Goal: Task Accomplishment & Management: Manage account settings

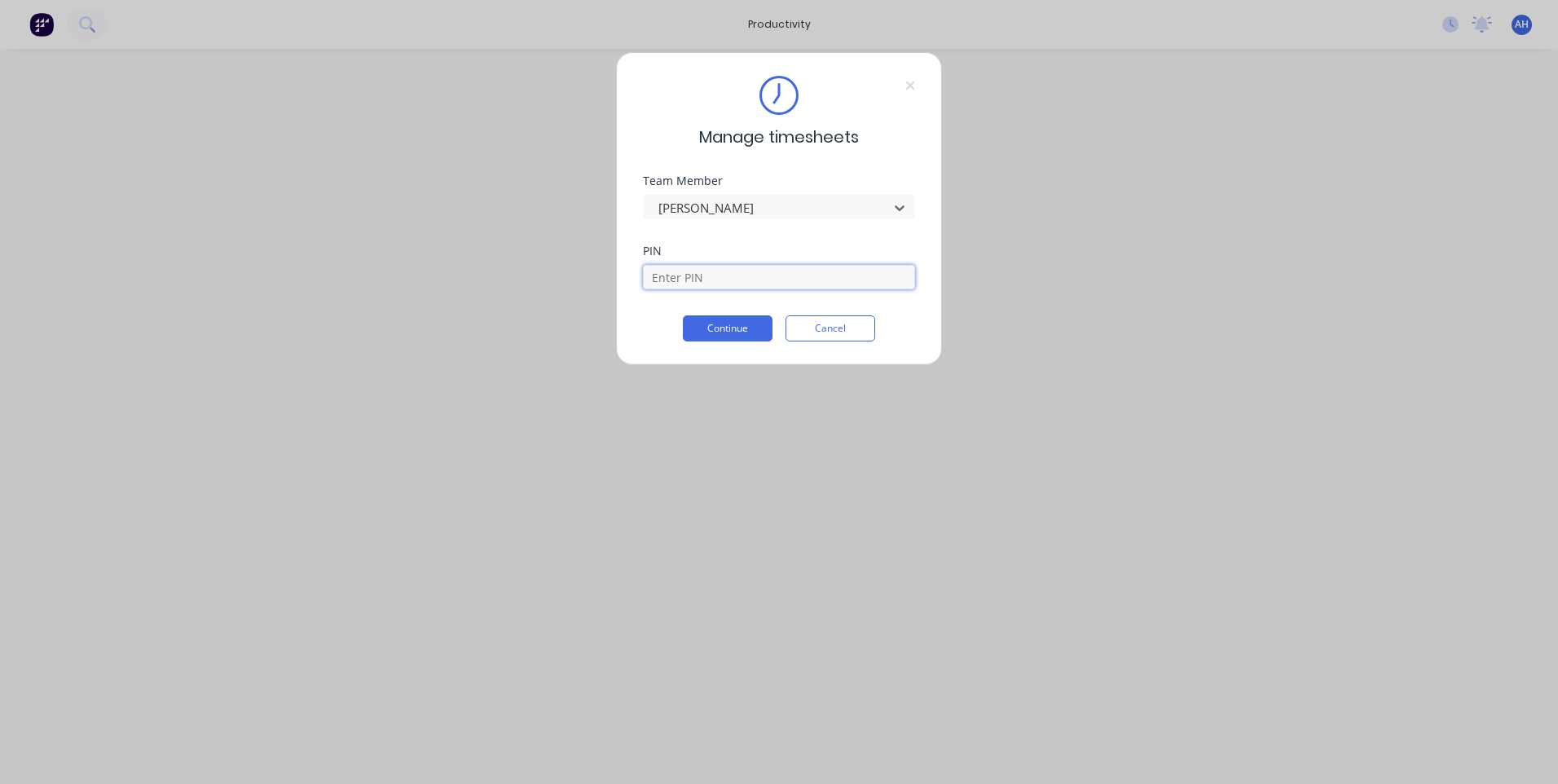
click at [732, 279] on input at bounding box center [778, 276] width 272 height 24
type input "9576"
click at [742, 328] on button "Continue" at bounding box center [727, 328] width 90 height 26
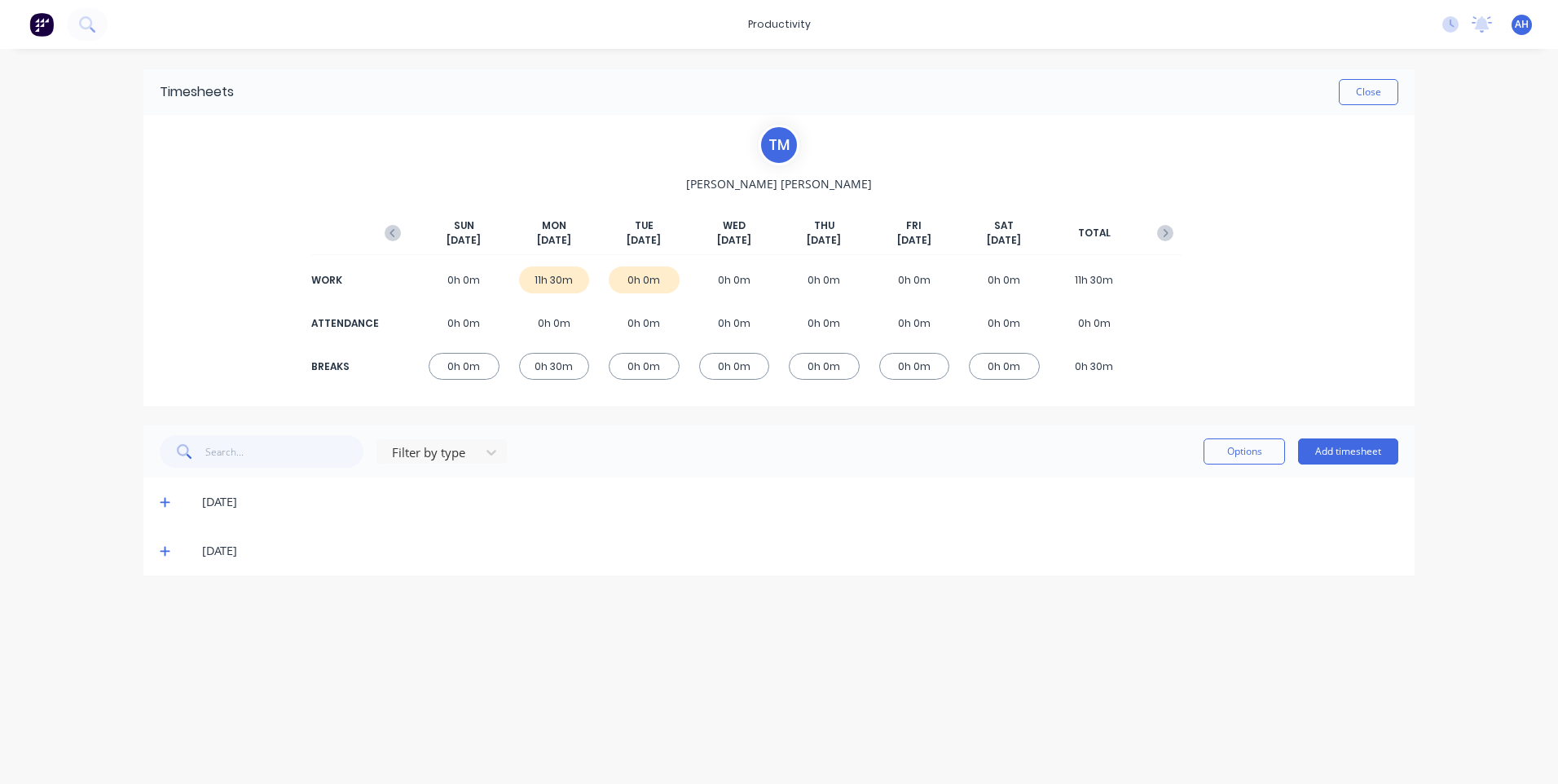
click at [297, 553] on div "[DATE]" at bounding box center [801, 551] width 1197 height 18
click at [168, 553] on icon at bounding box center [165, 551] width 11 height 12
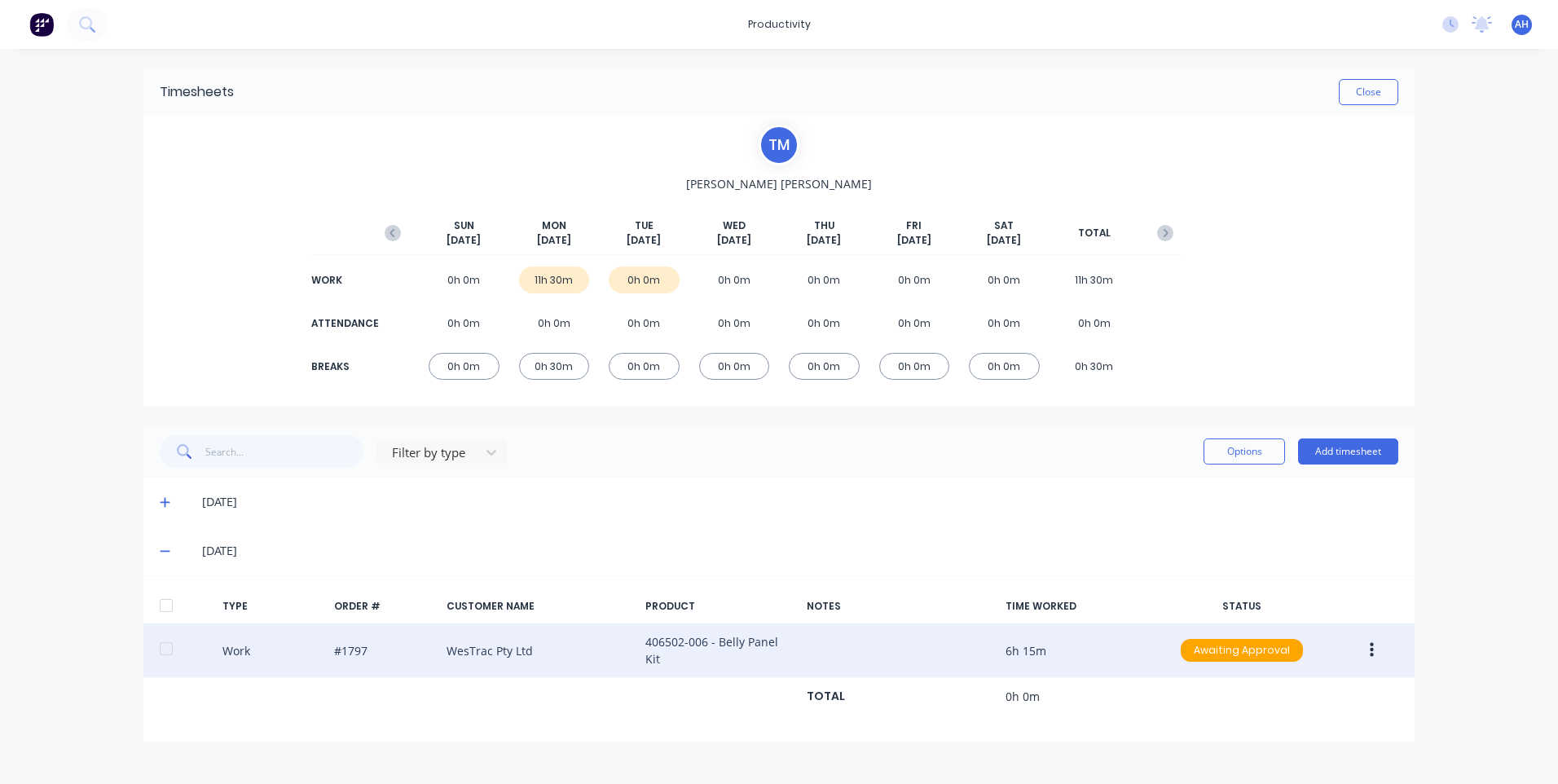
click at [1375, 648] on button "button" at bounding box center [1371, 650] width 38 height 29
click at [1311, 623] on div "Edit" at bounding box center [1314, 622] width 126 height 23
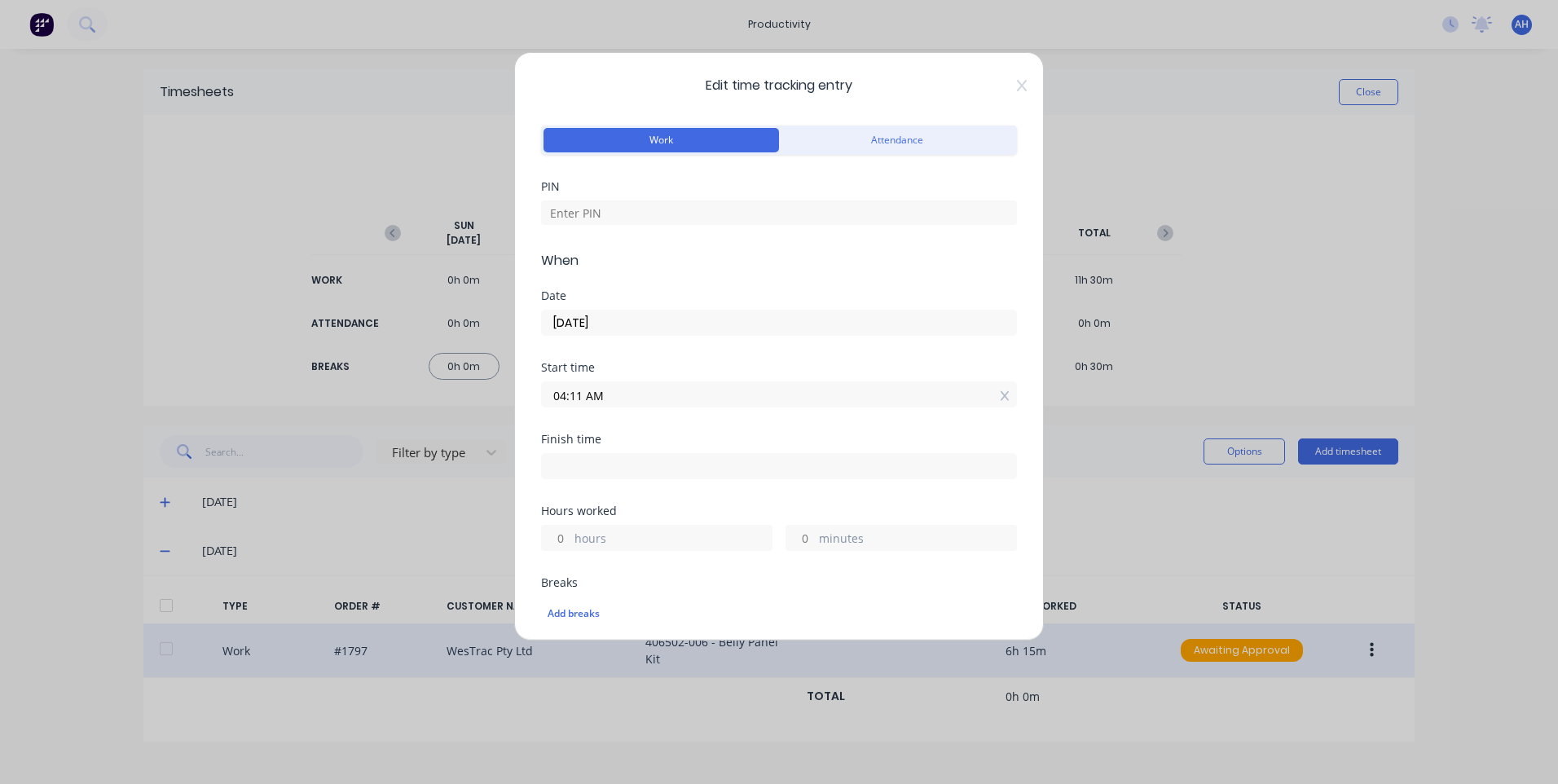
click at [618, 397] on input "04:11 AM" at bounding box center [779, 394] width 474 height 24
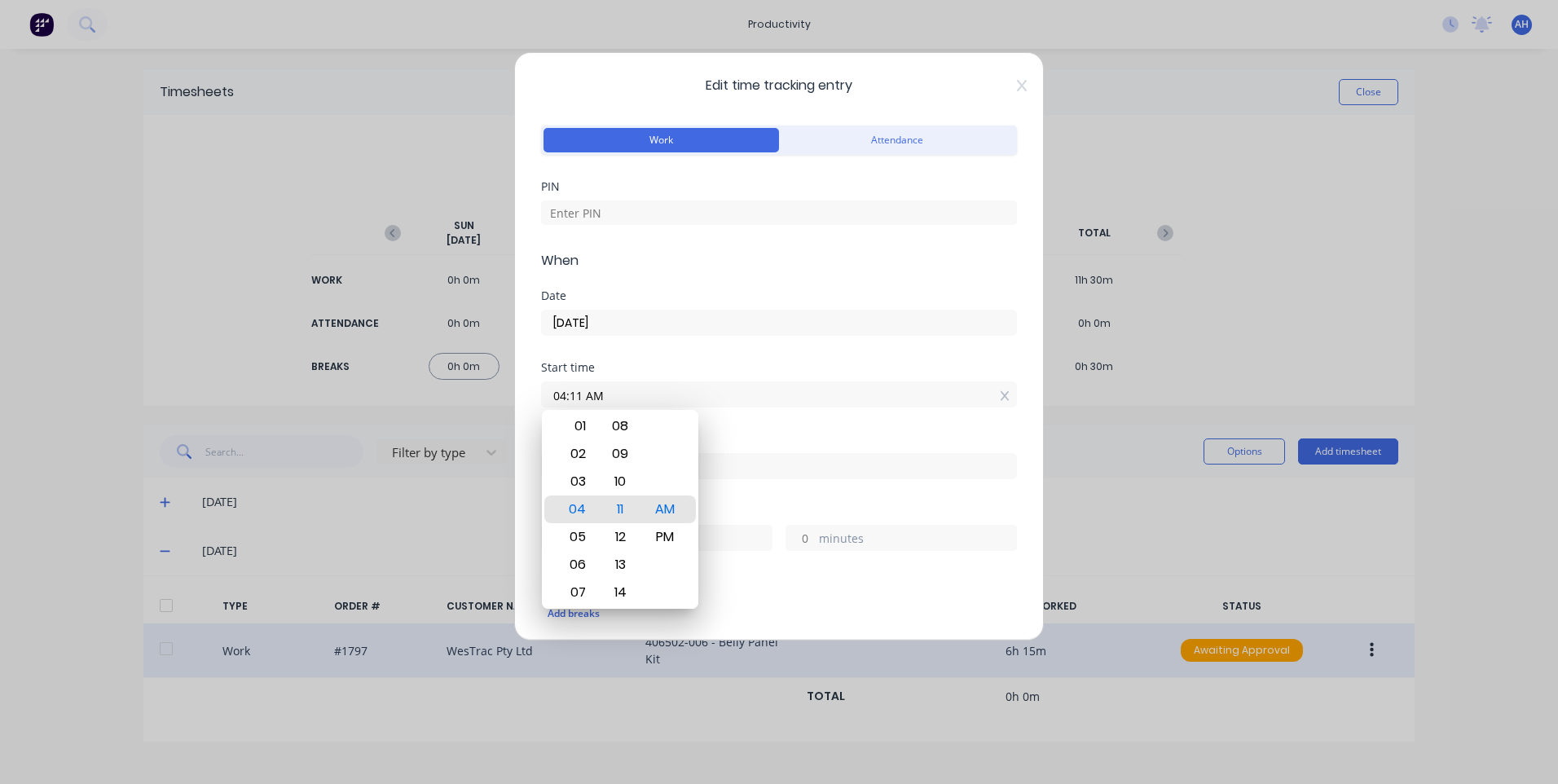
click at [582, 393] on input "04:11 AM" at bounding box center [779, 394] width 474 height 24
click at [625, 451] on div "00" at bounding box center [621, 453] width 40 height 28
type input "04:00 AM"
click at [800, 407] on div "Start time 04:00 AM" at bounding box center [779, 397] width 476 height 72
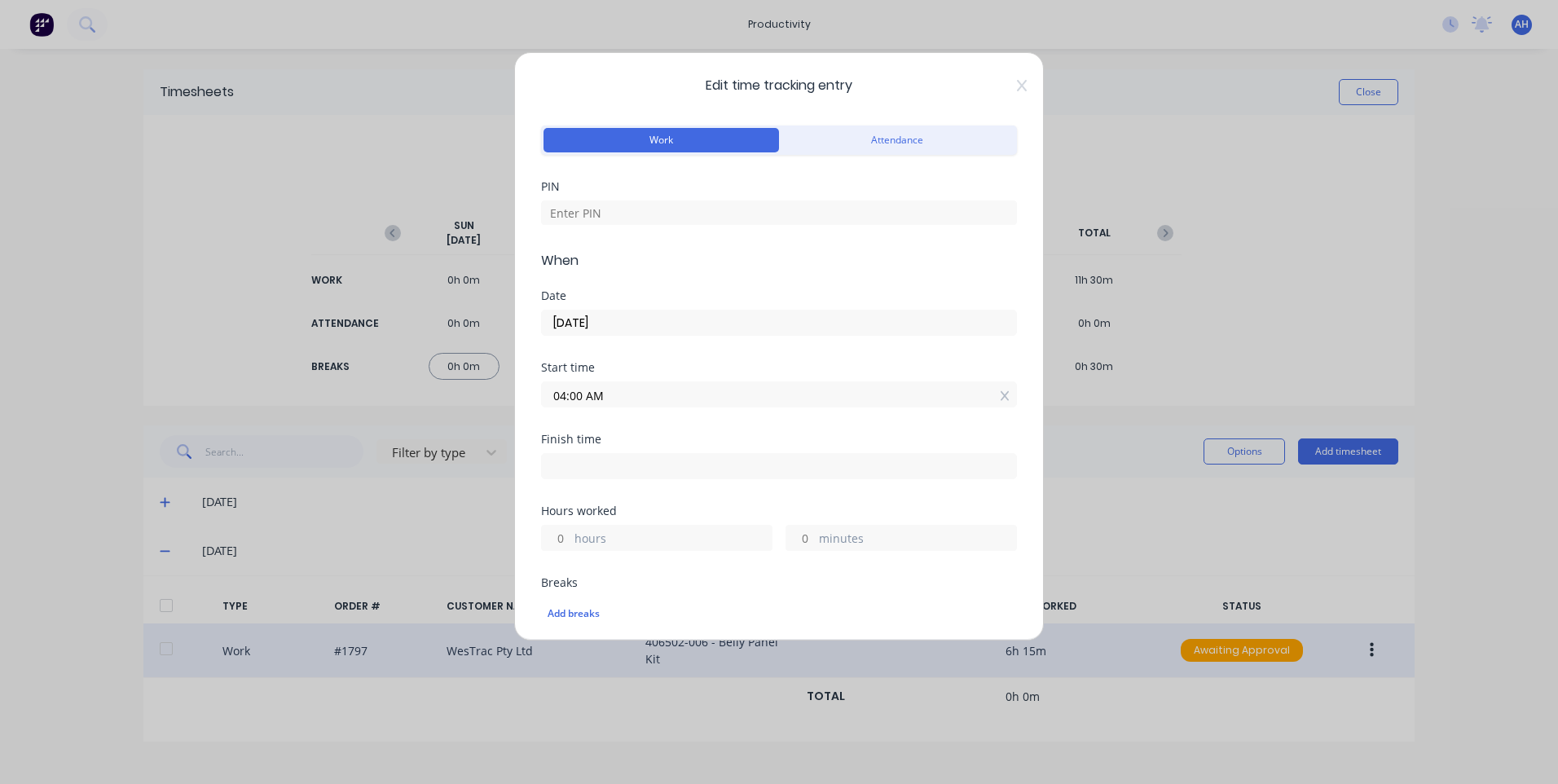
click at [720, 451] on div at bounding box center [779, 464] width 476 height 30
click at [715, 464] on input at bounding box center [779, 465] width 474 height 24
type input "10:26 AM"
type input "6"
type input "26"
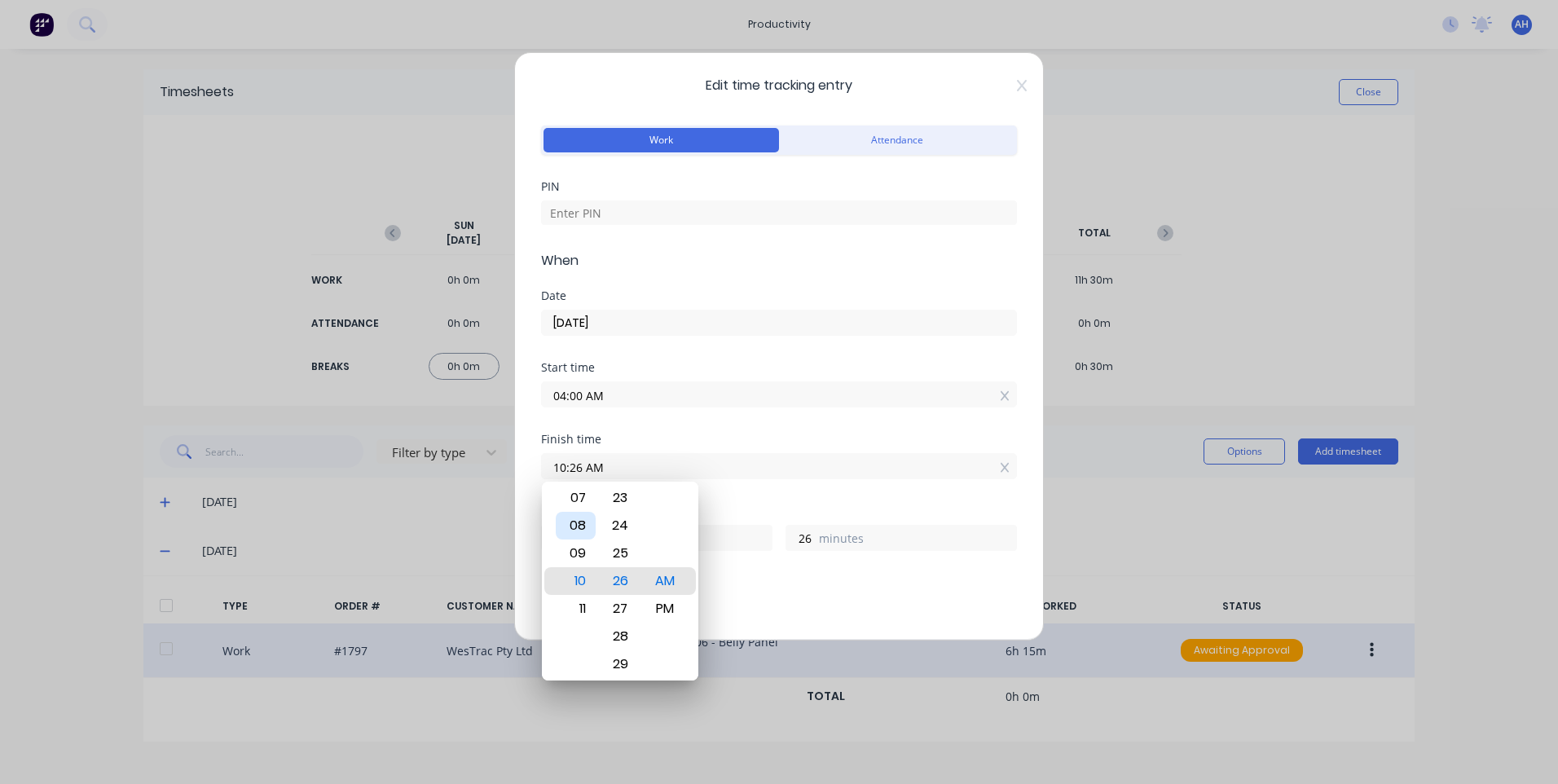
click at [581, 528] on div "08" at bounding box center [576, 525] width 40 height 28
type input "08:26 AM"
type input "4"
type input "08:22 AM"
type input "22"
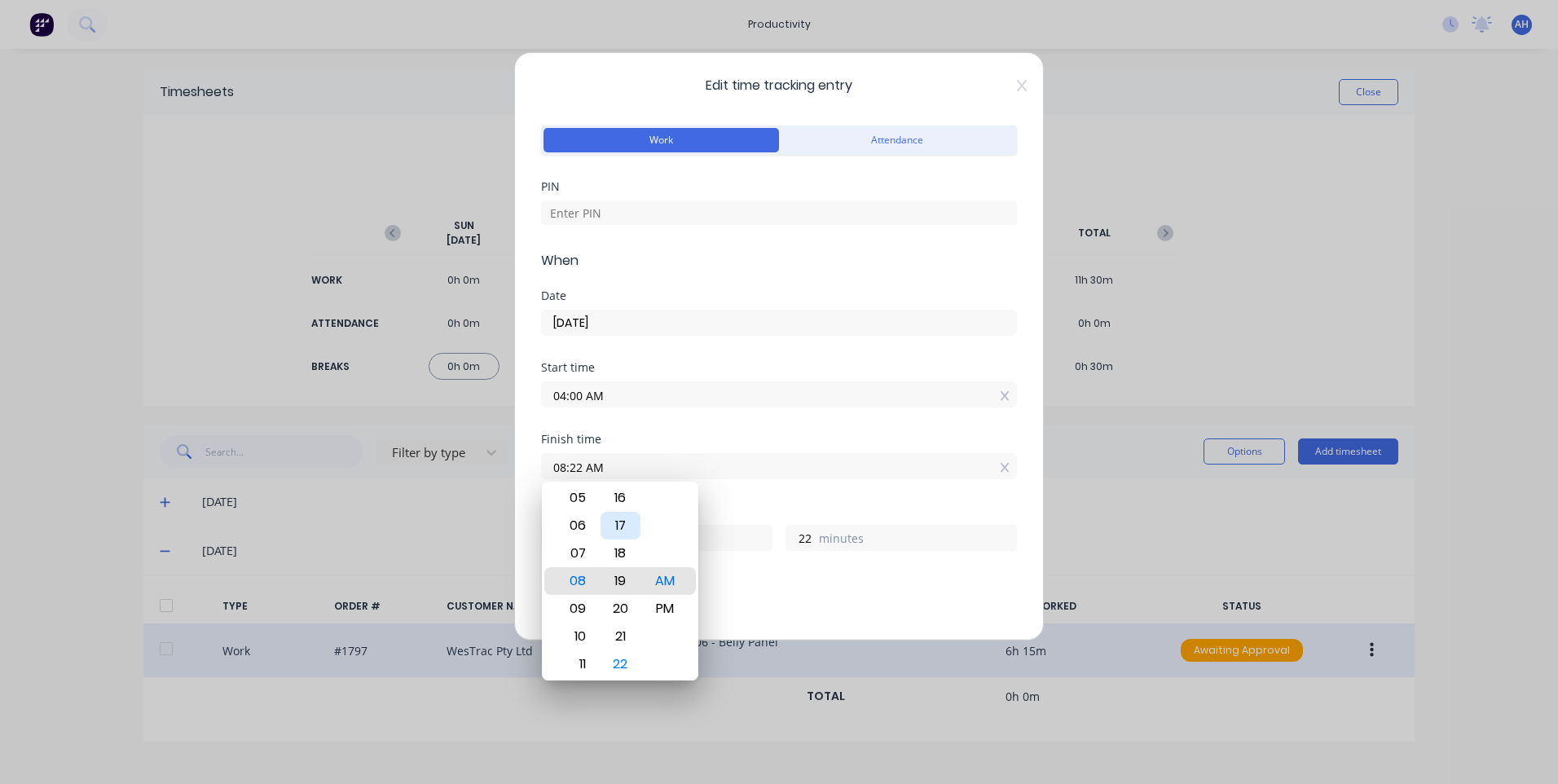
type input "08:19 AM"
type input "19"
type input "08:17 AM"
type input "17"
type input "08:13 AM"
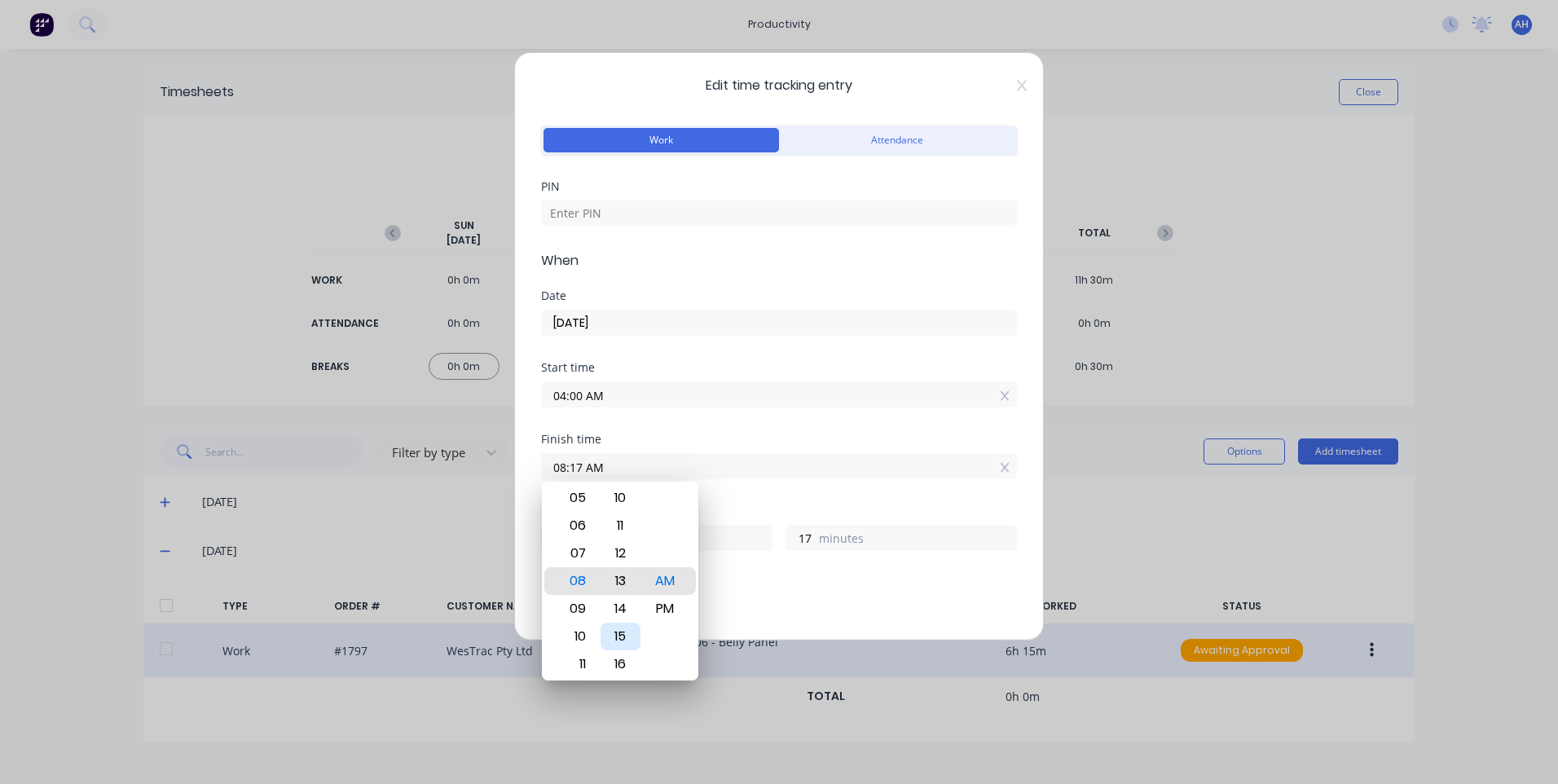
type input "13"
type input "08:09 AM"
type input "9"
type input "08:04 AM"
type input "4"
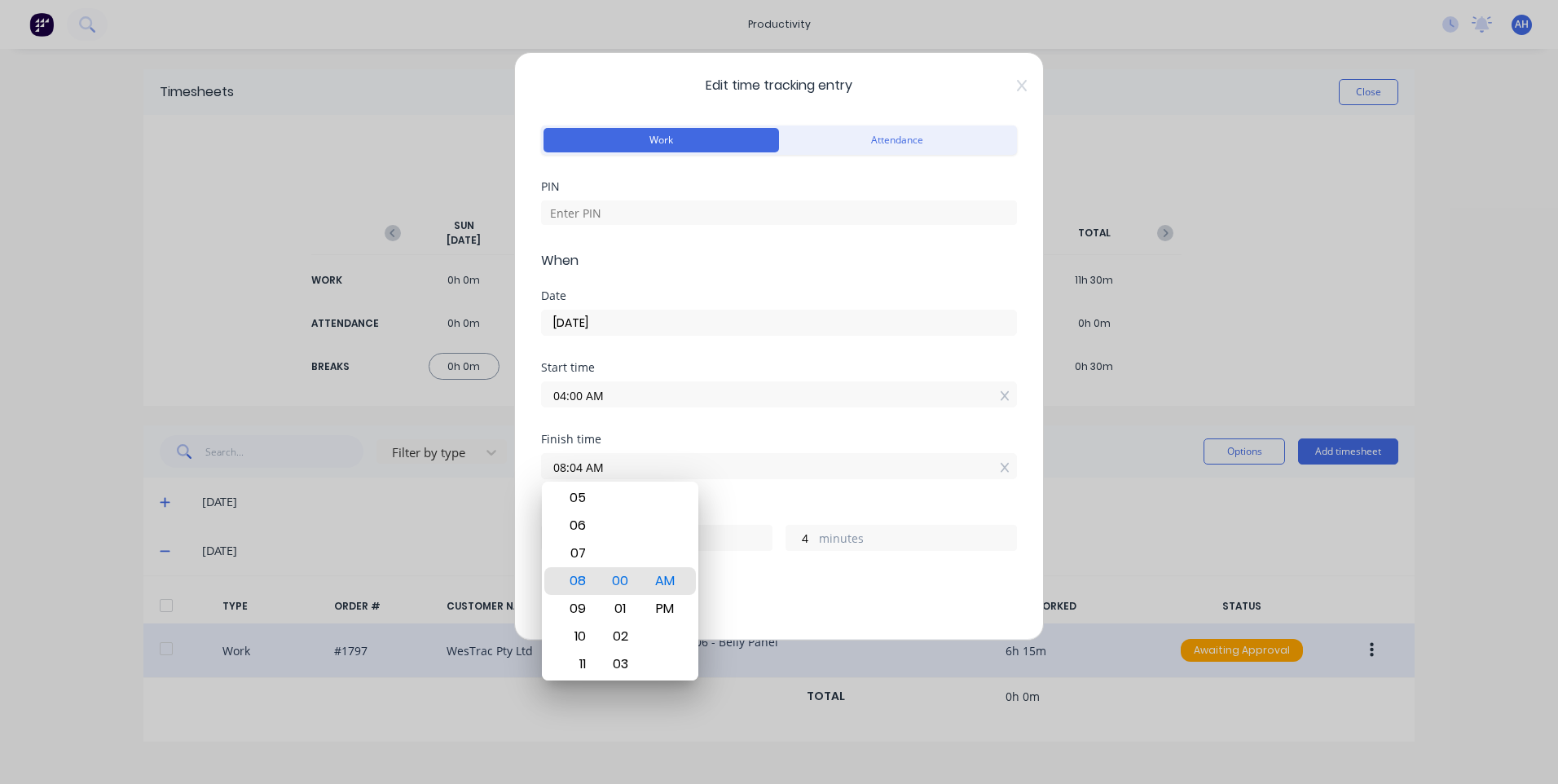
type input "08:00 AM"
type input "0"
click at [674, 583] on div "AM" at bounding box center [665, 581] width 40 height 28
drag, startPoint x: 786, startPoint y: 513, endPoint x: 764, endPoint y: 518, distance: 22.6
click at [786, 512] on div "Hours worked" at bounding box center [779, 511] width 476 height 12
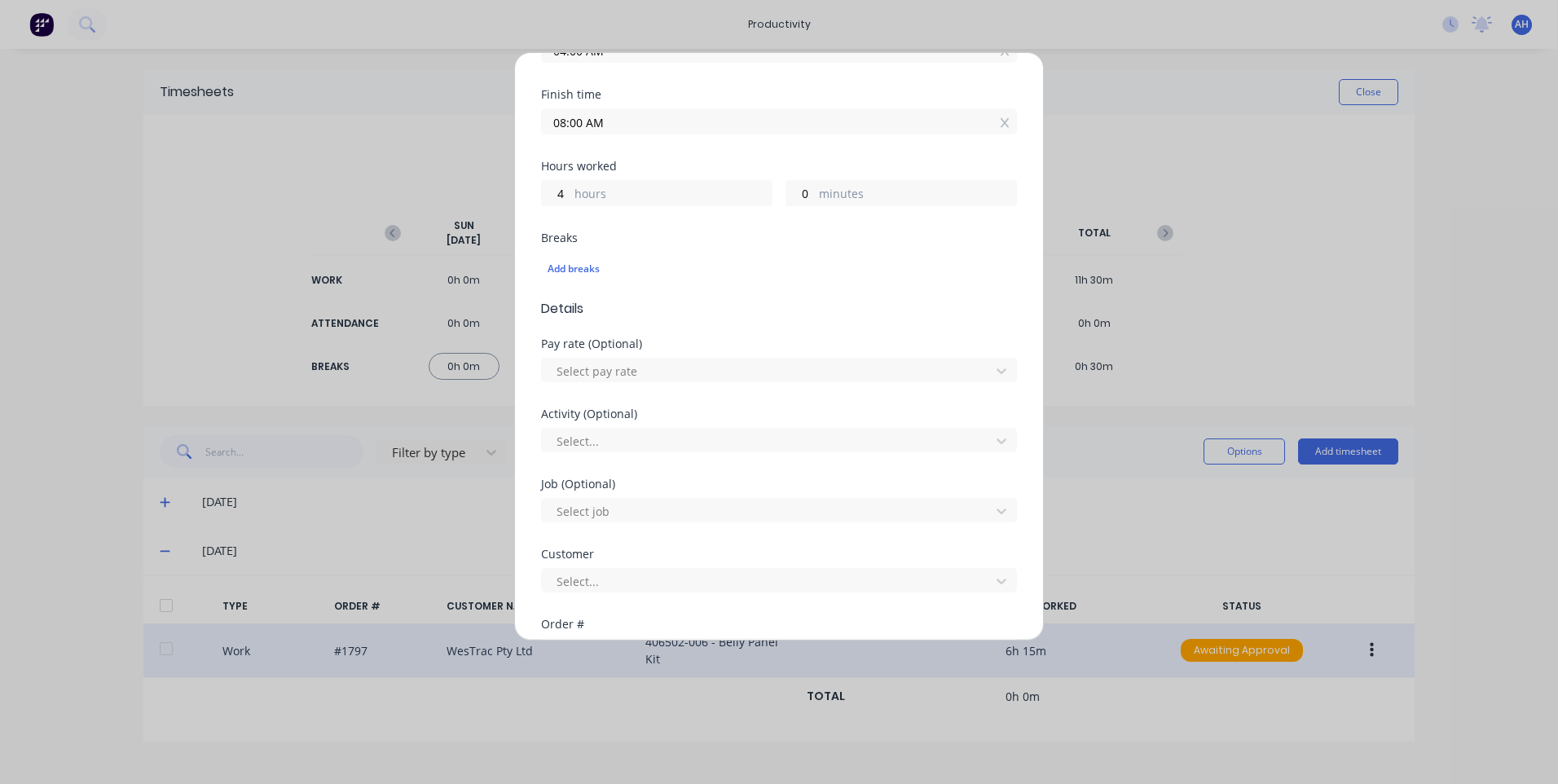
scroll to position [407, 0]
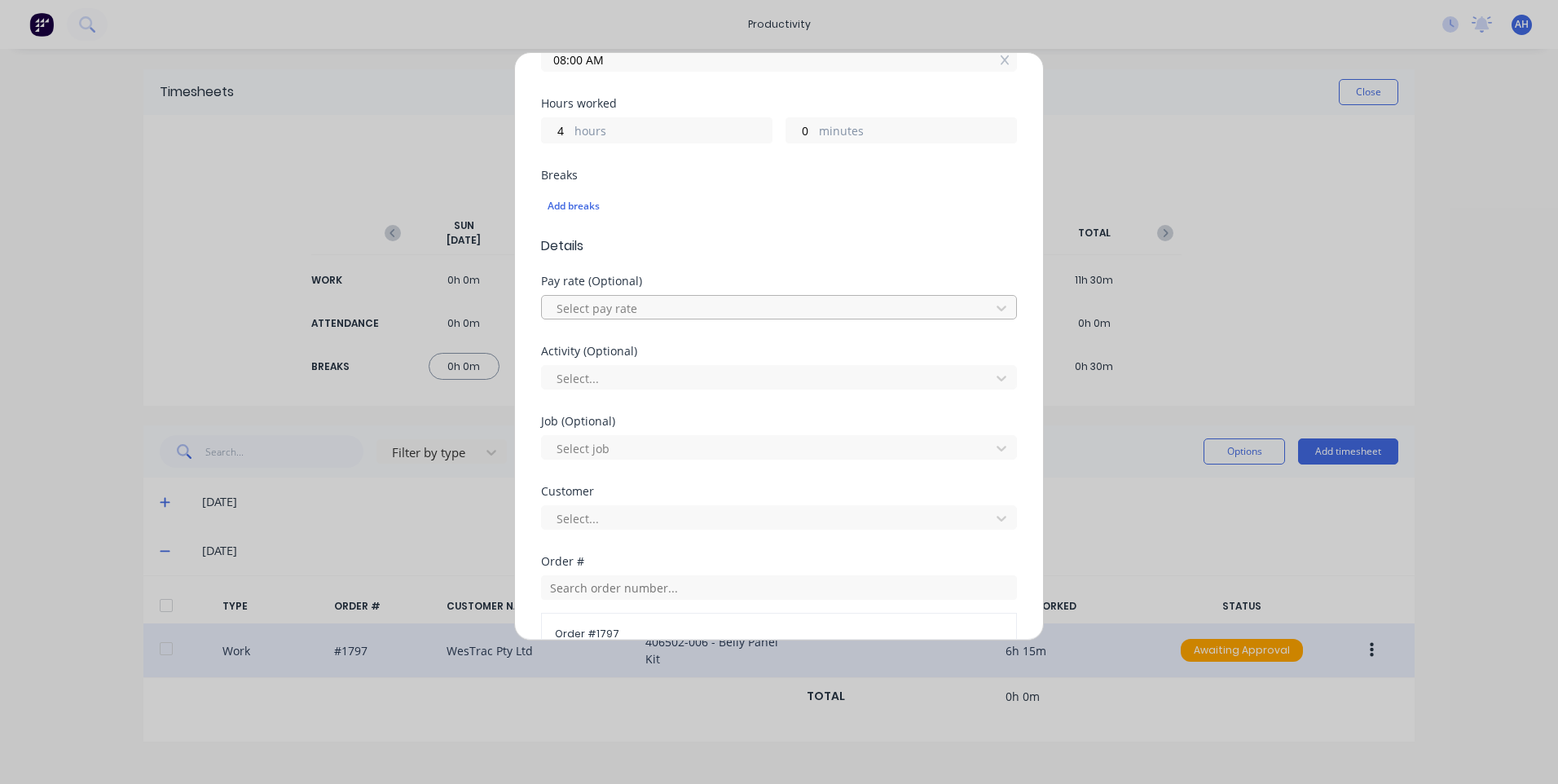
click at [628, 318] on div at bounding box center [768, 308] width 427 height 20
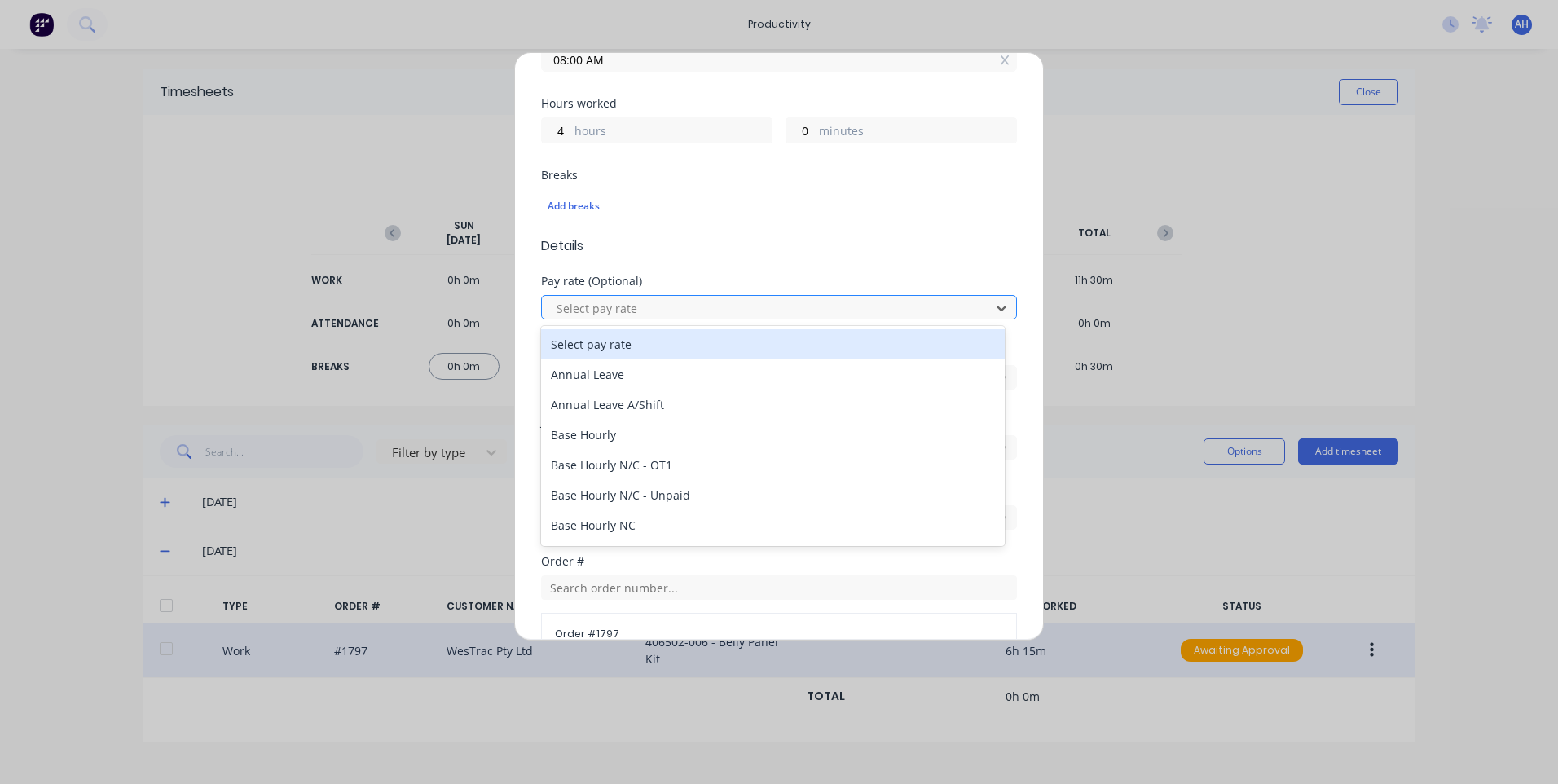
click at [633, 310] on div at bounding box center [768, 308] width 427 height 20
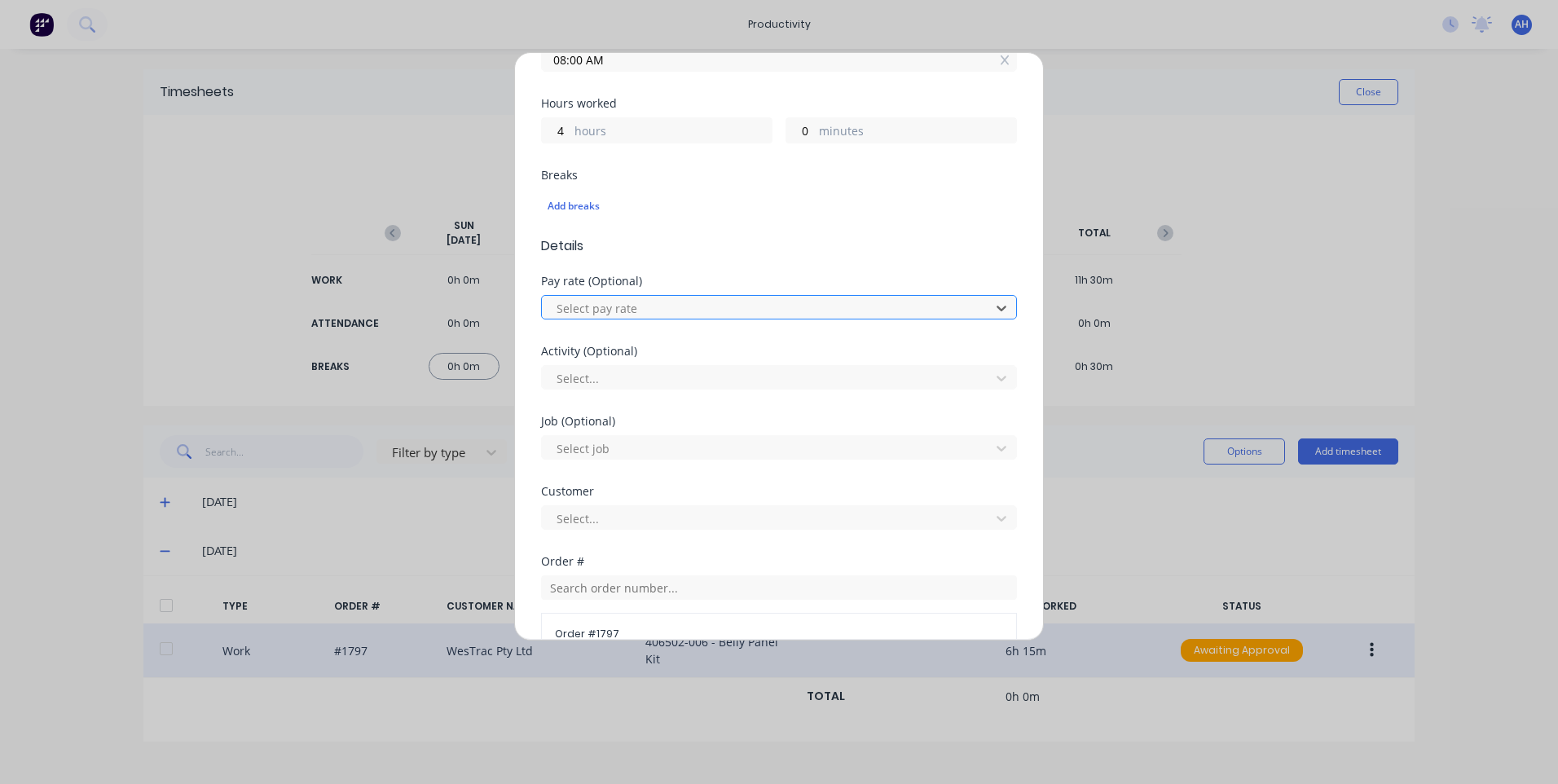
click at [636, 314] on div at bounding box center [768, 308] width 427 height 20
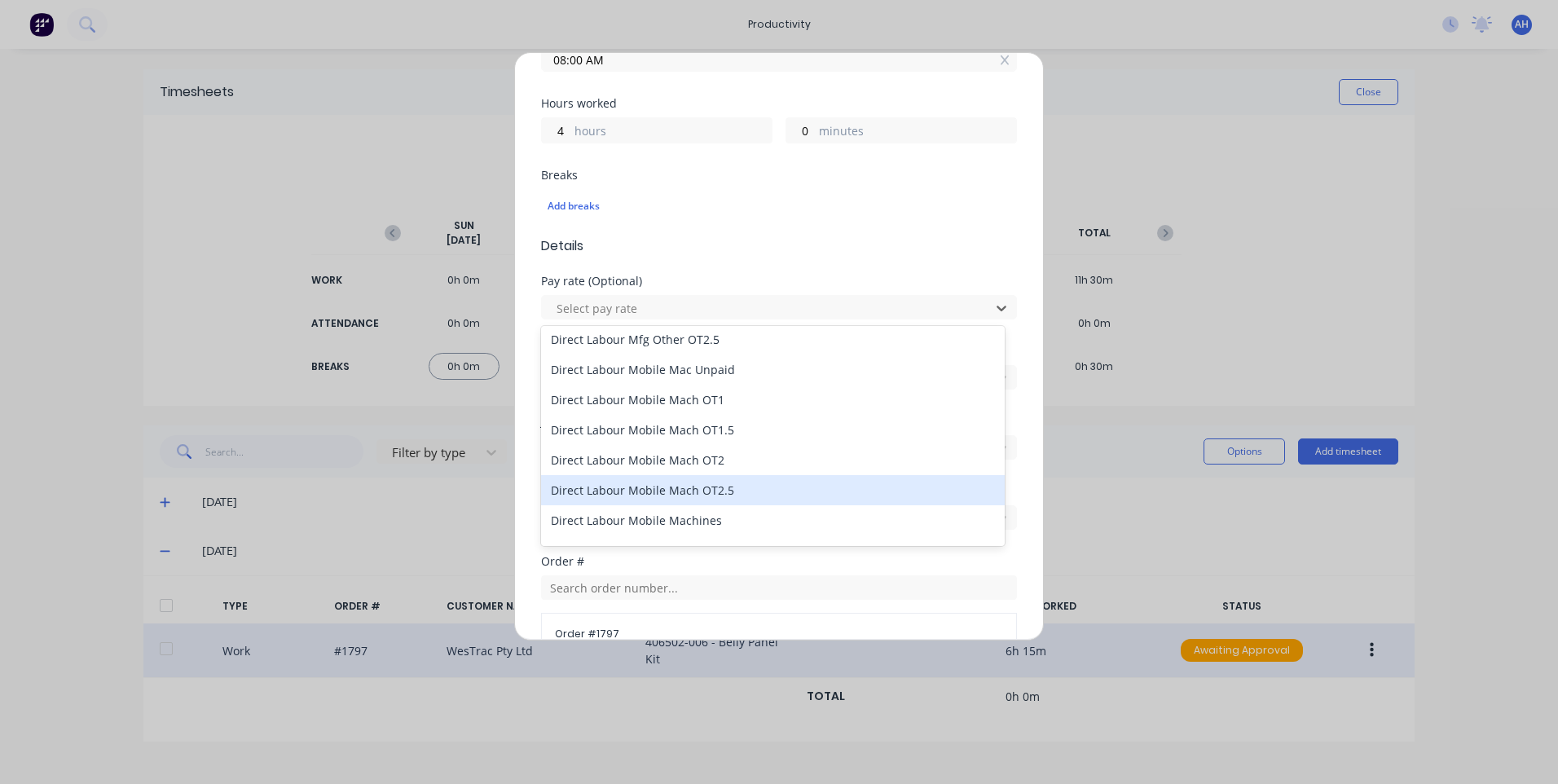
scroll to position [1059, 0]
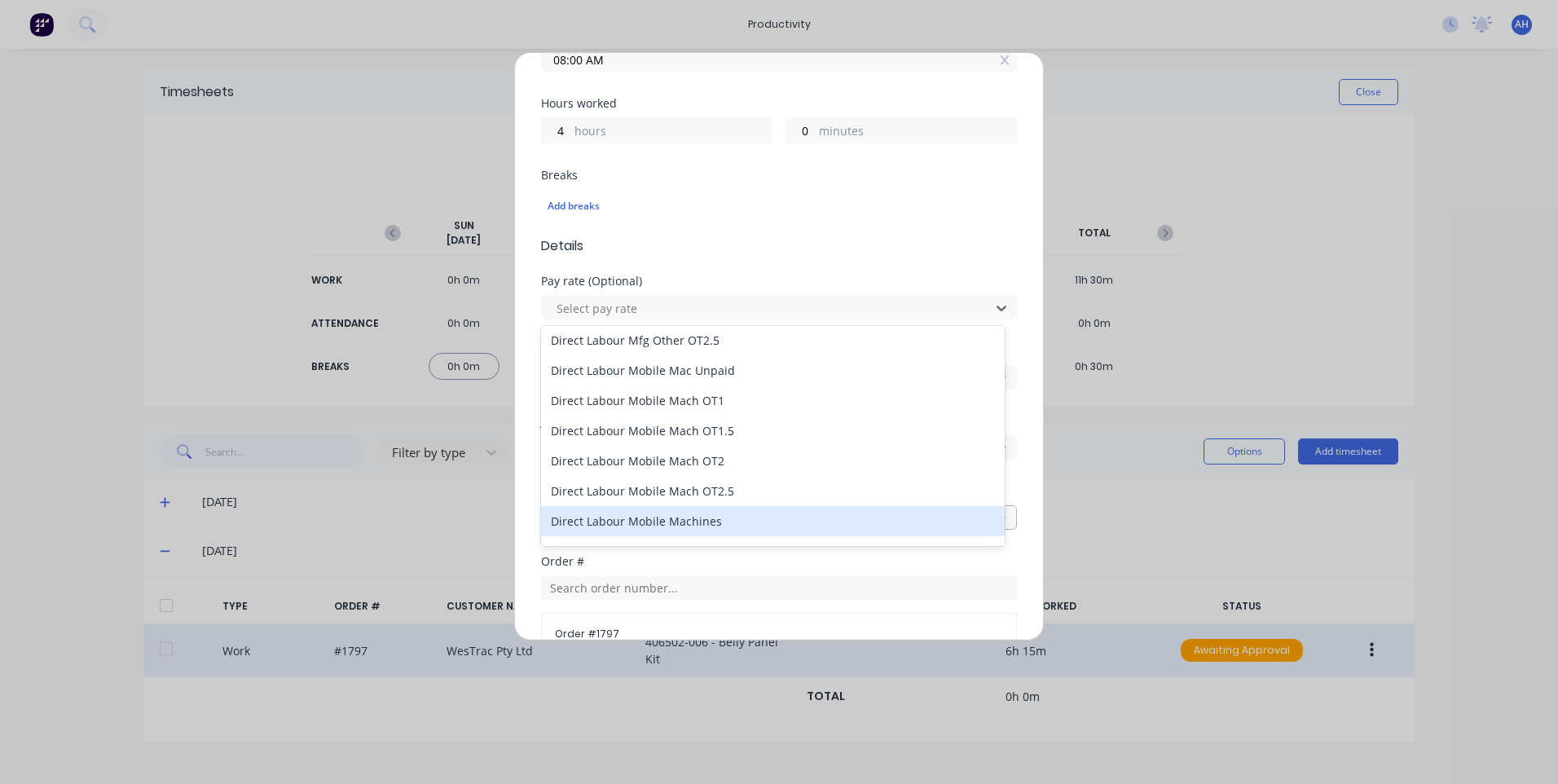
click at [742, 515] on div "Direct Labour Mobile Machines" at bounding box center [773, 521] width 464 height 30
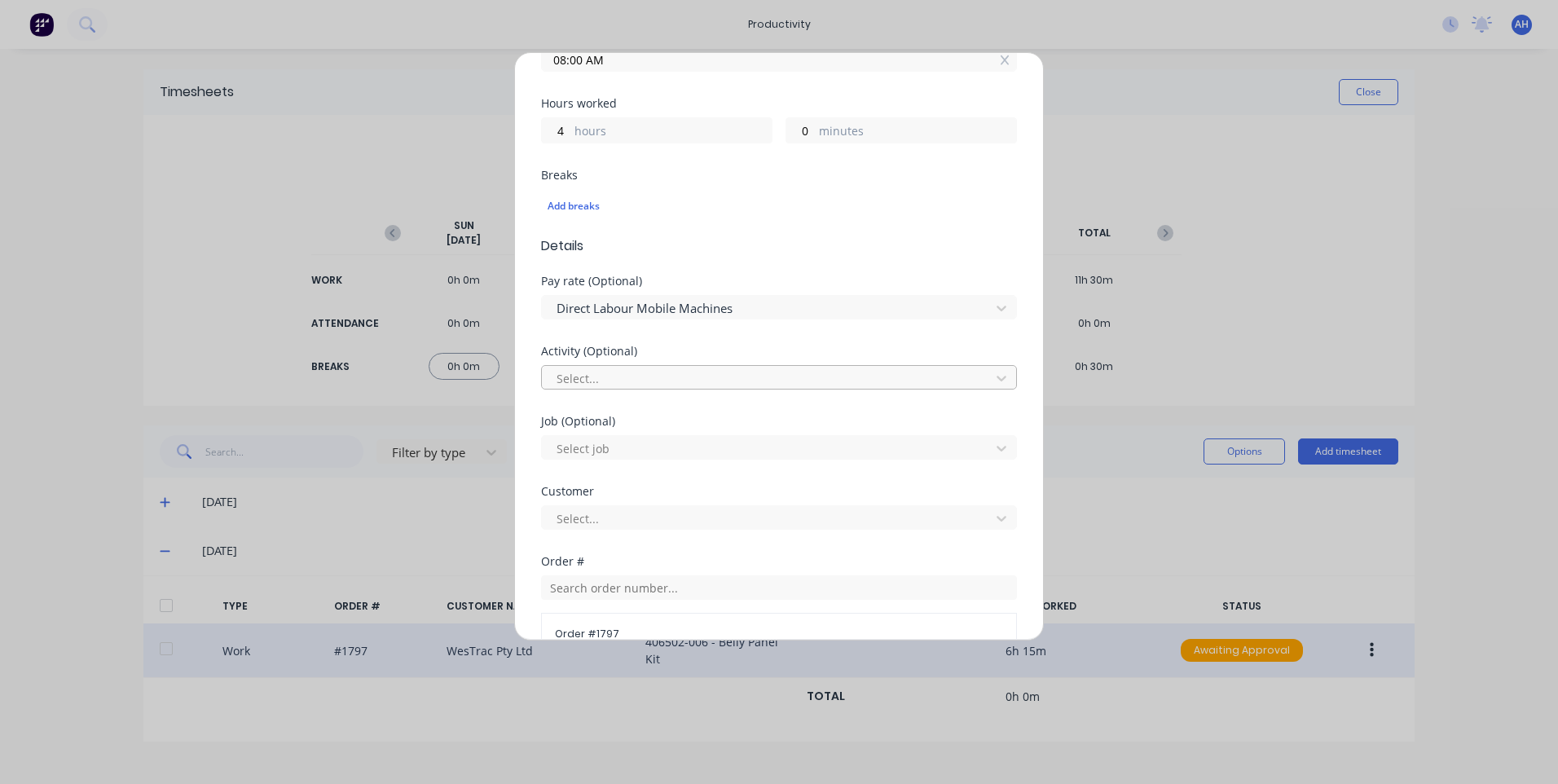
click at [679, 386] on div at bounding box center [768, 378] width 427 height 20
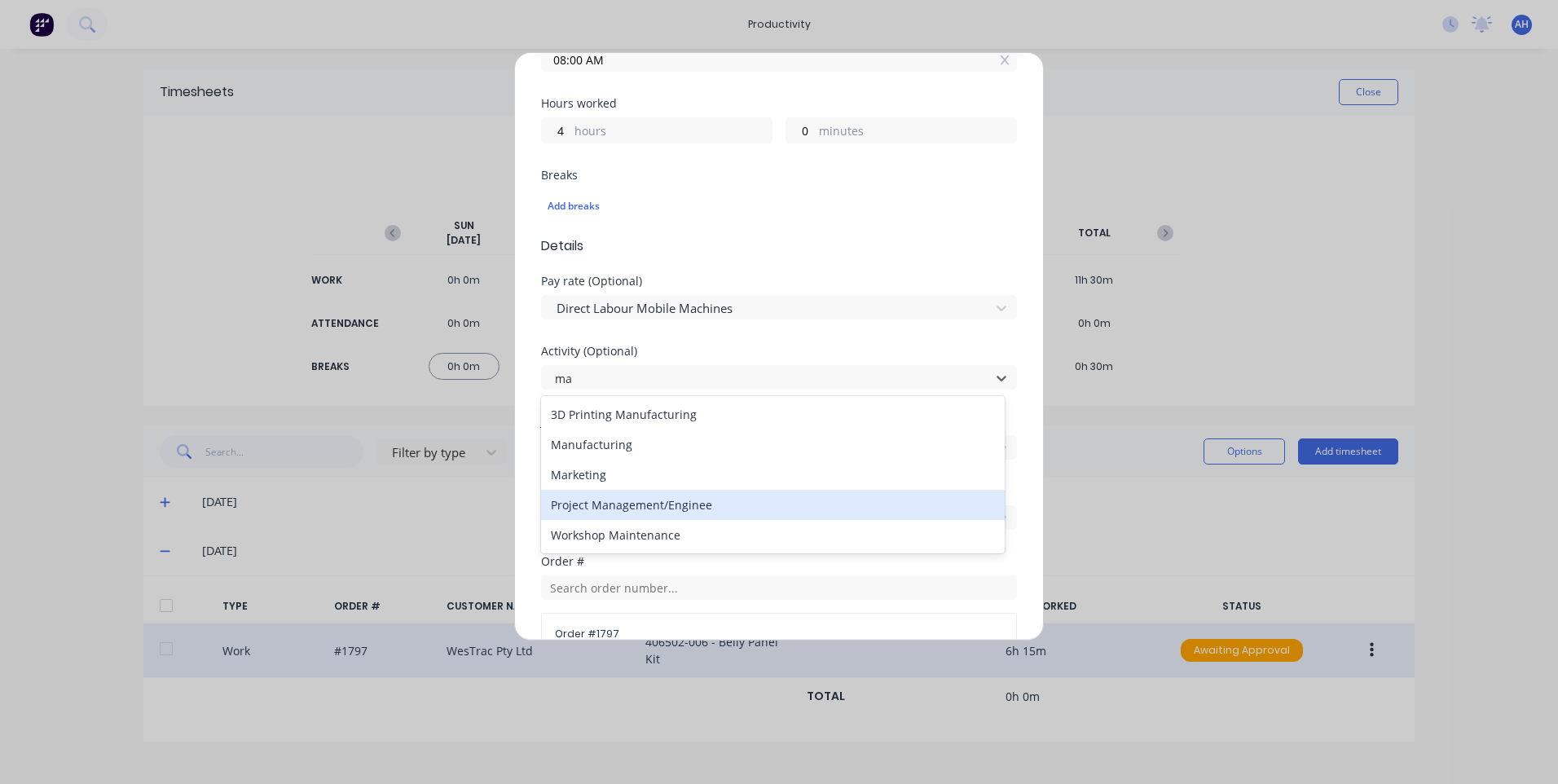
type input "man"
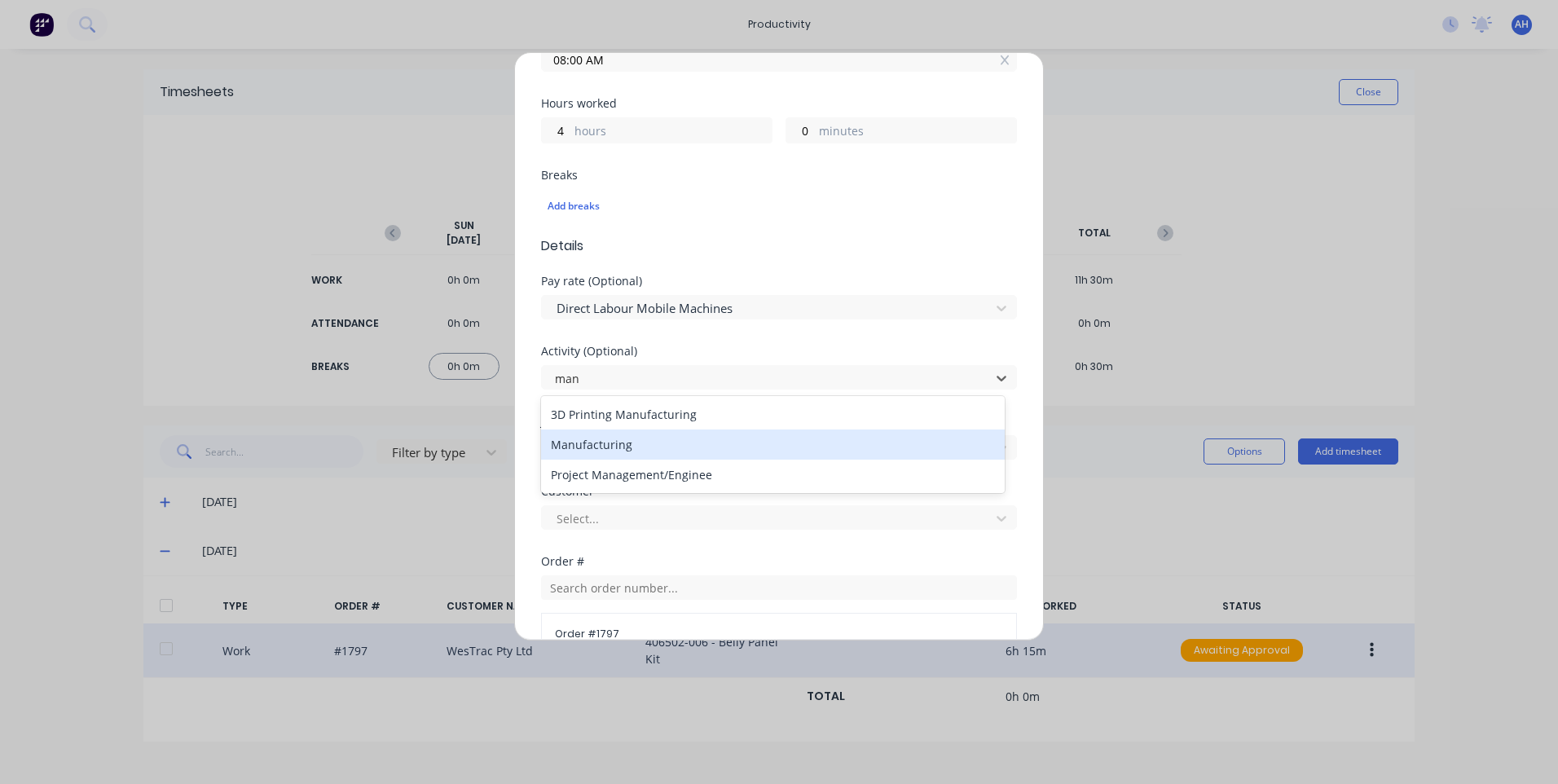
click at [655, 447] on div "Manufacturing" at bounding box center [773, 444] width 464 height 30
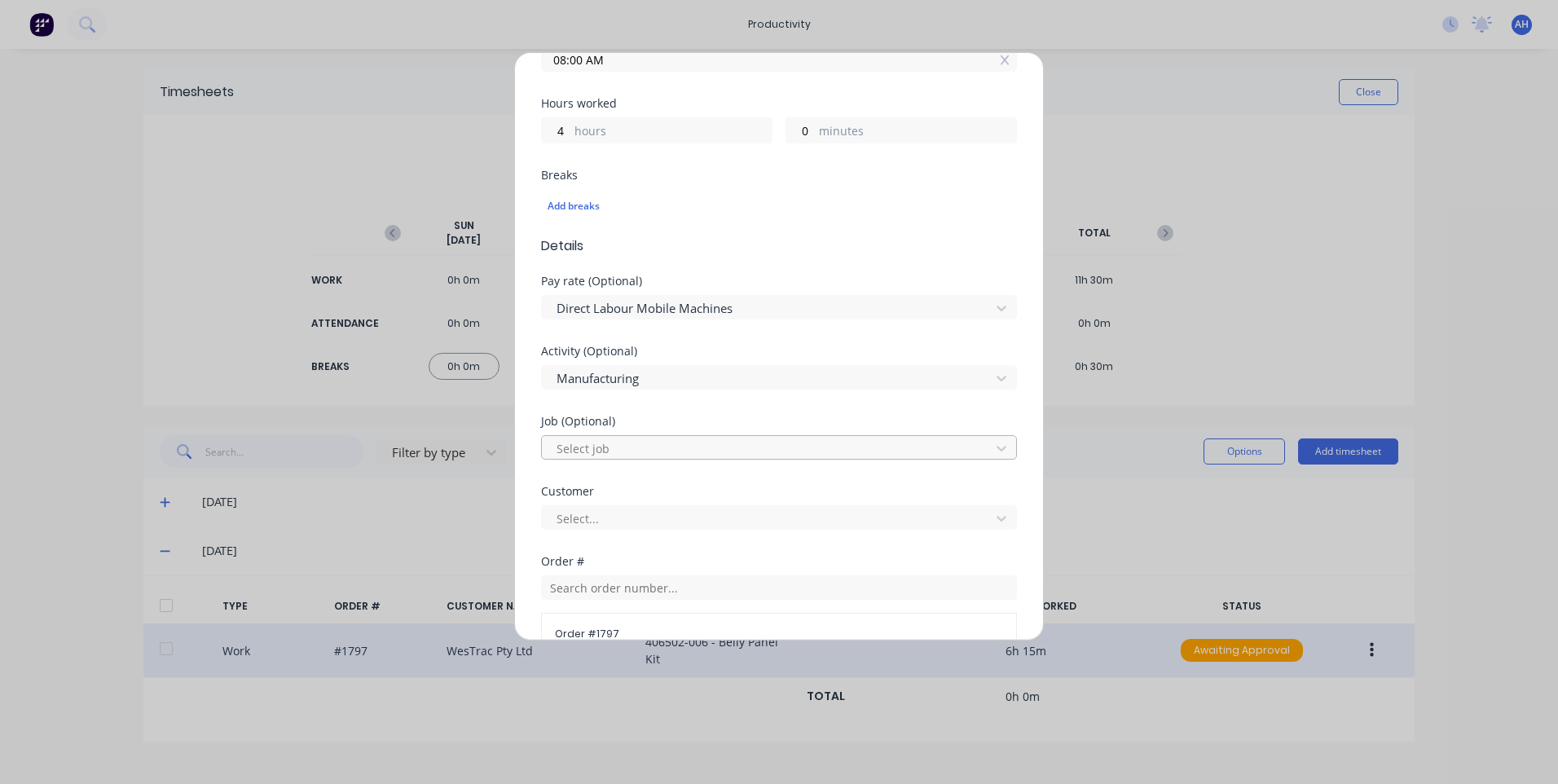
click at [655, 446] on div at bounding box center [768, 448] width 427 height 20
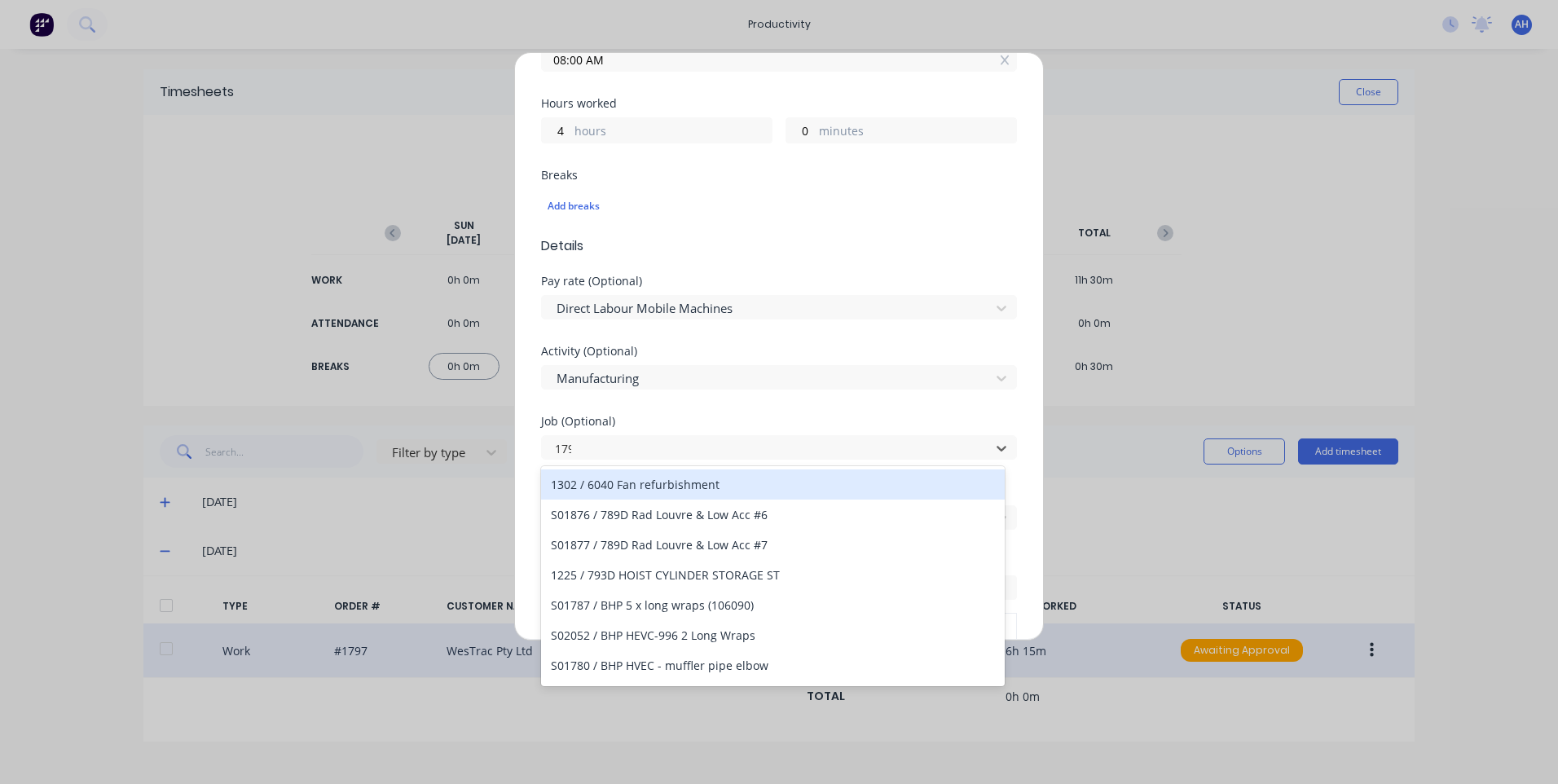
type input "1797"
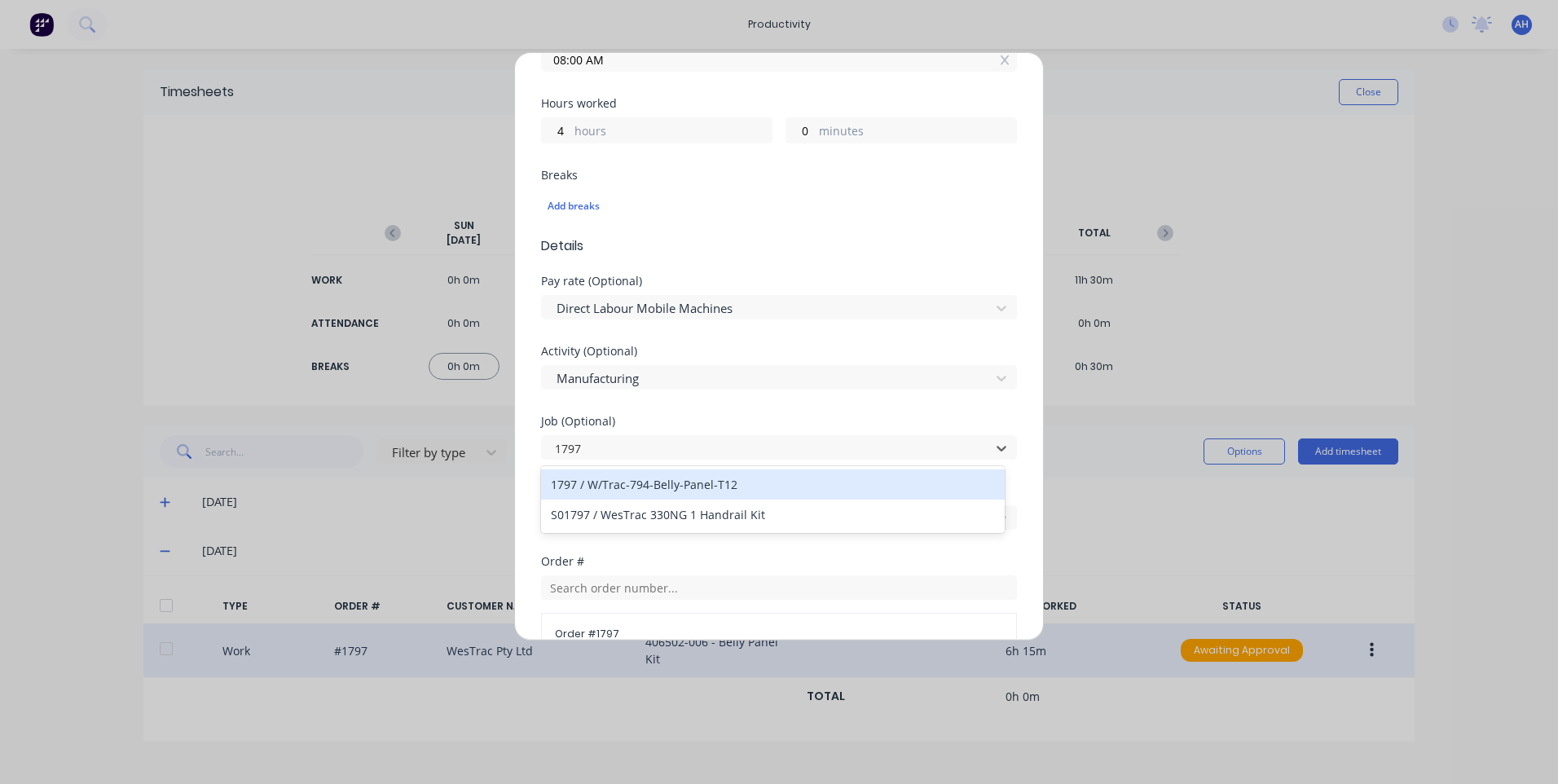
click at [660, 478] on div "1797 / W/Trac-794-Belly-Panel-T12" at bounding box center [773, 484] width 464 height 30
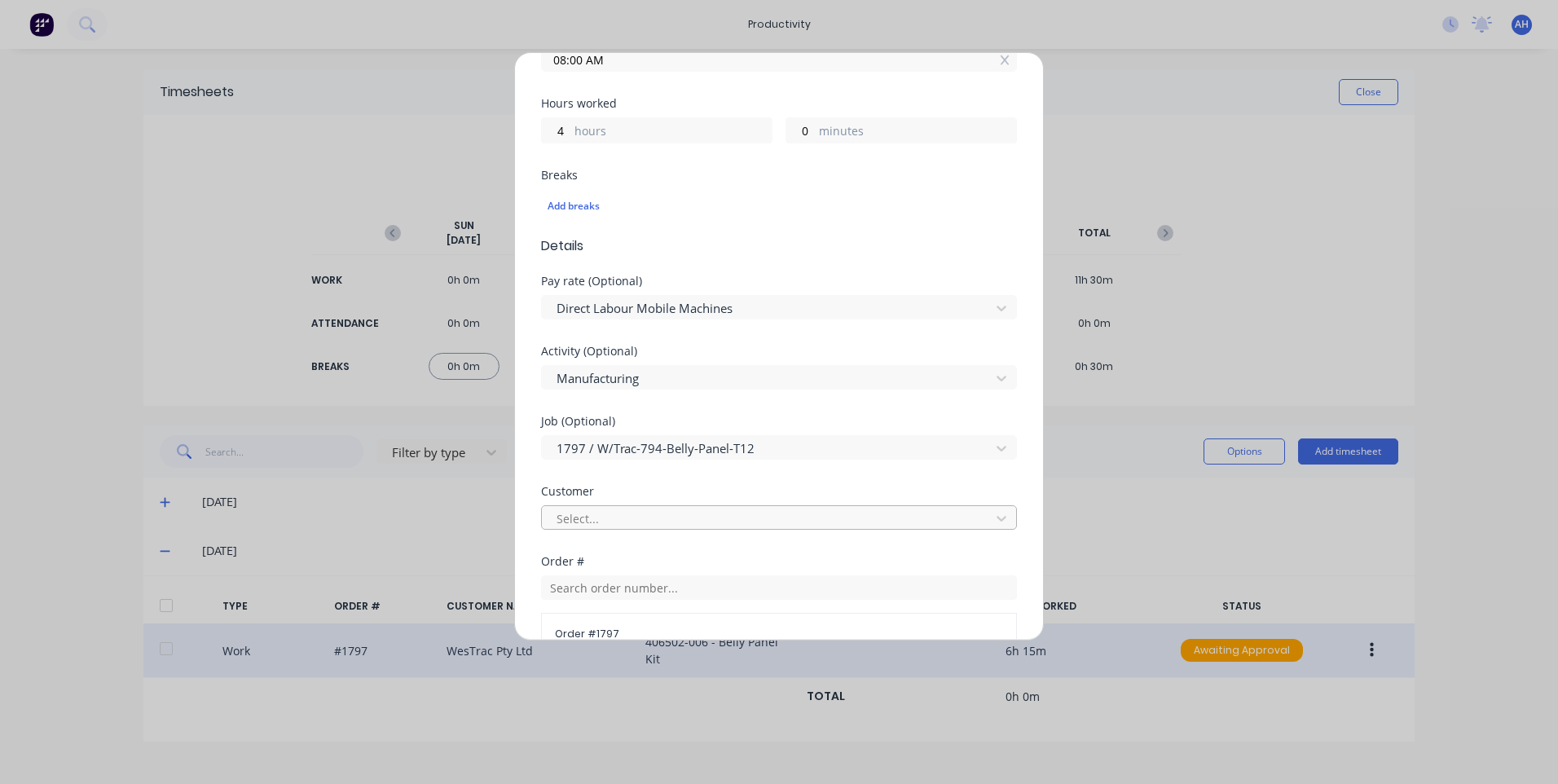
click at [647, 506] on div "Select..." at bounding box center [768, 518] width 437 height 24
type input "westrac"
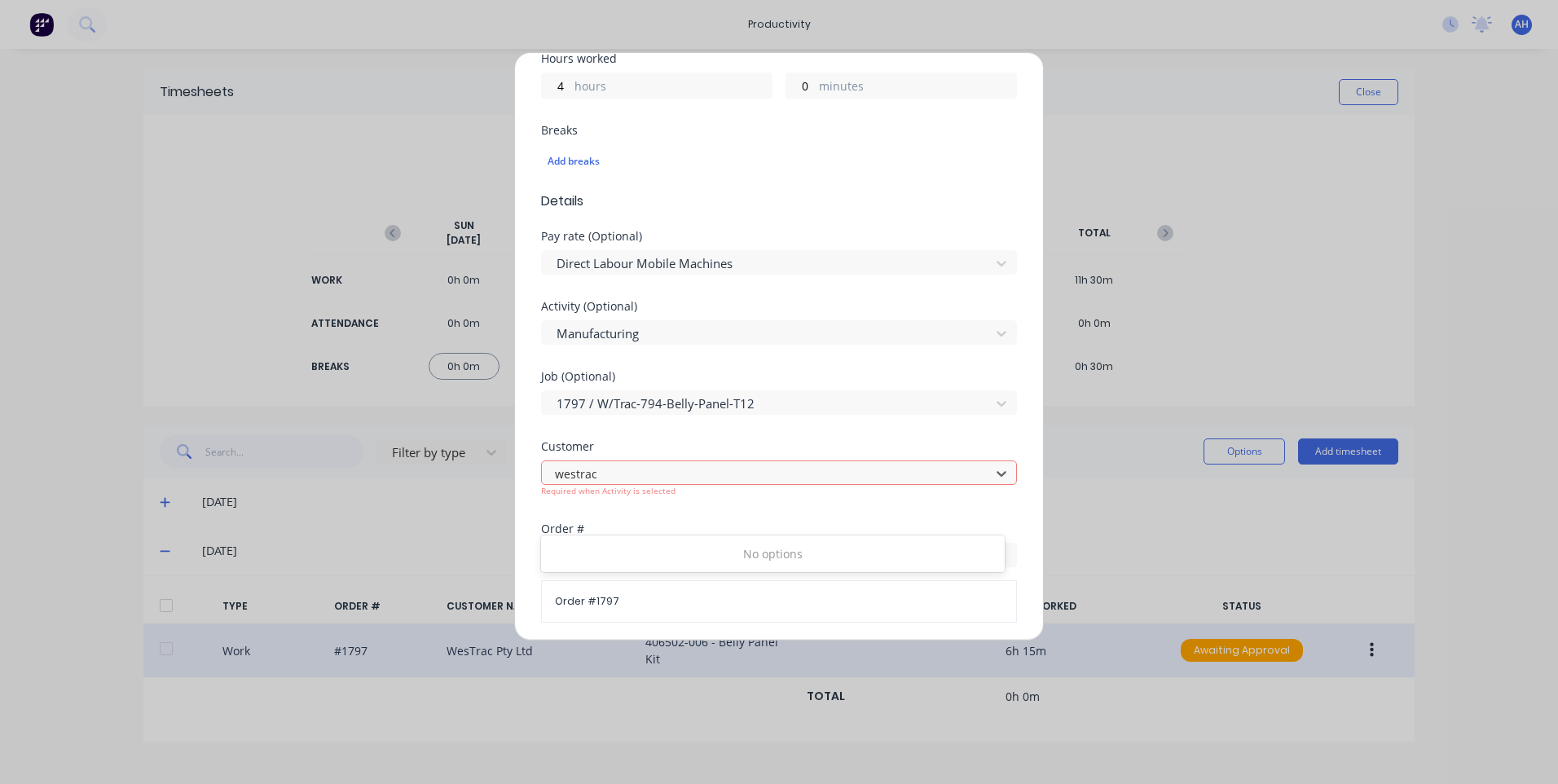
scroll to position [582, 0]
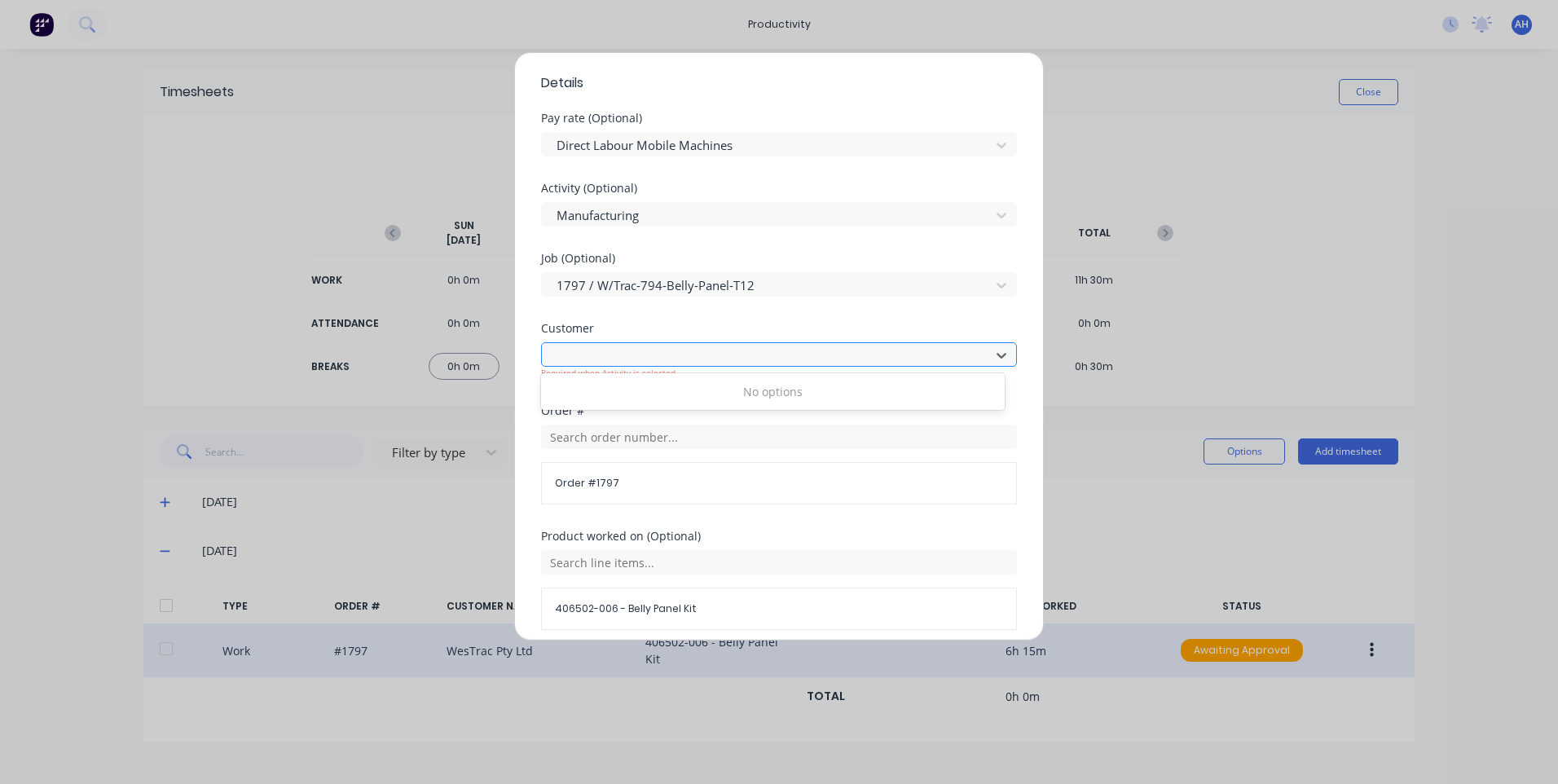
click at [771, 351] on div at bounding box center [768, 356] width 427 height 20
click at [770, 351] on div at bounding box center [768, 356] width 427 height 20
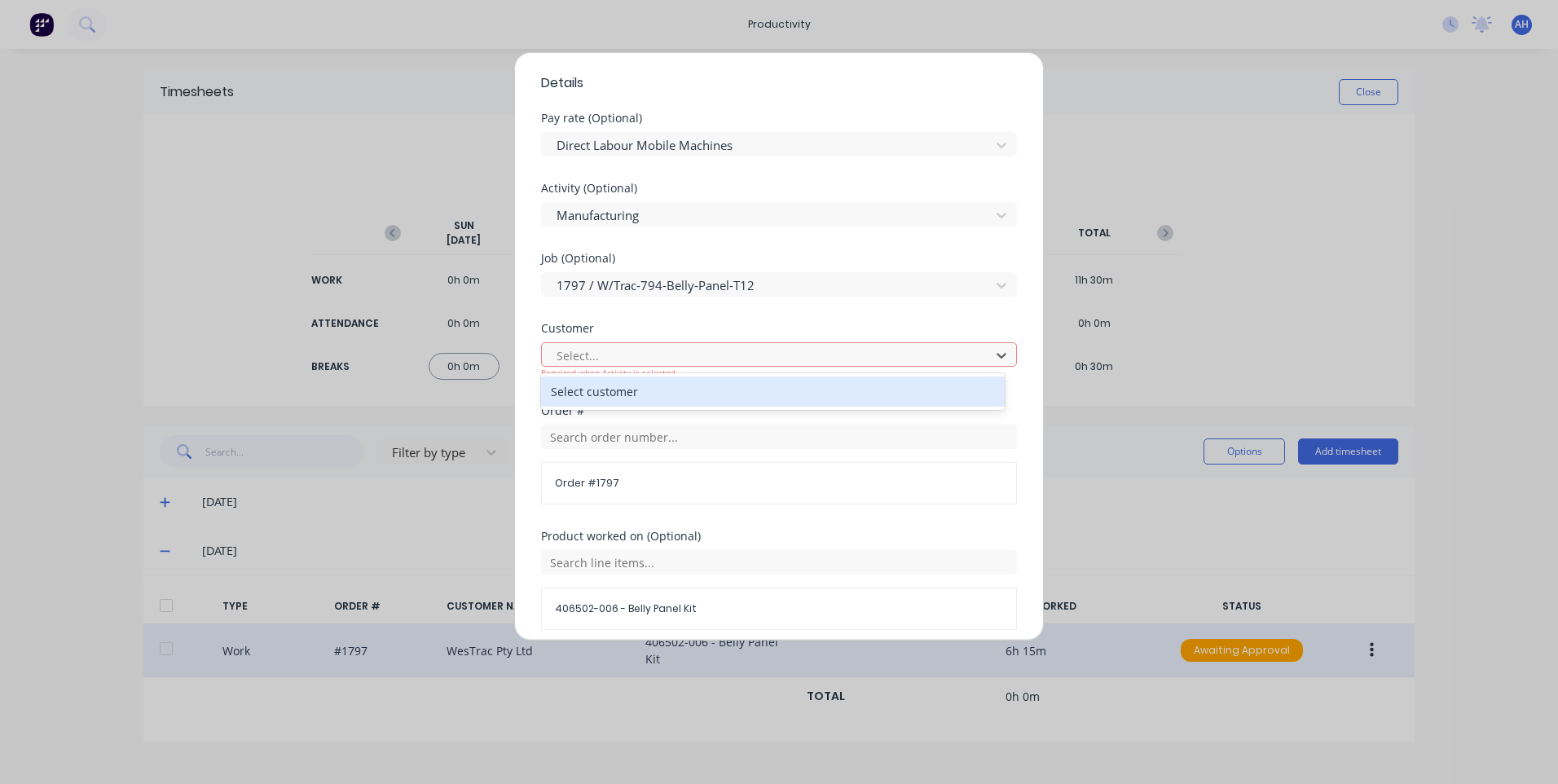
click at [735, 404] on div "Select customer" at bounding box center [773, 392] width 464 height 30
click at [725, 440] on input "text" at bounding box center [779, 436] width 476 height 24
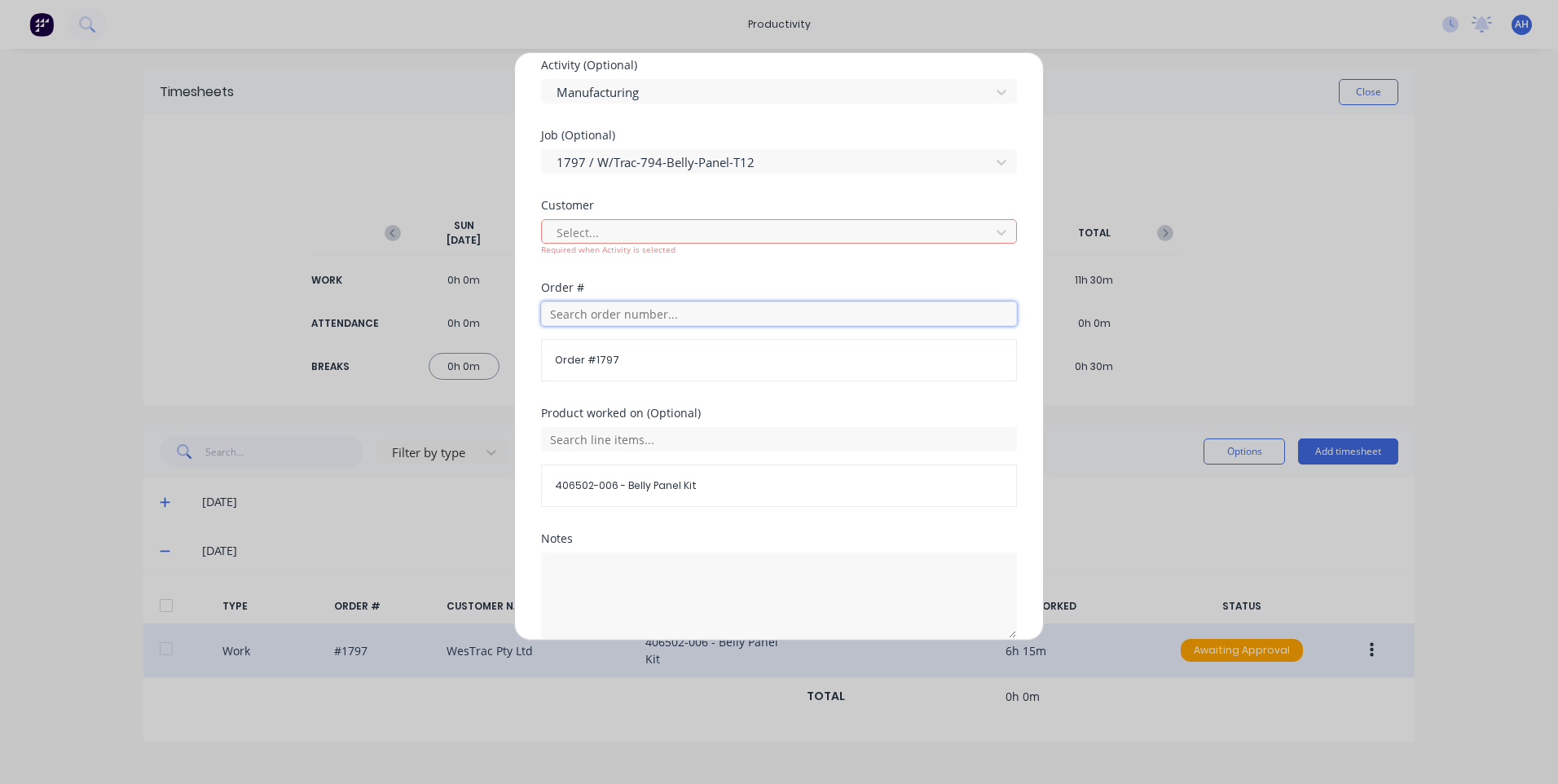
scroll to position [780, 0]
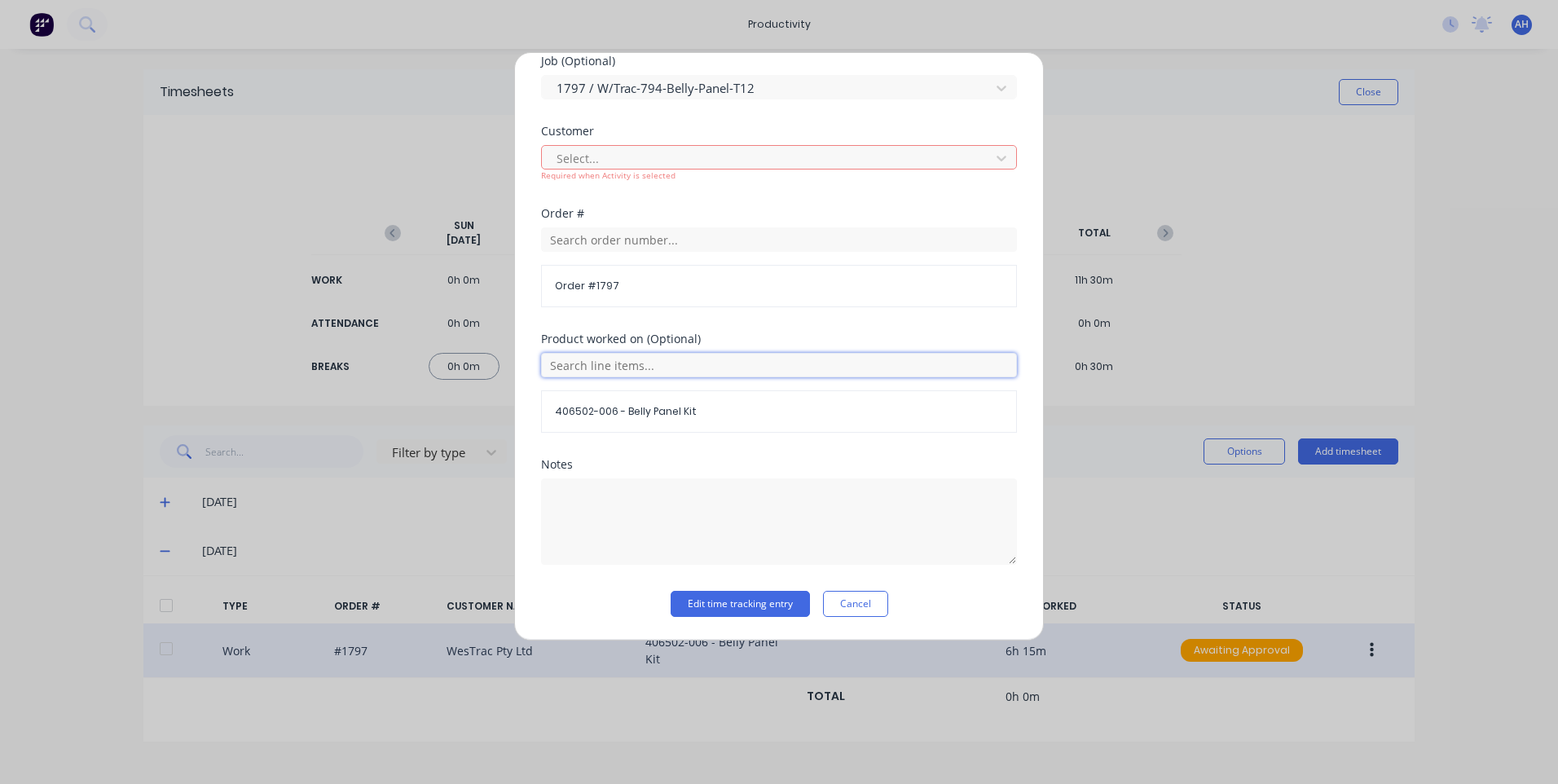
click at [703, 368] on input "text" at bounding box center [779, 365] width 476 height 24
click at [733, 300] on div "Order # 1797" at bounding box center [779, 285] width 476 height 43
click at [730, 607] on button "Edit time tracking entry" at bounding box center [740, 603] width 140 height 26
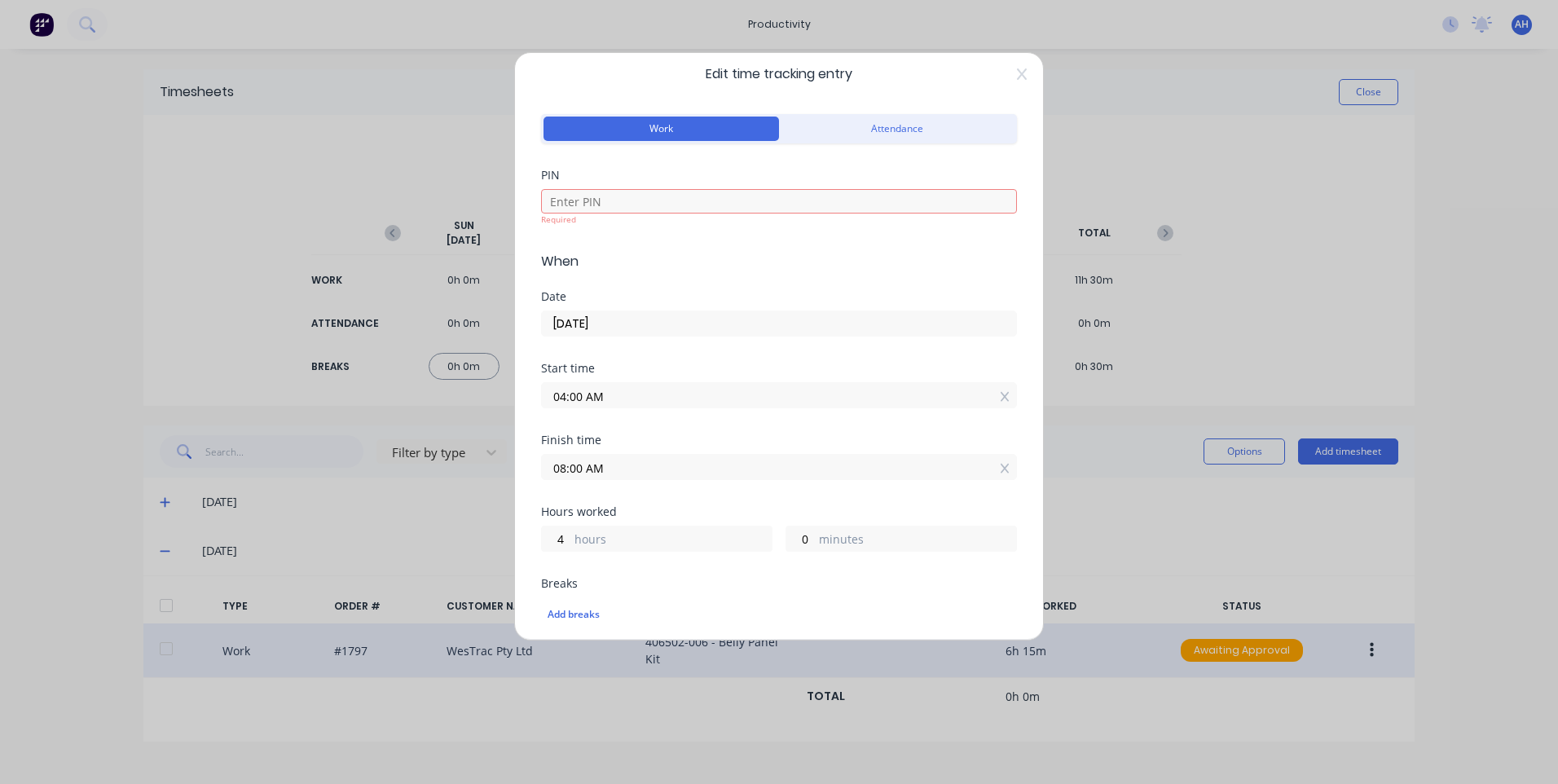
scroll to position [0, 0]
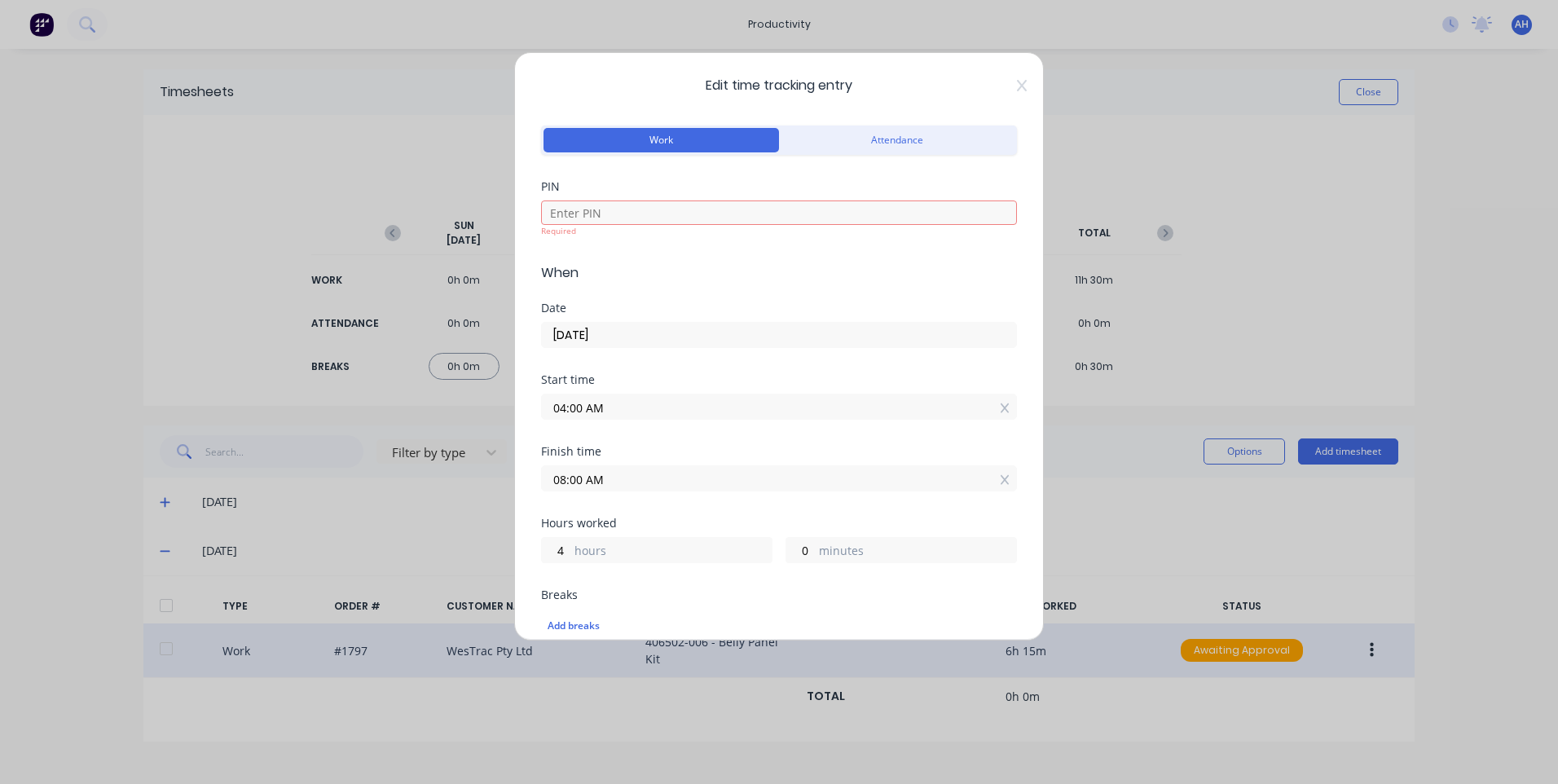
click at [651, 229] on div "Required" at bounding box center [779, 231] width 476 height 13
click at [652, 220] on input at bounding box center [779, 213] width 476 height 24
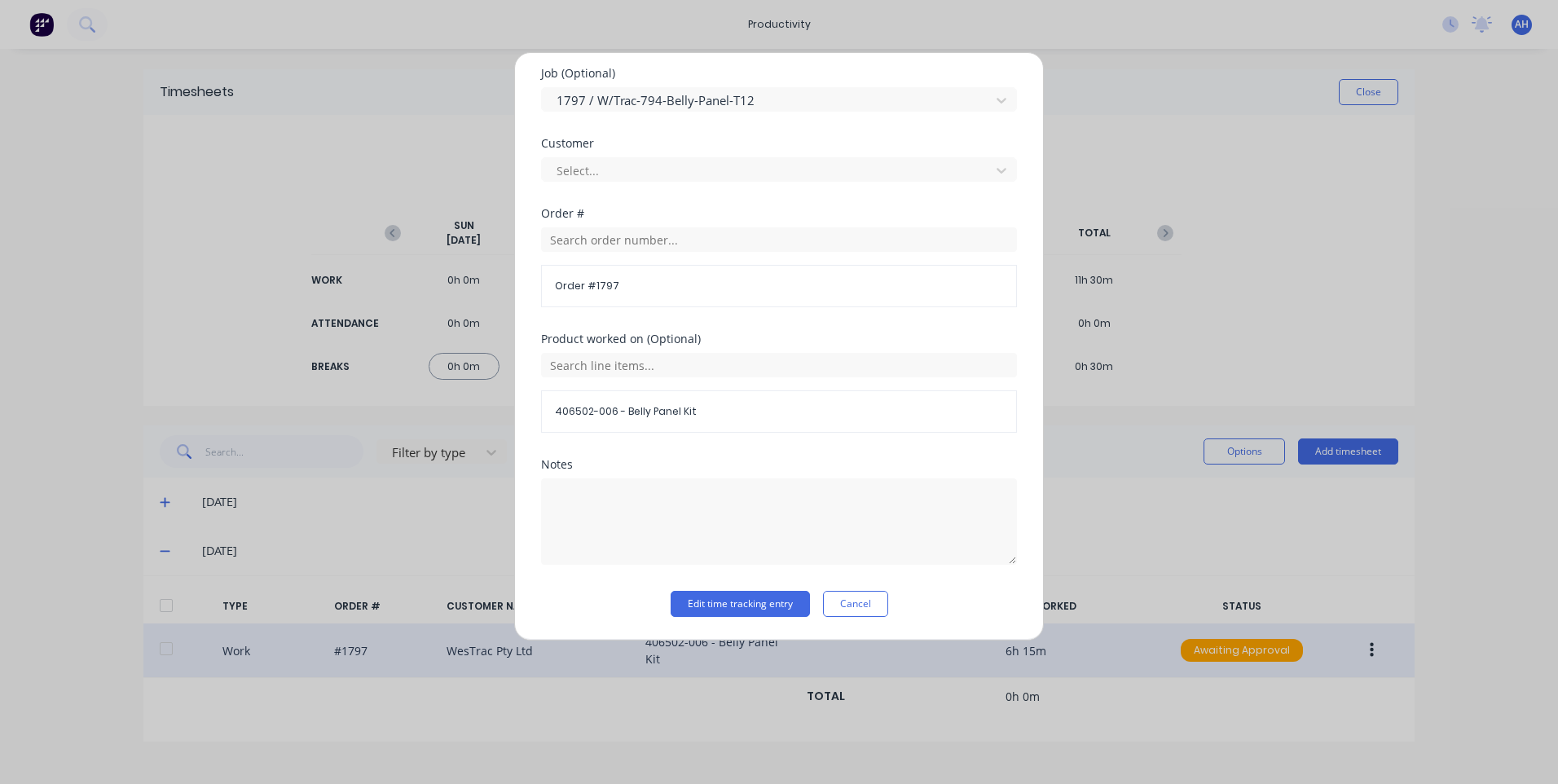
type input "9576"
drag, startPoint x: 736, startPoint y: 581, endPoint x: 741, endPoint y: 588, distance: 8.6
click at [737, 581] on div "Notes" at bounding box center [779, 525] width 476 height 132
click at [741, 597] on button "Edit time tracking entry" at bounding box center [740, 603] width 140 height 26
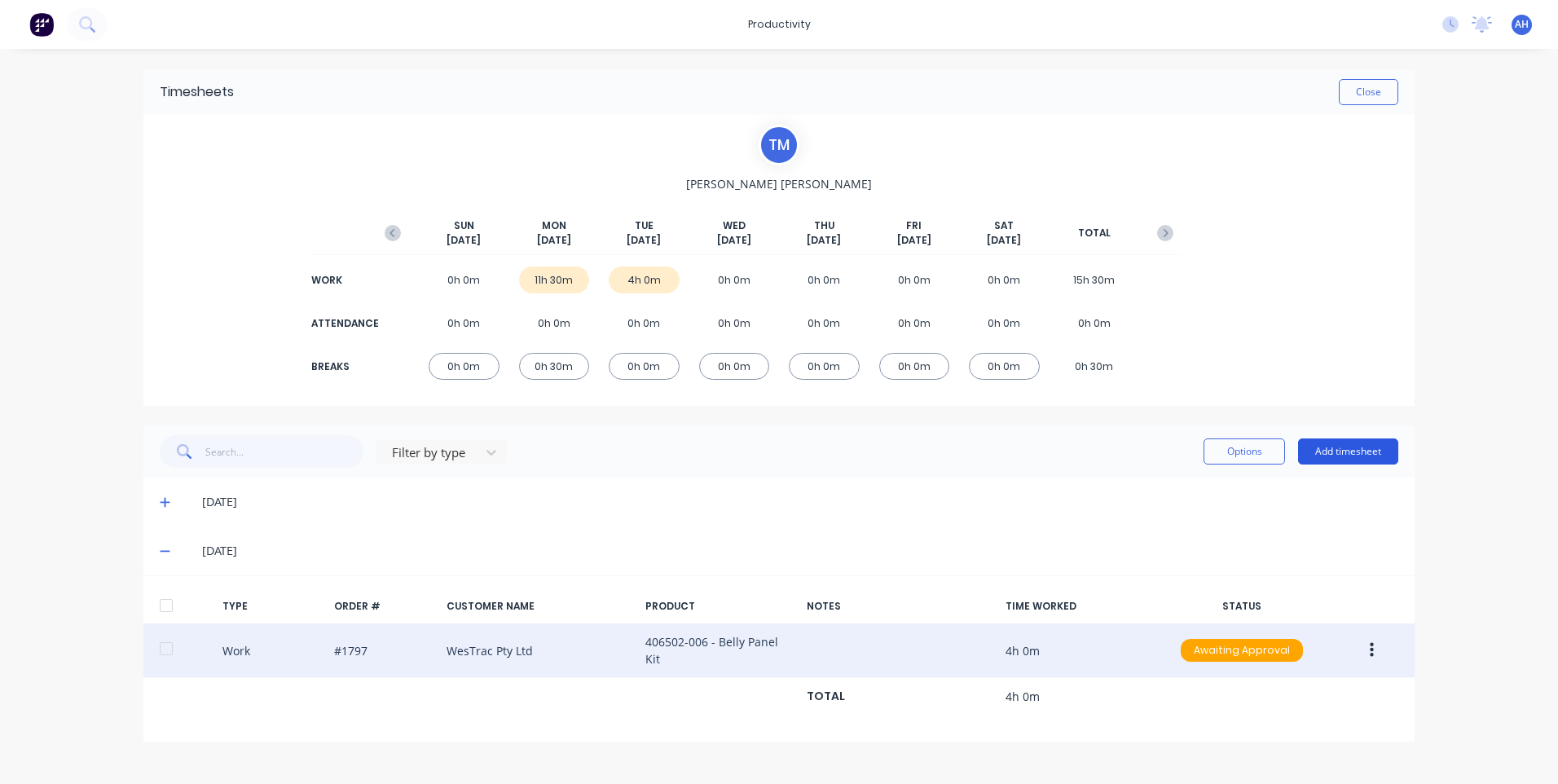
click at [1340, 448] on button "Add timesheet" at bounding box center [1348, 451] width 100 height 26
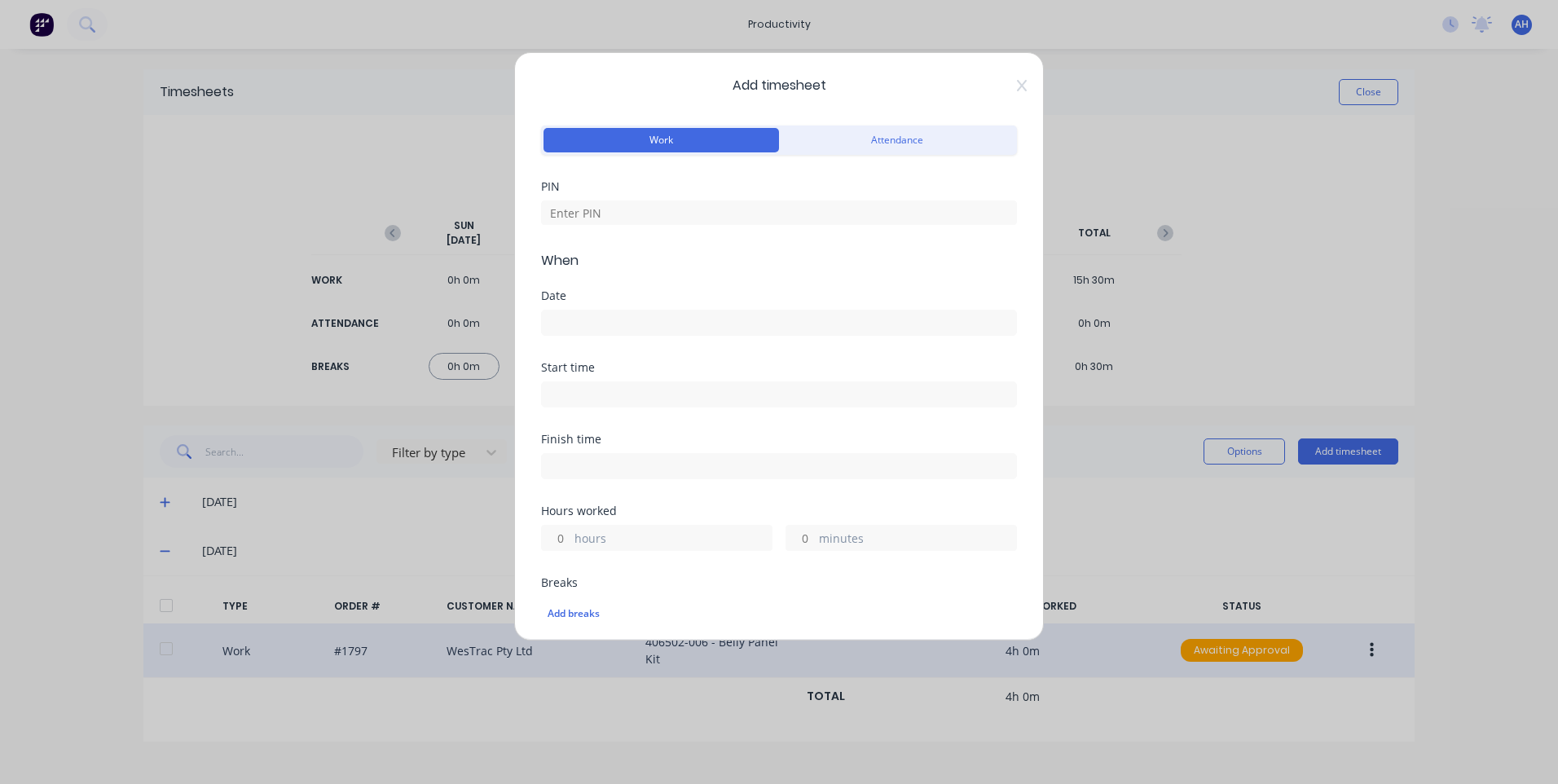
click at [658, 331] on input at bounding box center [779, 322] width 474 height 24
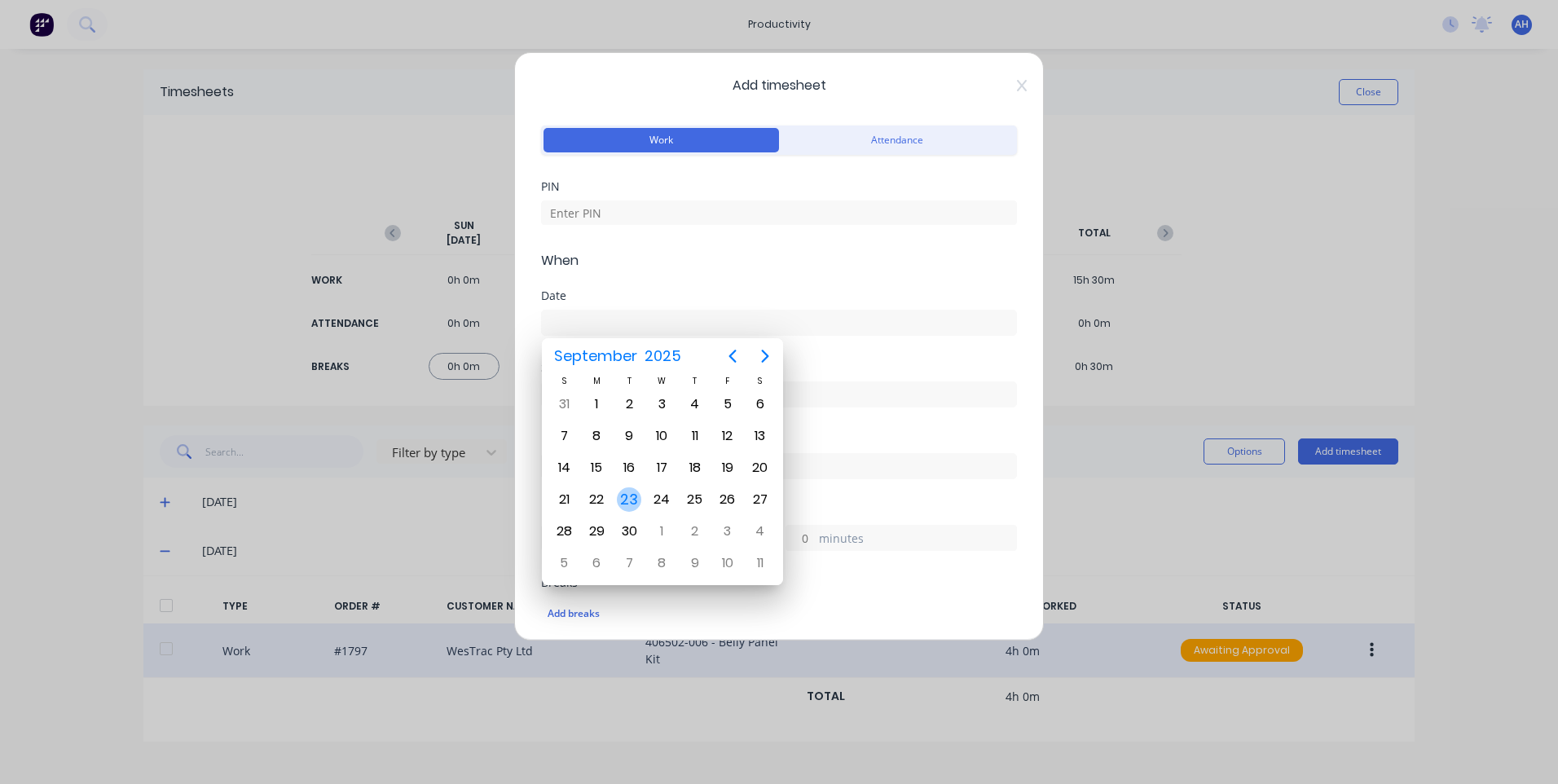
click at [631, 499] on div "23" at bounding box center [628, 499] width 24 height 24
type input "[DATE]"
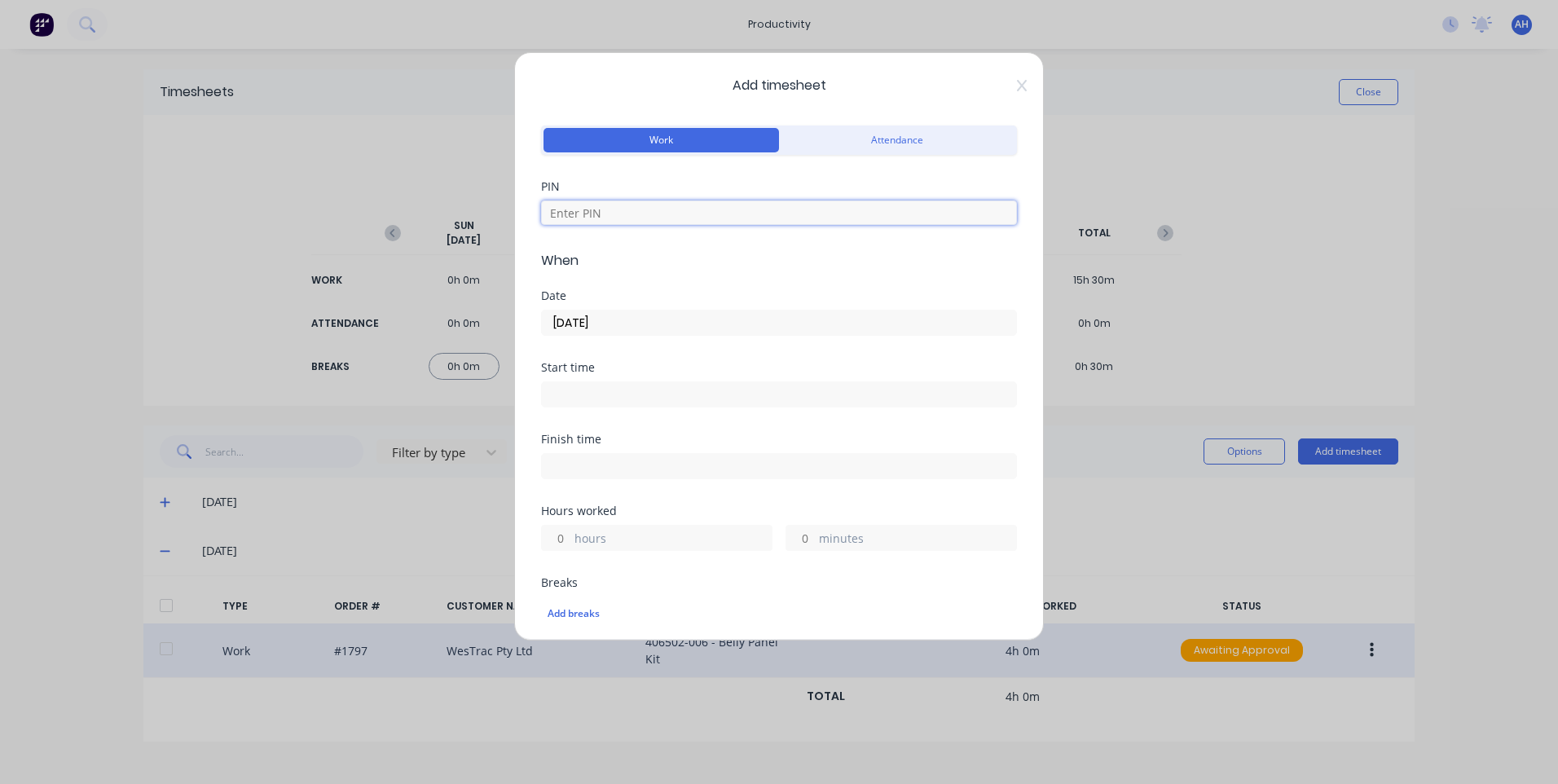
click at [637, 210] on input at bounding box center [779, 213] width 476 height 24
type input "9576"
click at [641, 385] on input at bounding box center [779, 394] width 474 height 24
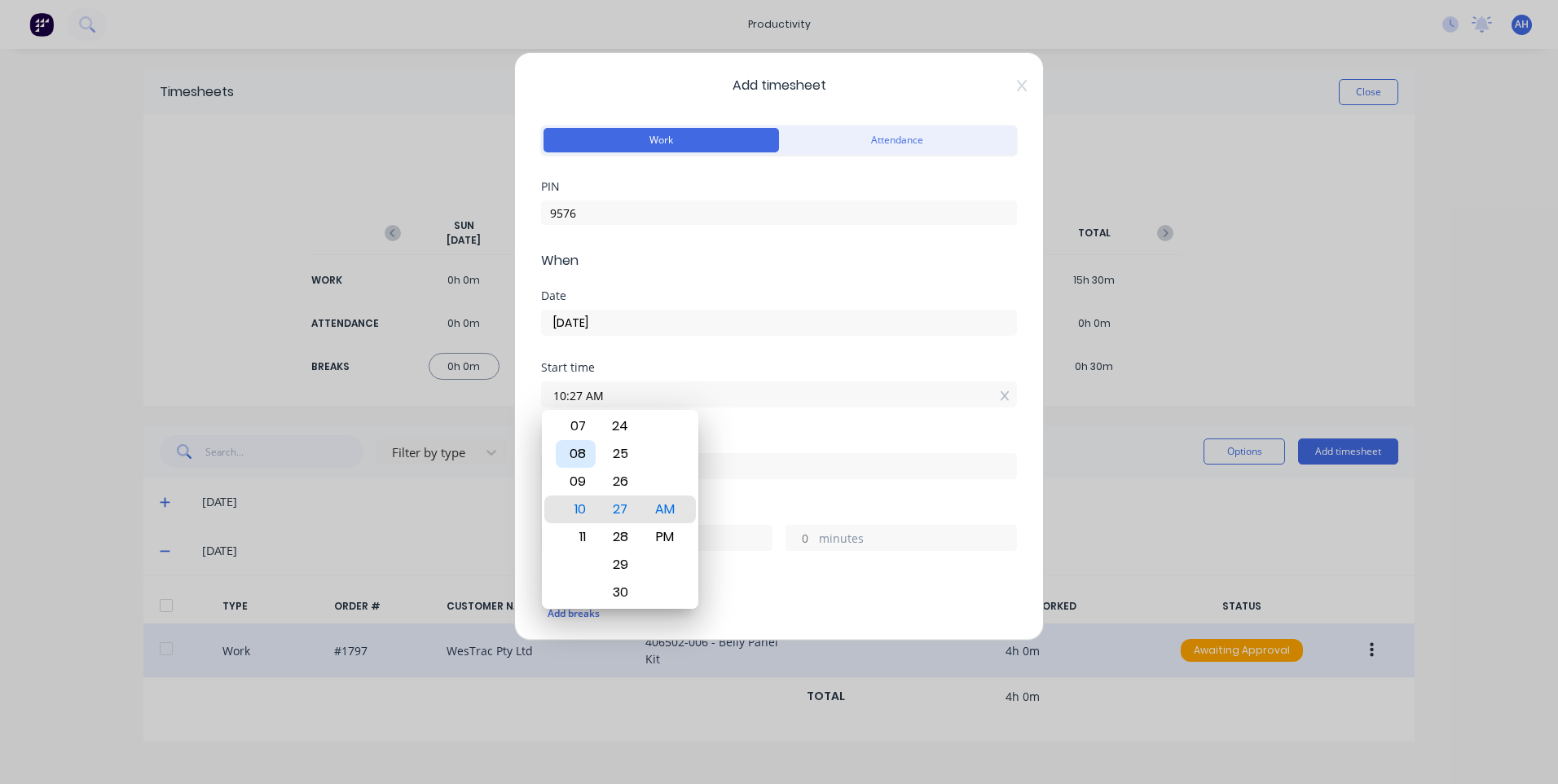
click at [578, 453] on div "08" at bounding box center [576, 453] width 40 height 28
click at [628, 474] on div "00" at bounding box center [621, 481] width 40 height 28
type input "08:00 AM"
click at [665, 509] on div "AM" at bounding box center [665, 509] width 40 height 28
click at [802, 439] on div "Finish time" at bounding box center [779, 439] width 476 height 12
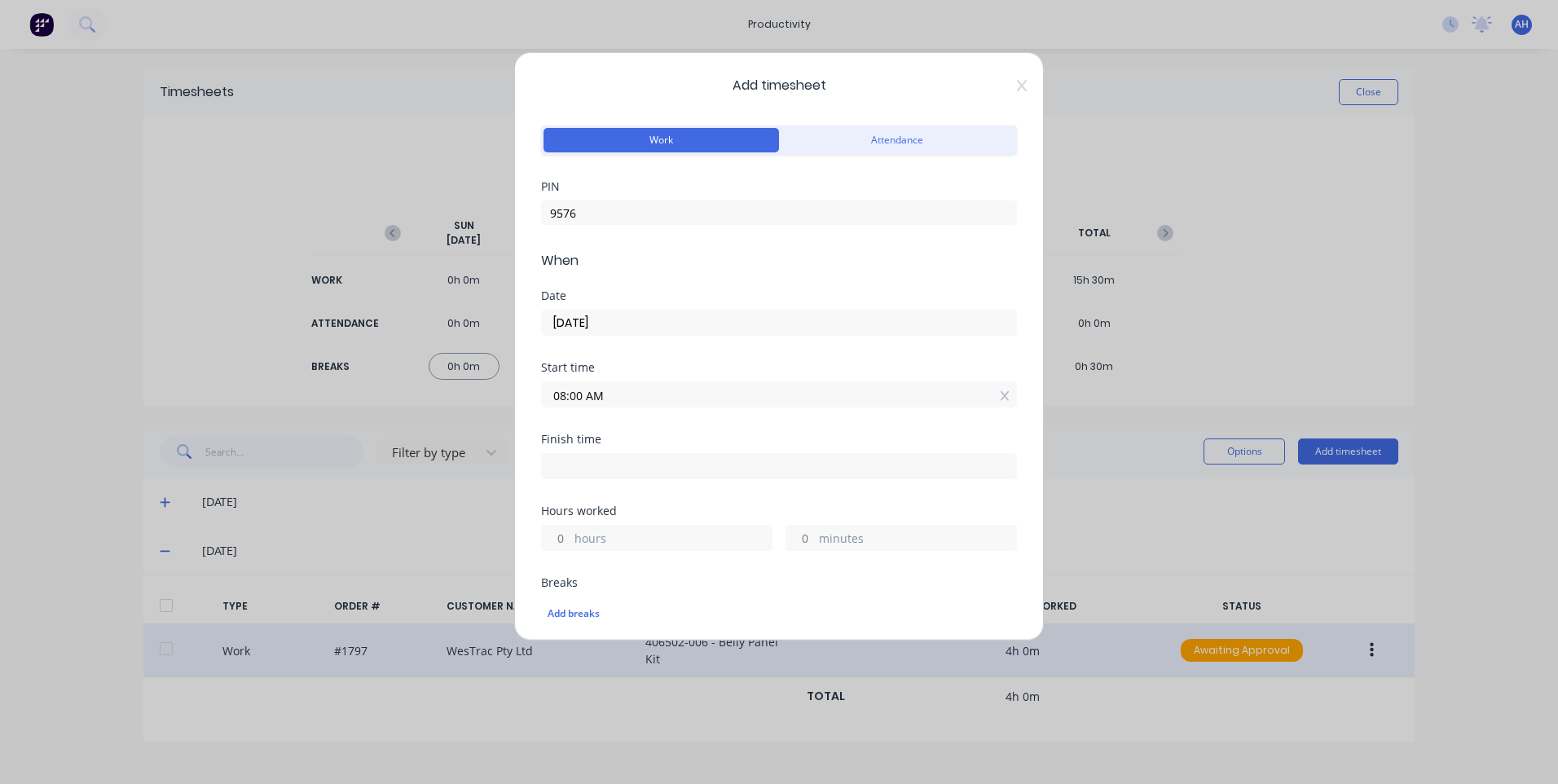
click at [710, 477] on input at bounding box center [779, 465] width 474 height 24
type input "10:27 AM"
type input "2"
type input "27"
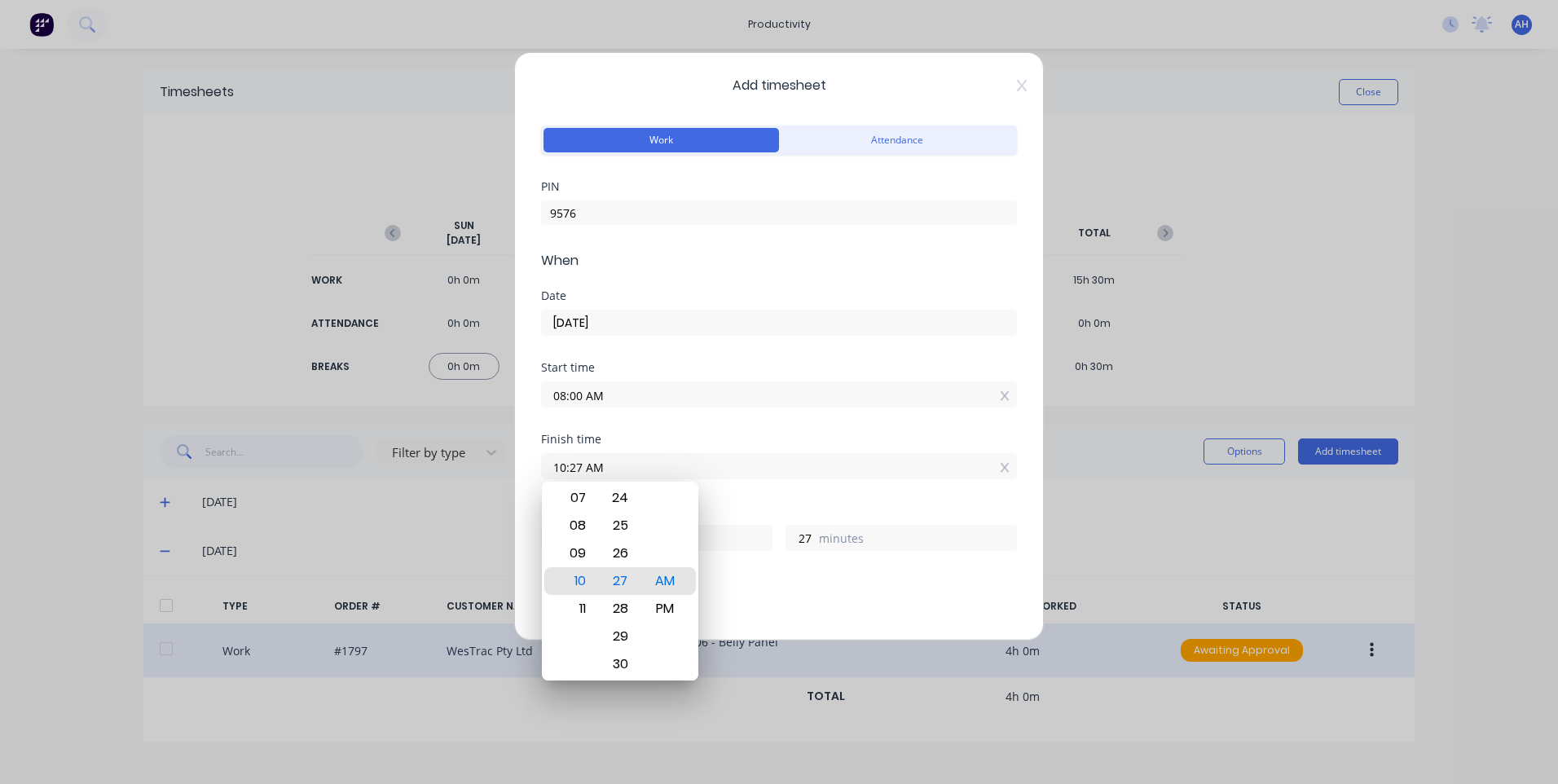
click at [770, 492] on div "Finish time 10:27 AM" at bounding box center [779, 469] width 476 height 72
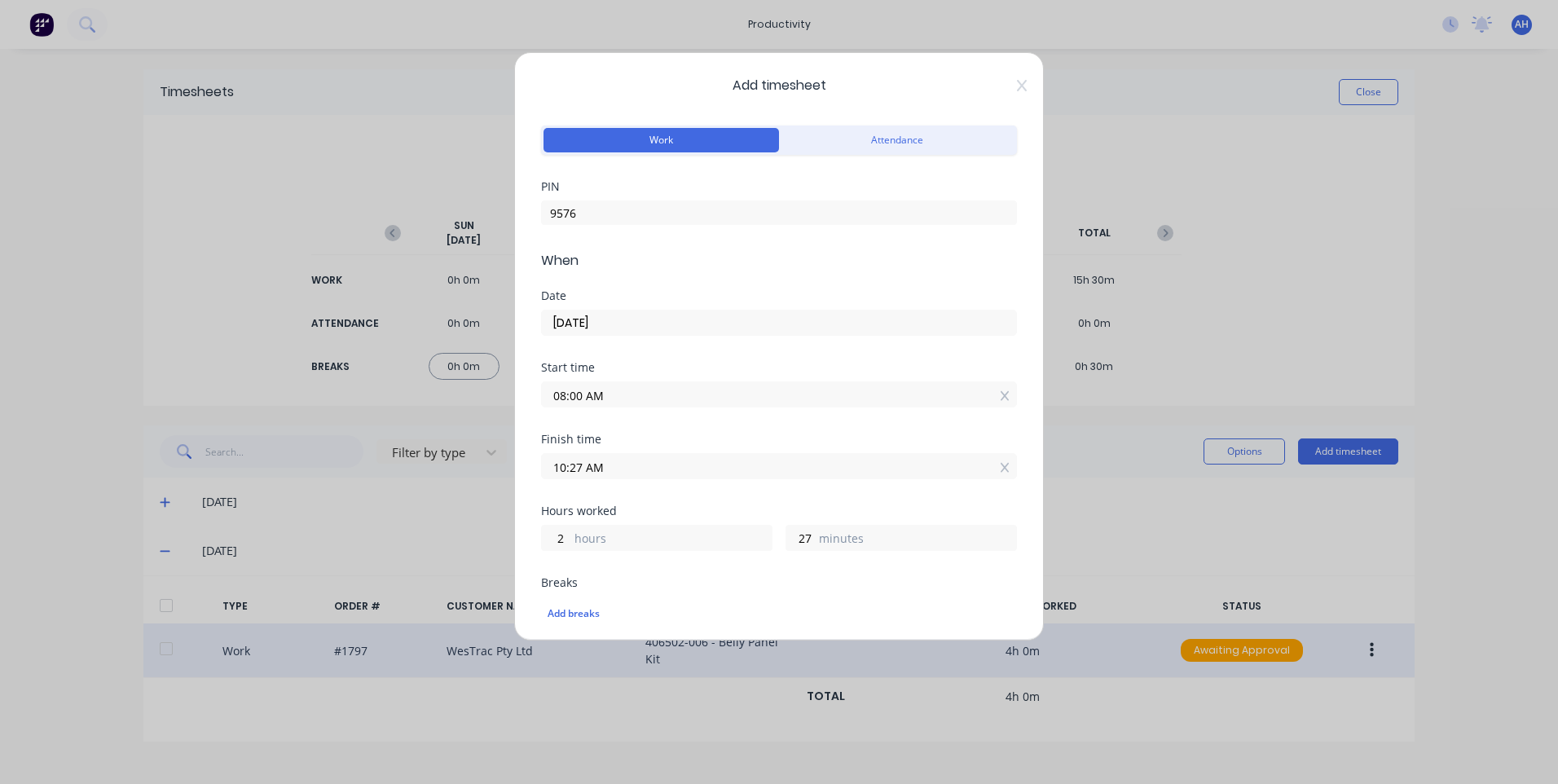
scroll to position [244, 0]
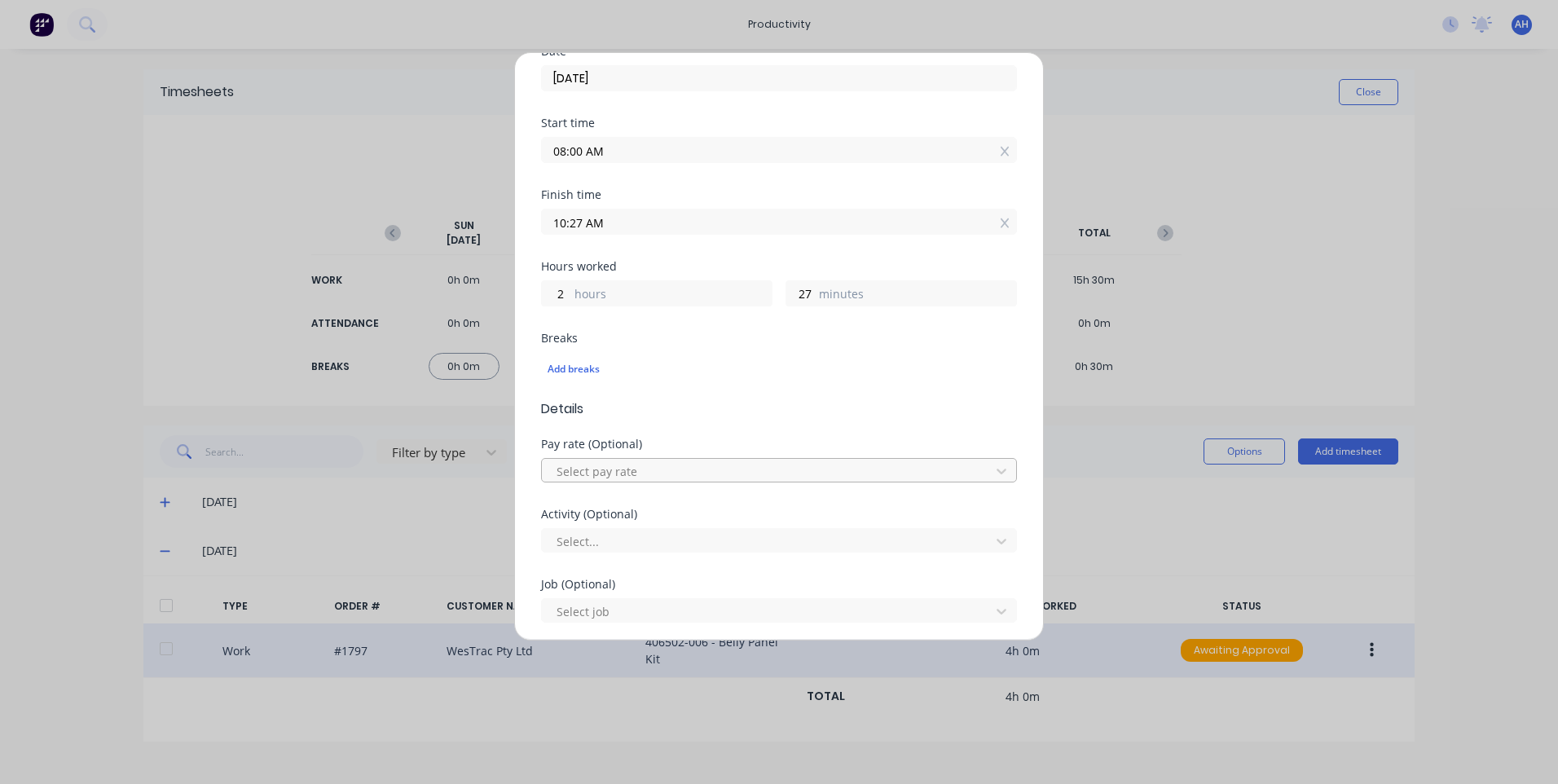
click at [680, 477] on div at bounding box center [768, 471] width 427 height 20
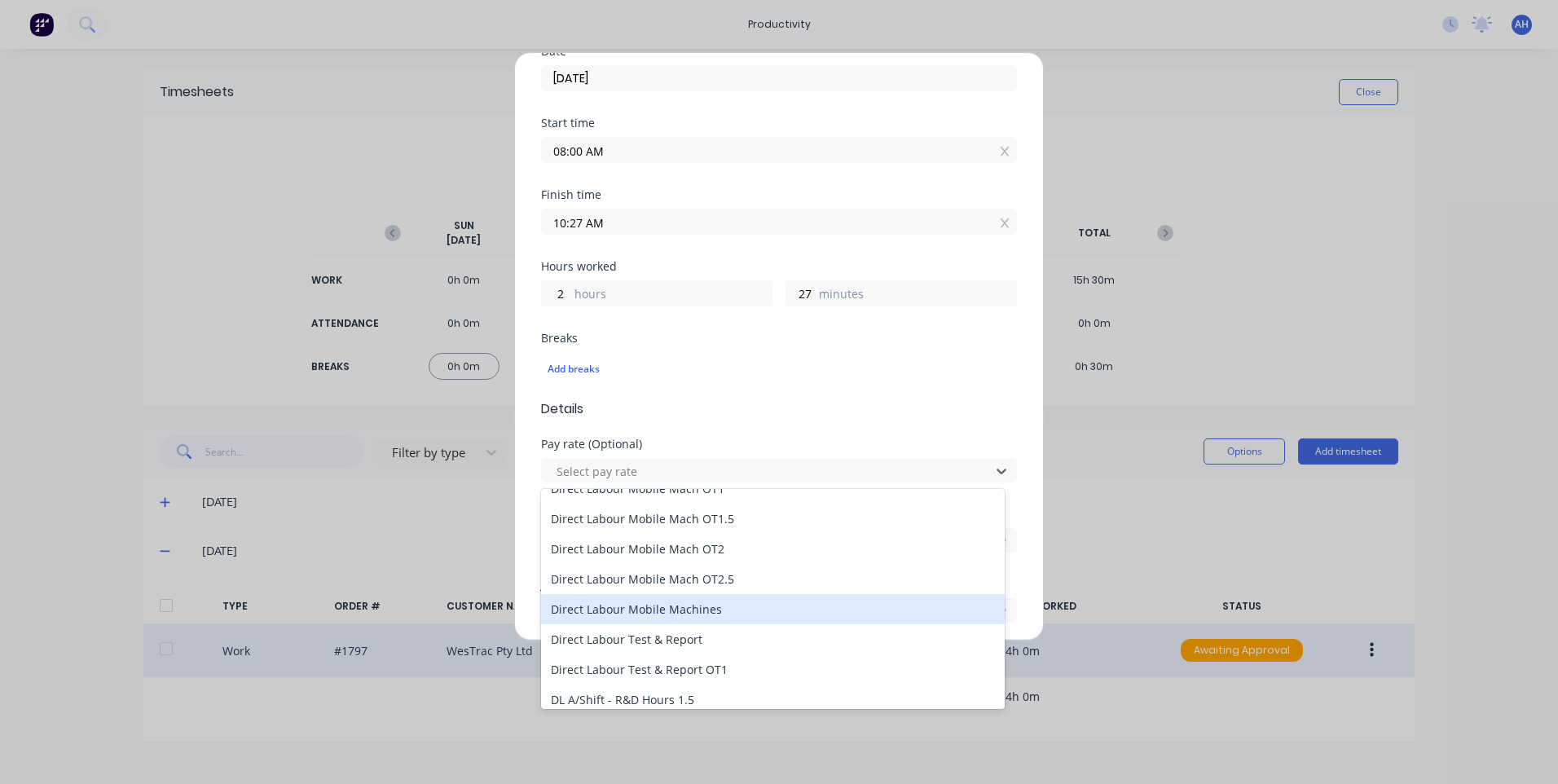
scroll to position [1134, 0]
click at [716, 611] on div "Direct Labour Mobile Machines" at bounding box center [773, 610] width 464 height 30
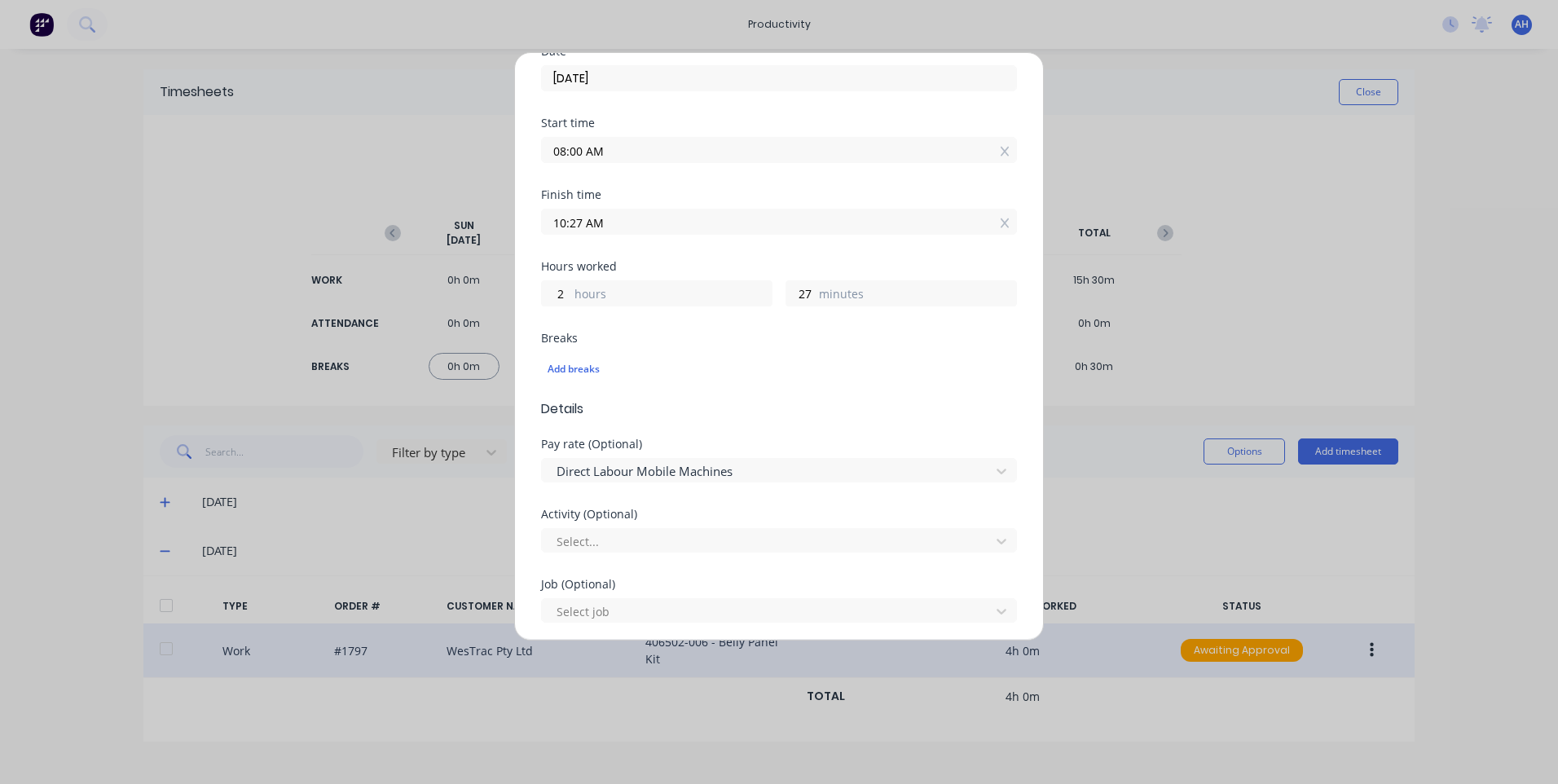
scroll to position [407, 0]
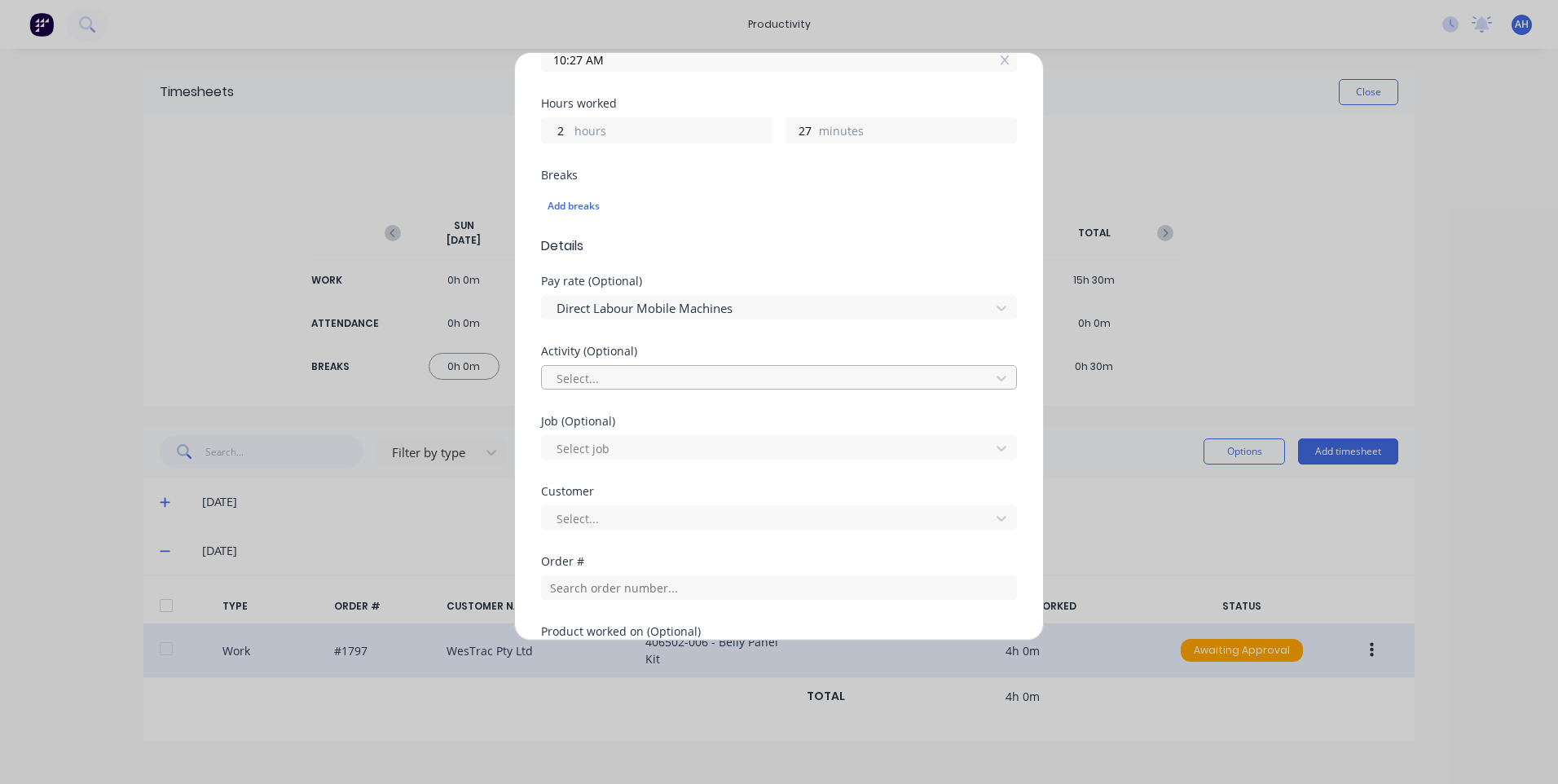
click at [667, 376] on div at bounding box center [768, 378] width 427 height 20
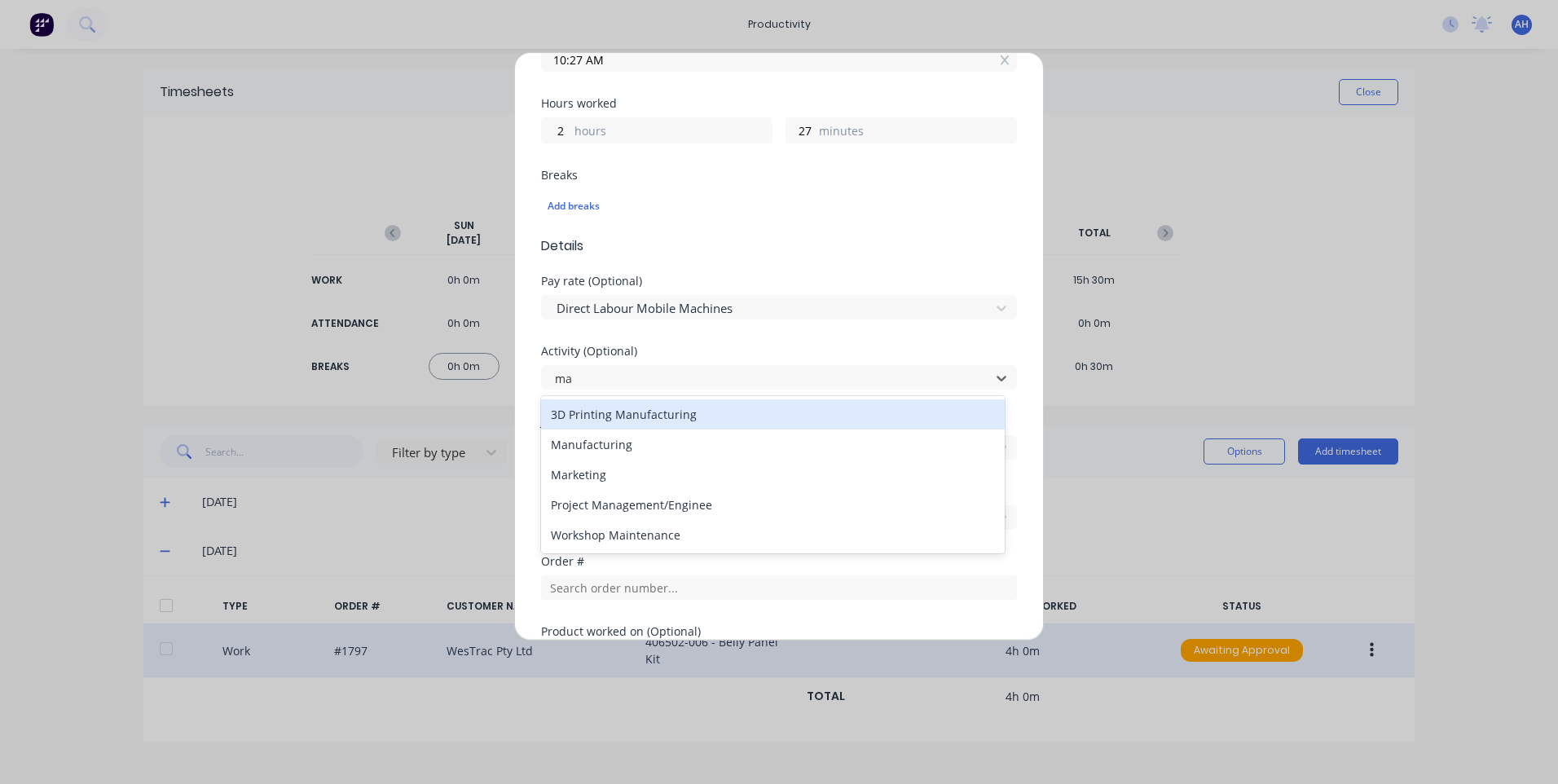
type input "man"
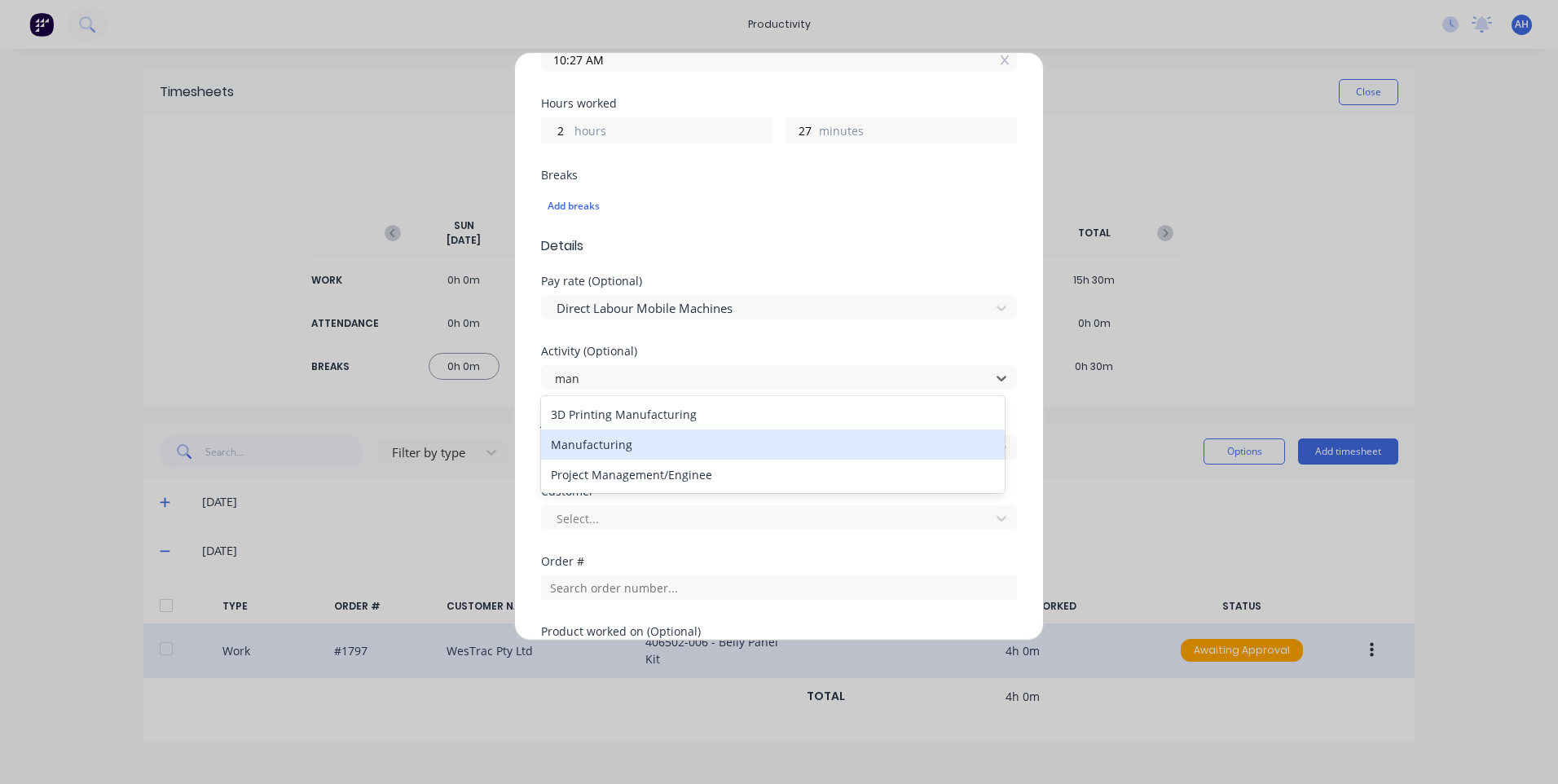
click at [698, 445] on div "Manufacturing" at bounding box center [773, 444] width 464 height 30
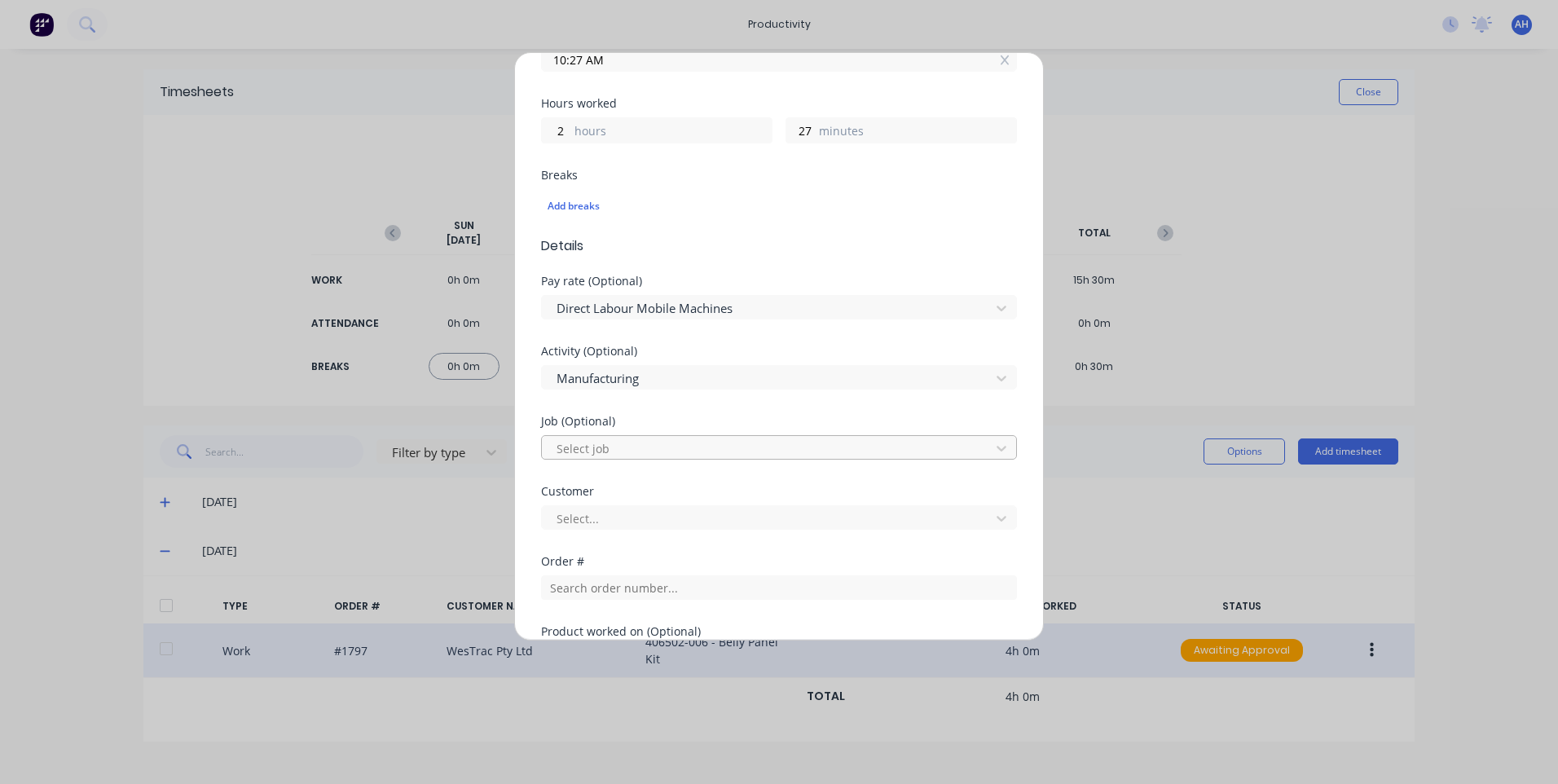
click at [698, 450] on div at bounding box center [768, 448] width 427 height 20
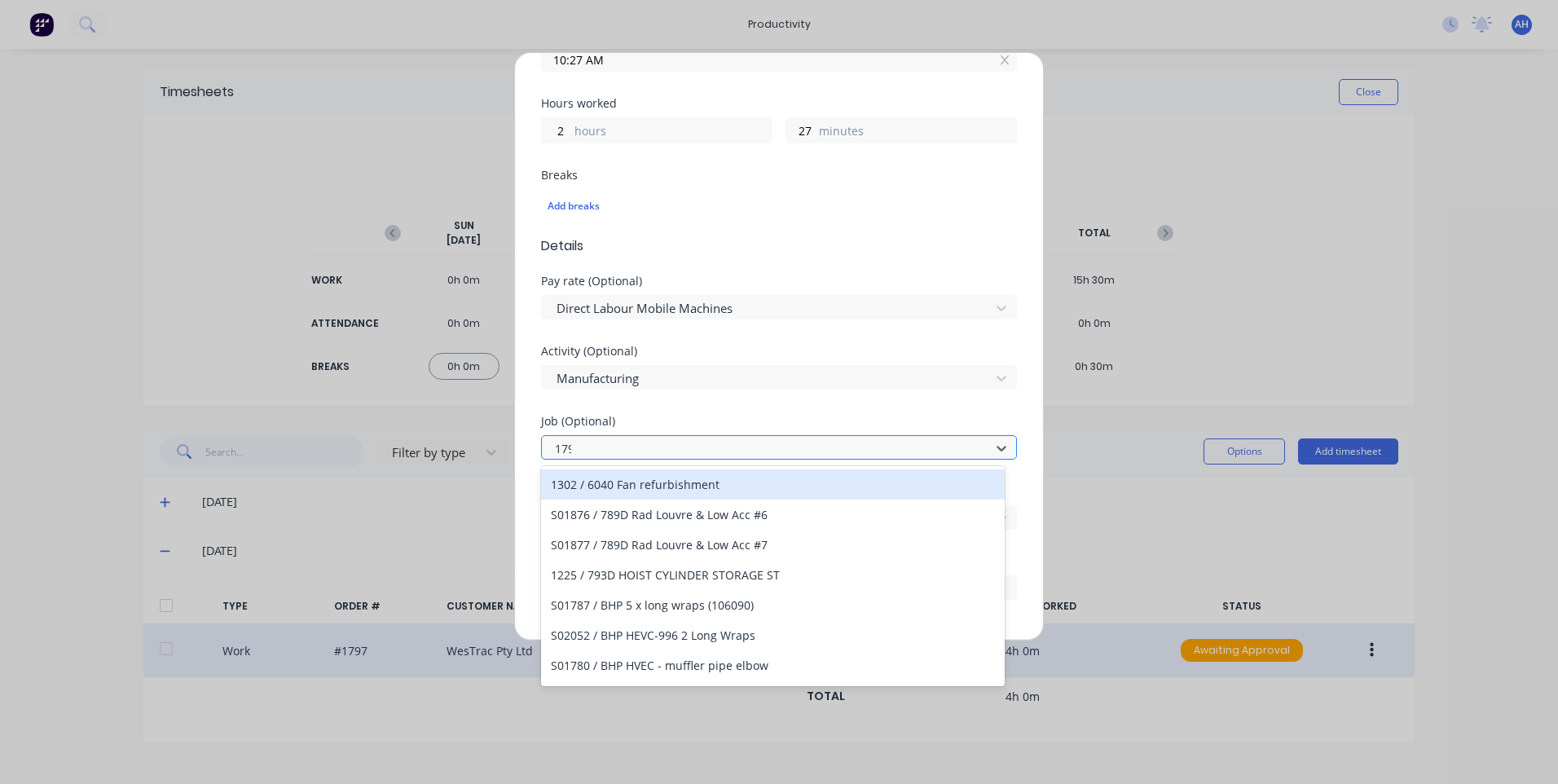
type input "1799"
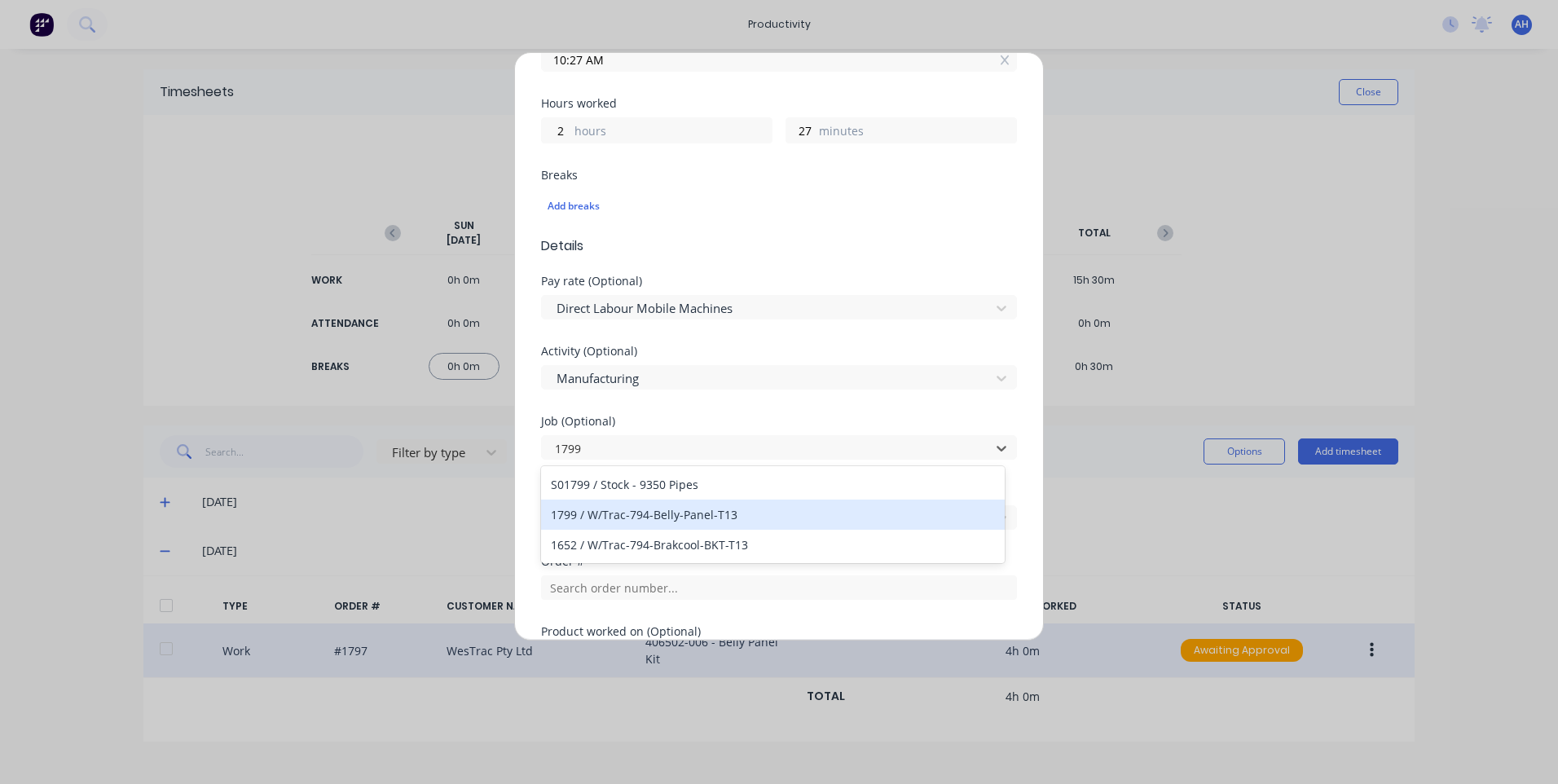
click at [752, 514] on div "1799 / W/Trac-794-Belly-Panel-T13" at bounding box center [773, 515] width 464 height 30
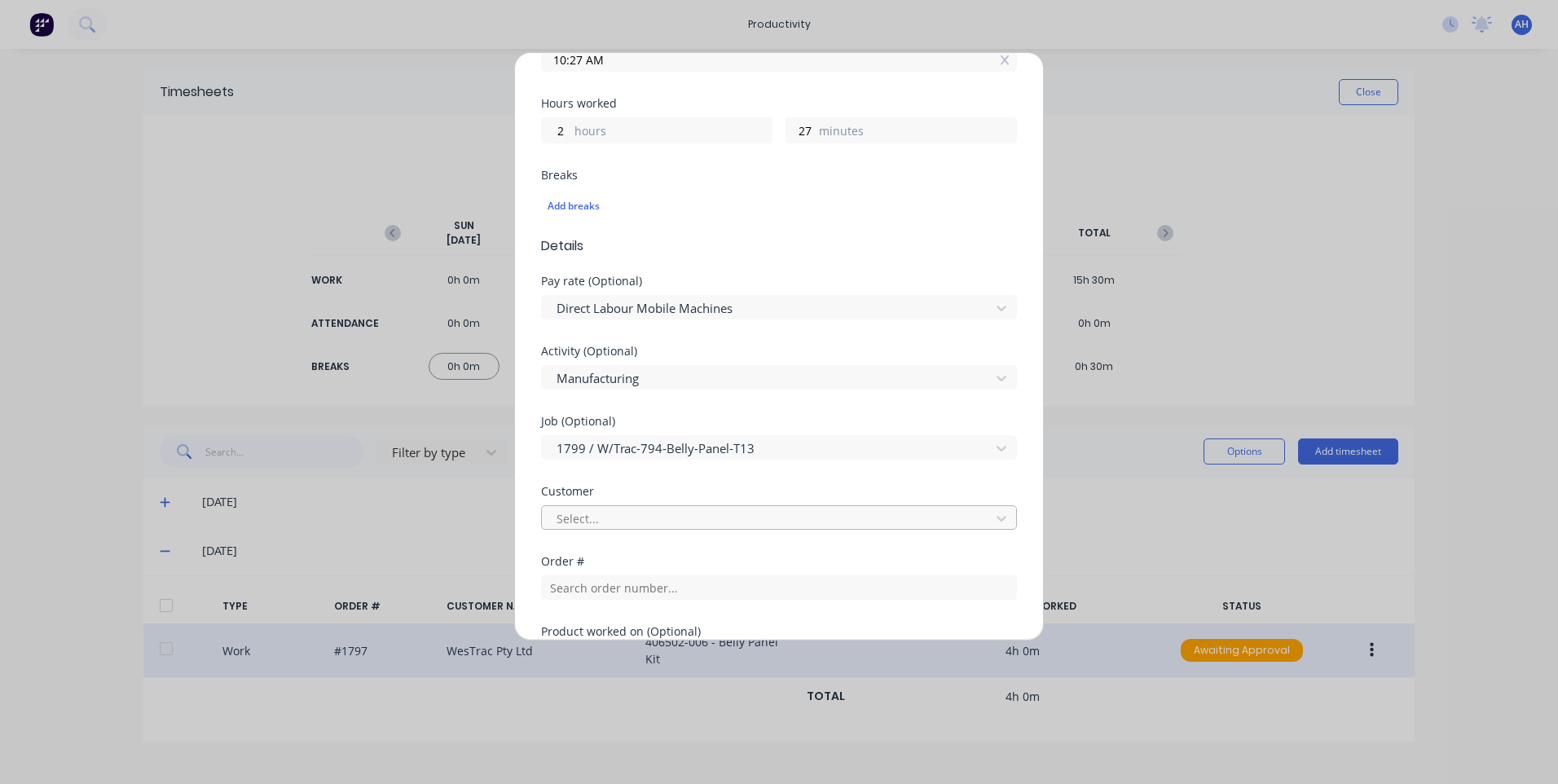
click at [739, 510] on div at bounding box center [768, 519] width 427 height 20
click at [706, 550] on div "Select customer" at bounding box center [773, 555] width 464 height 30
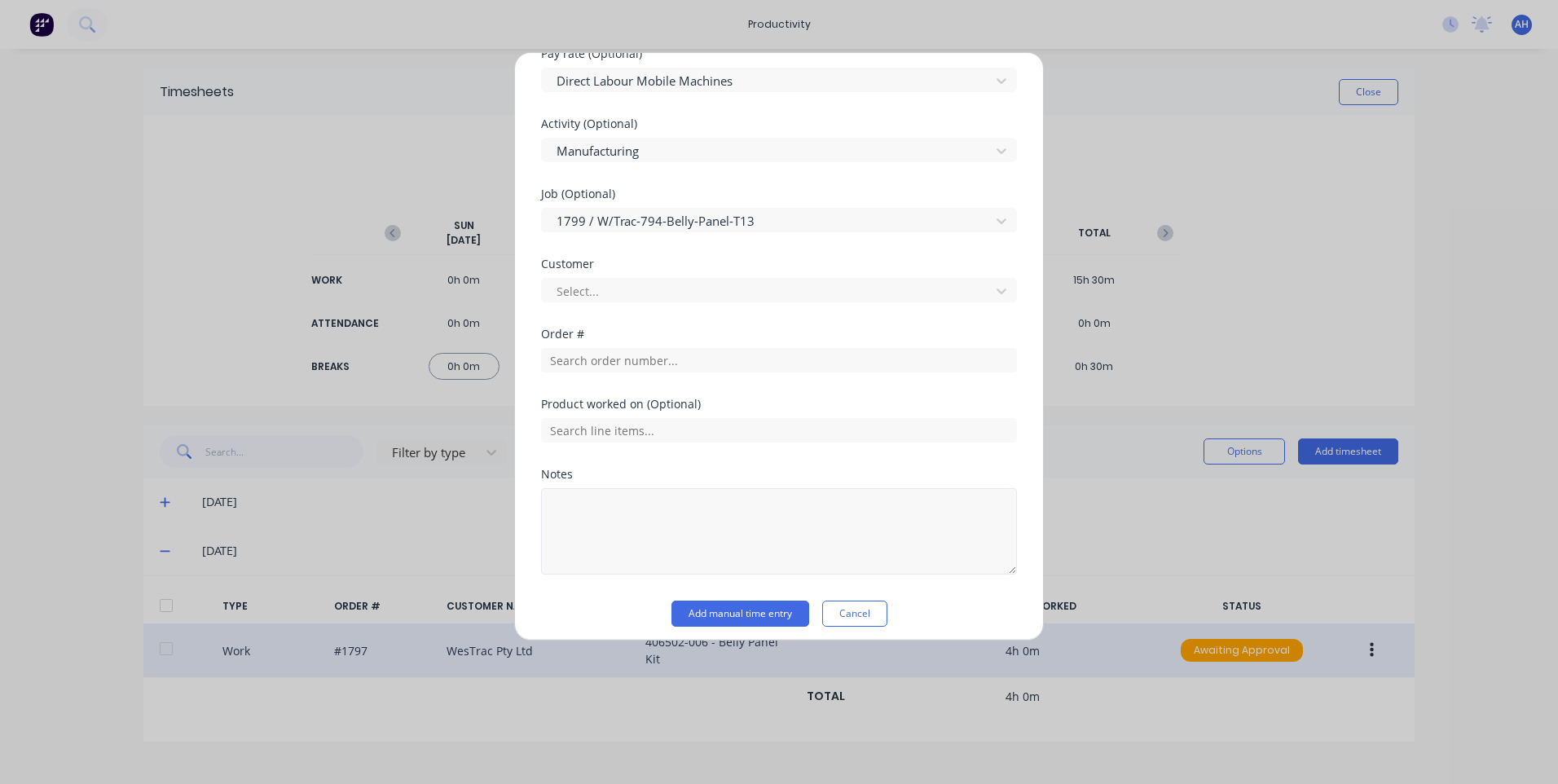
scroll to position [644, 0]
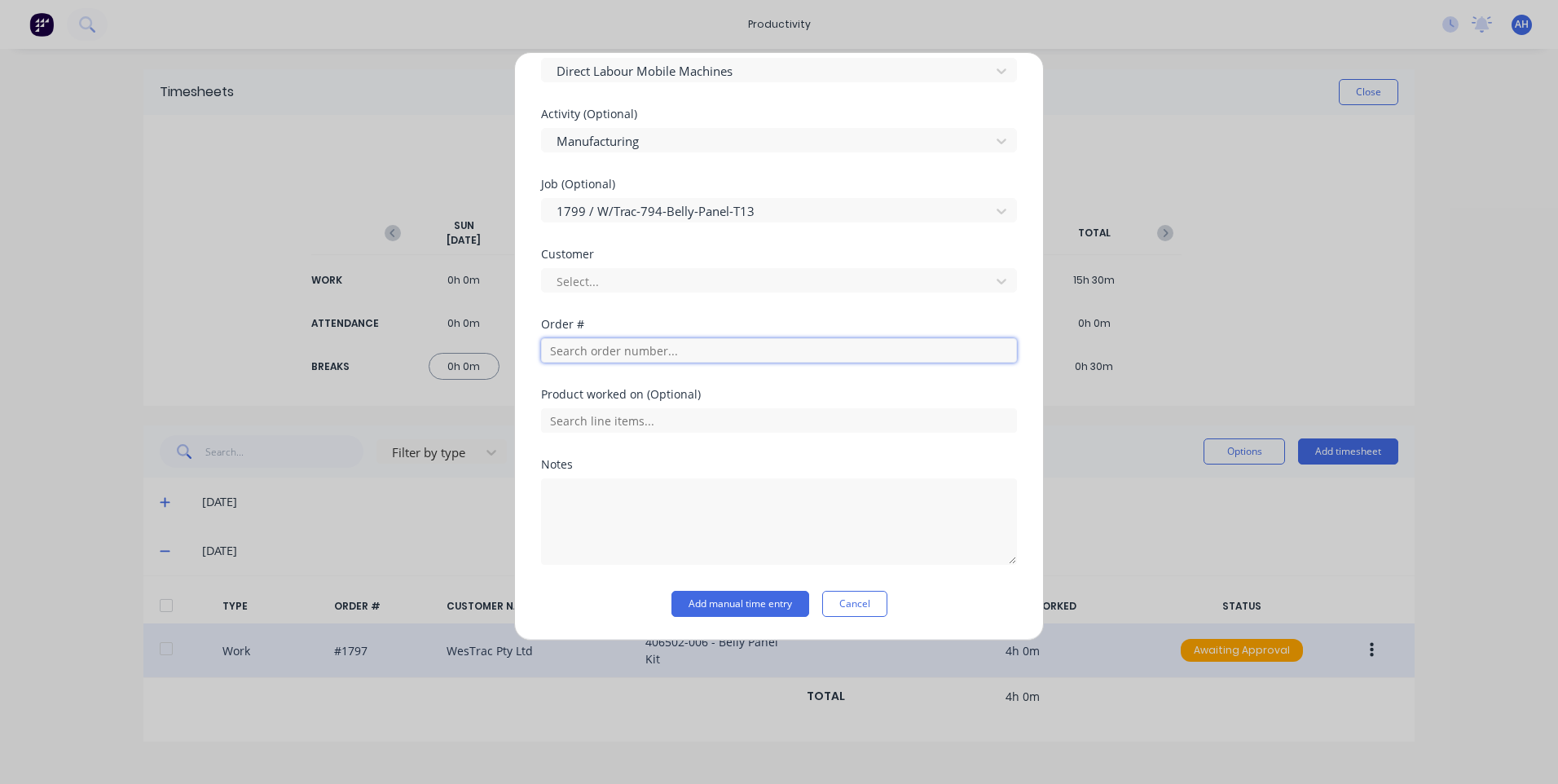
click at [674, 351] on input "text" at bounding box center [779, 350] width 476 height 24
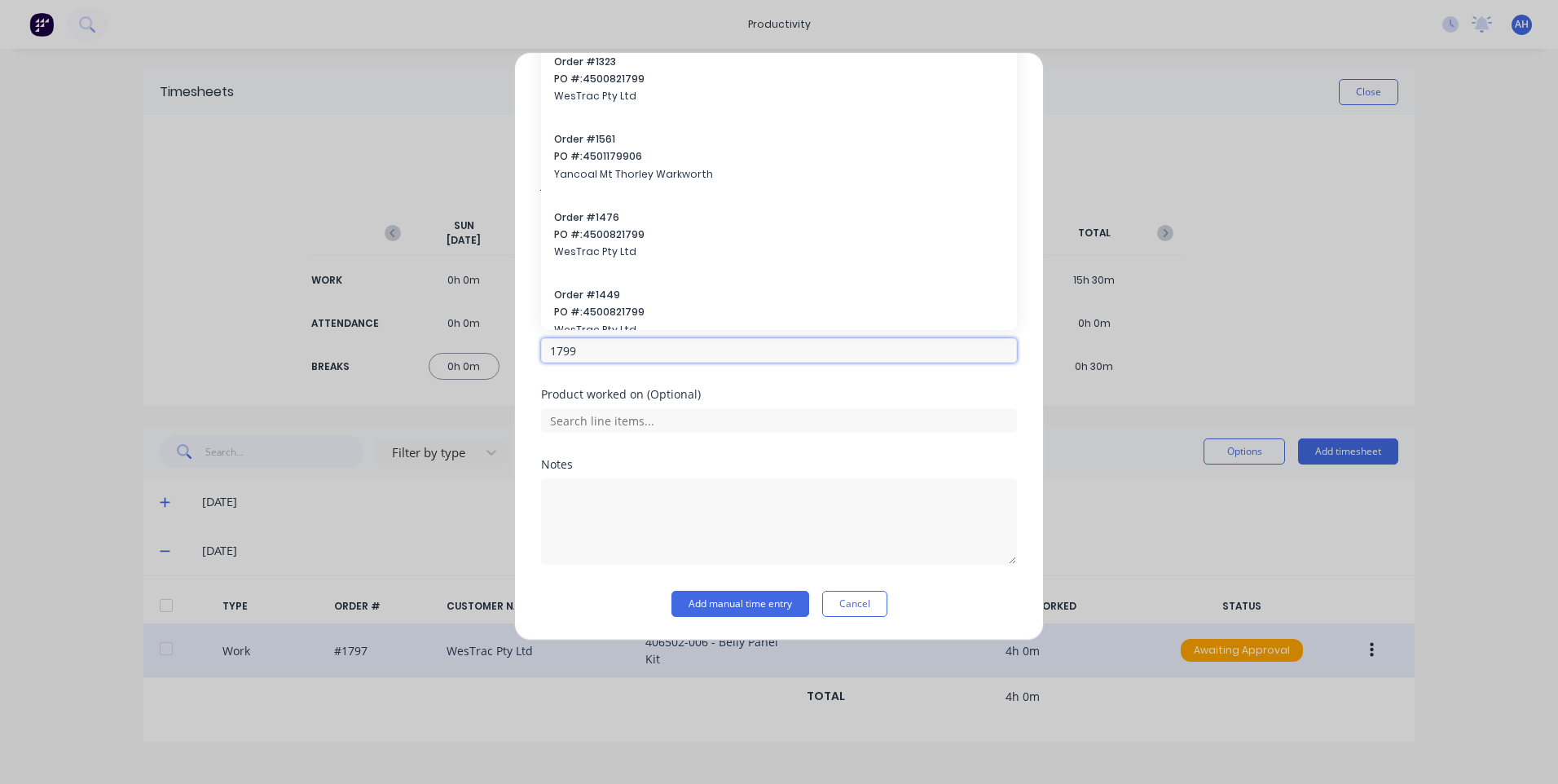
click at [652, 357] on input "1799" at bounding box center [779, 350] width 476 height 24
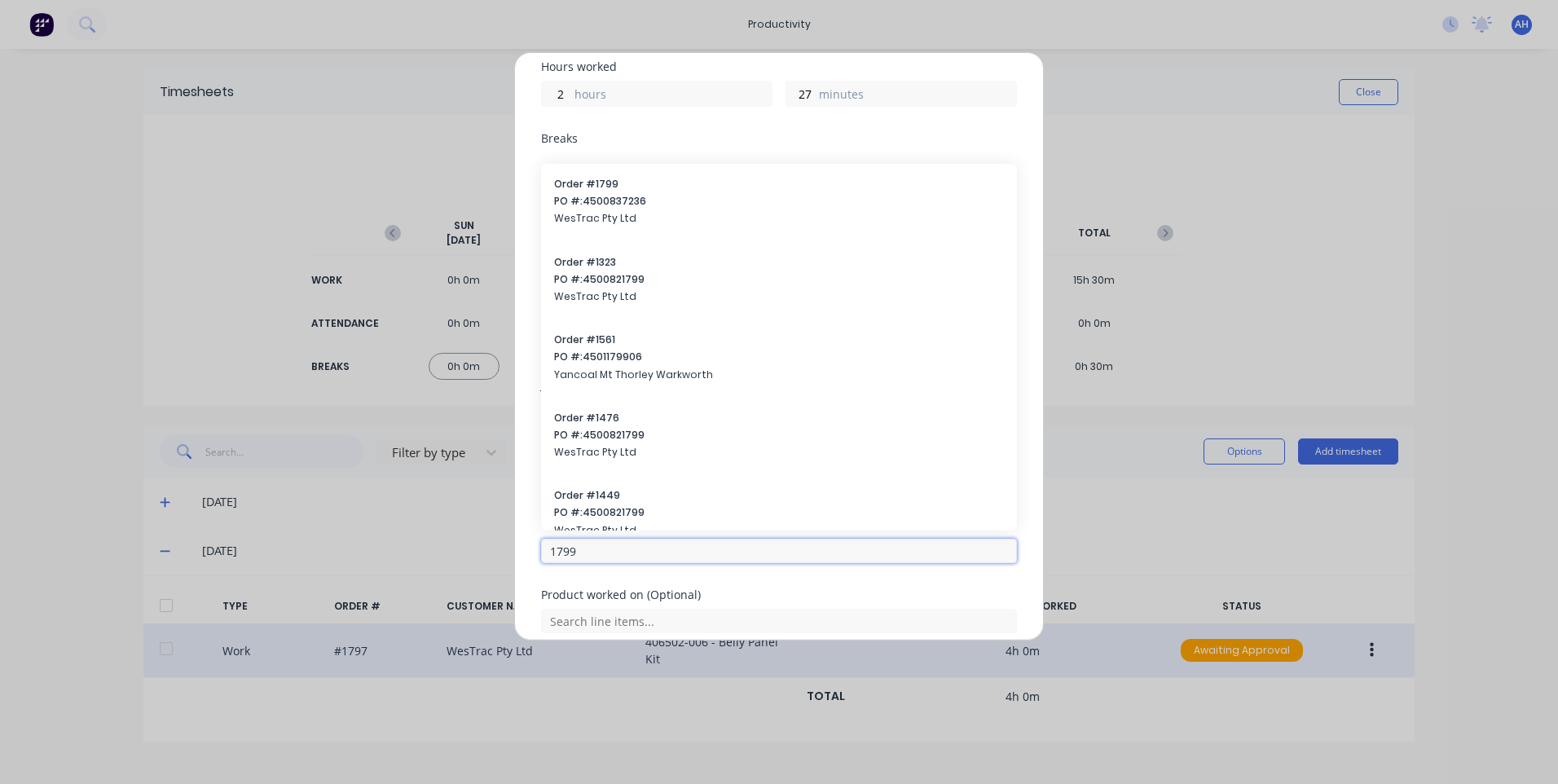
scroll to position [237, 0]
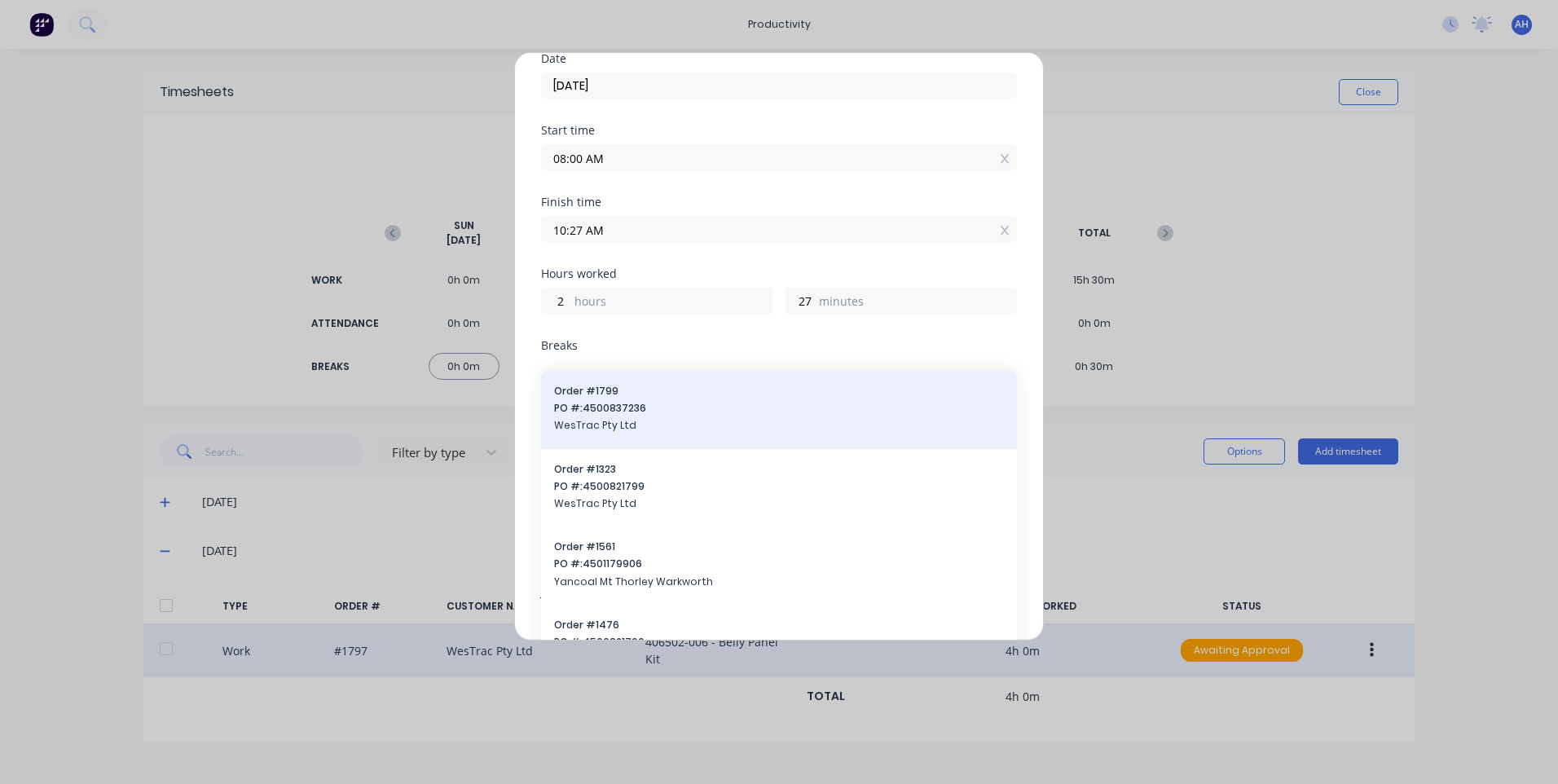
type input "1799"
click at [700, 409] on span "PO #: 4500837236" at bounding box center [779, 408] width 450 height 15
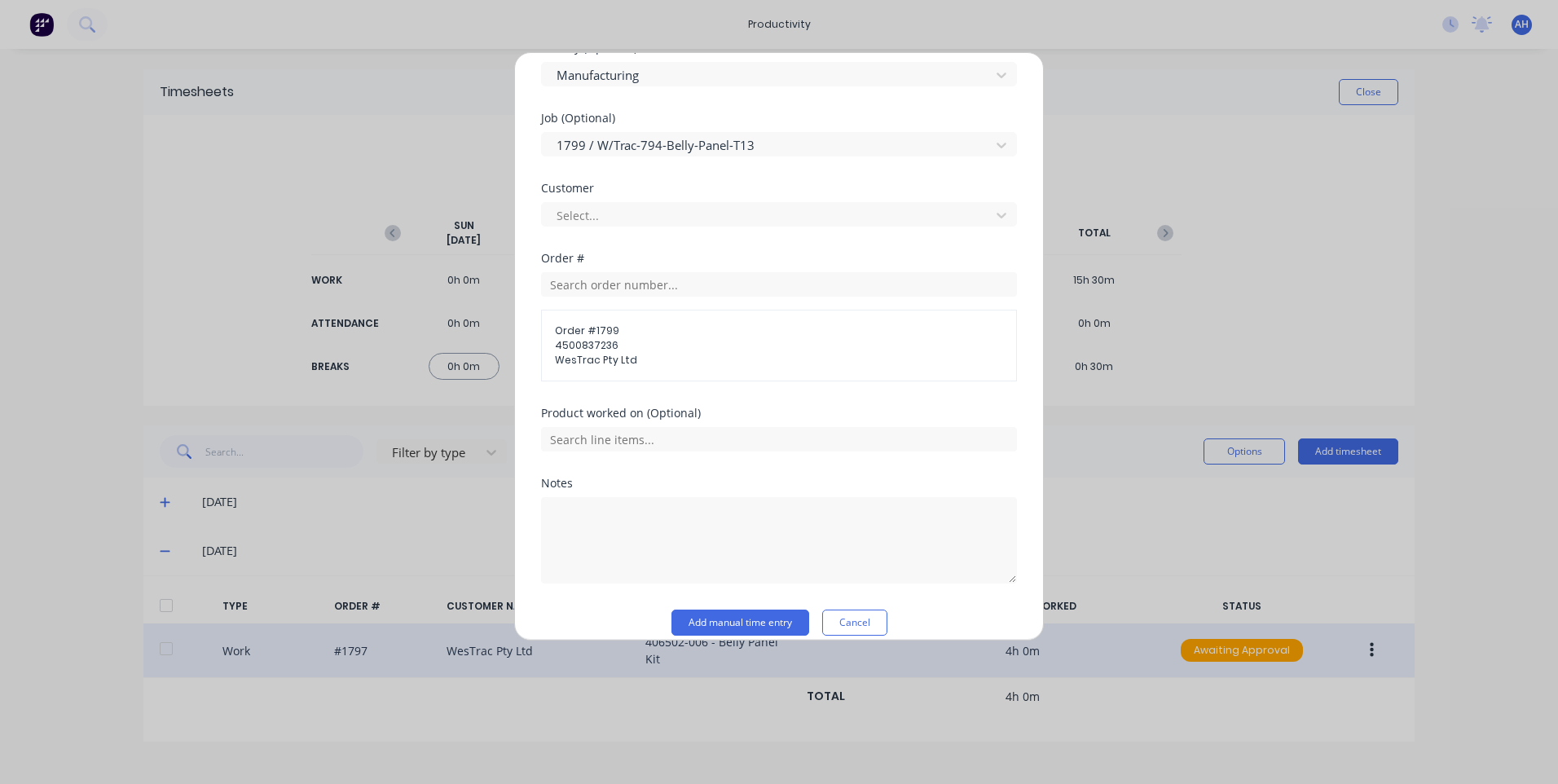
scroll to position [726, 0]
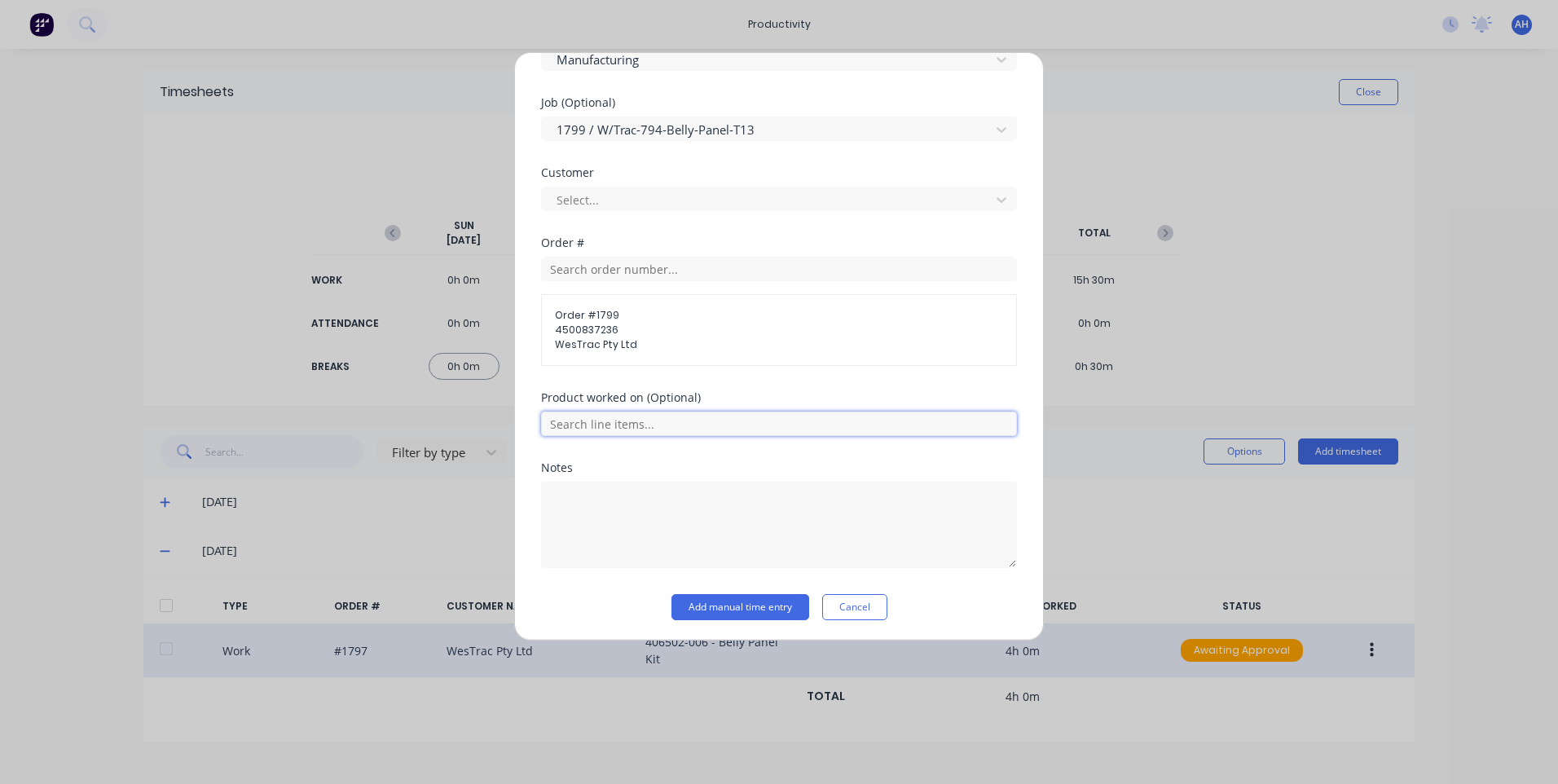
click at [694, 418] on input "text" at bounding box center [779, 423] width 476 height 24
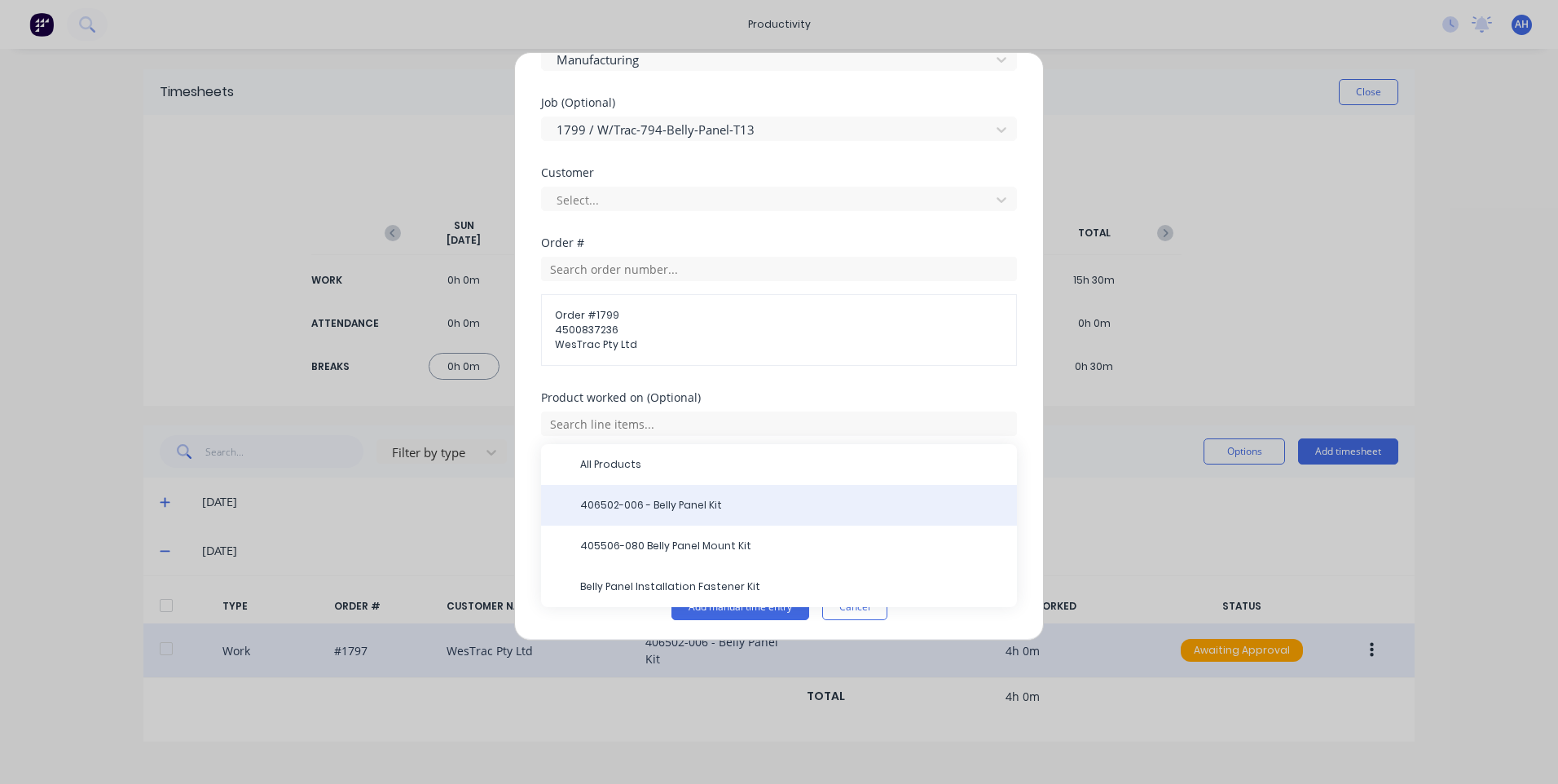
click at [712, 507] on span "406502-006 - Belly Panel Kit" at bounding box center [792, 505] width 423 height 15
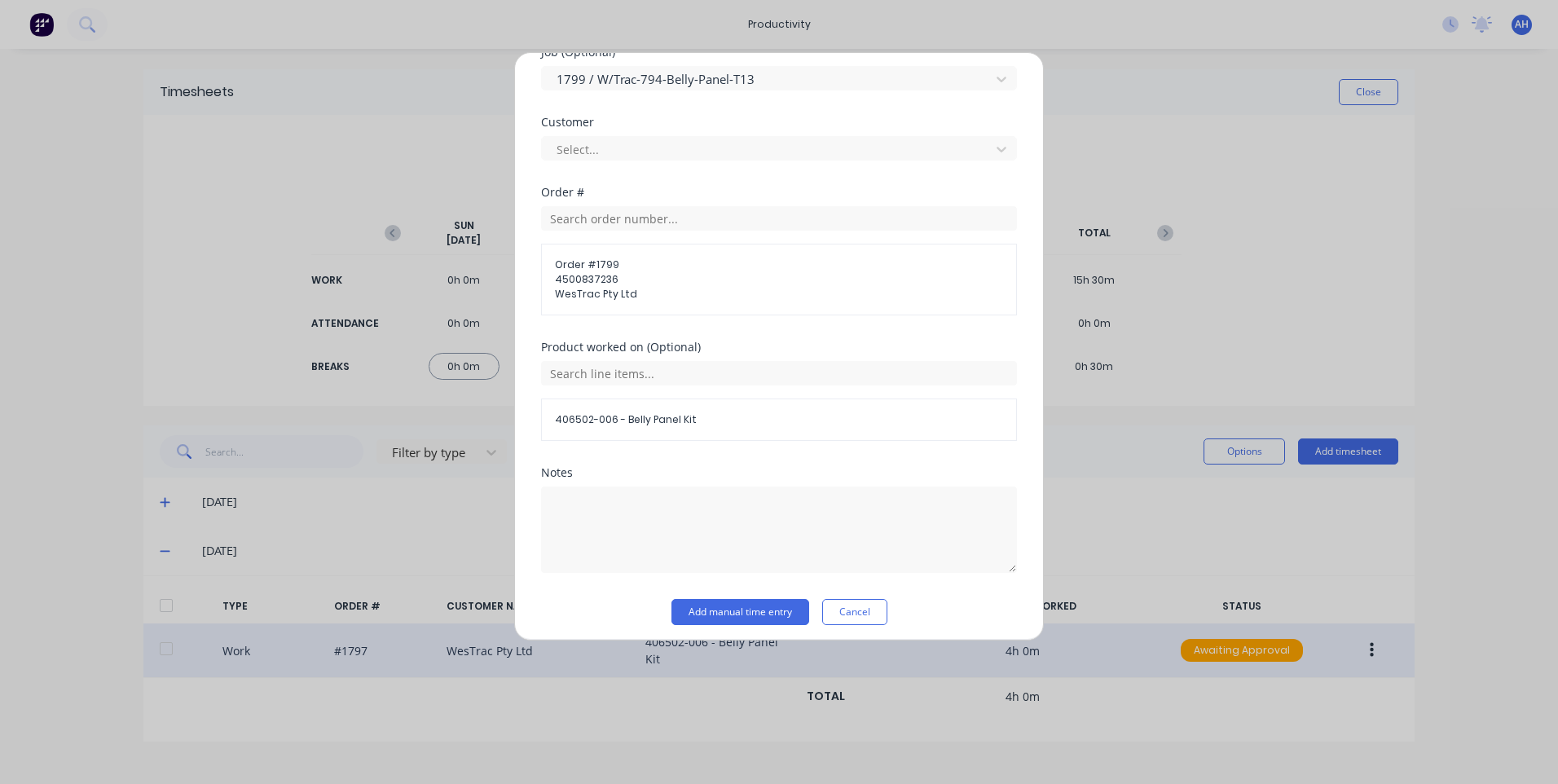
scroll to position [785, 0]
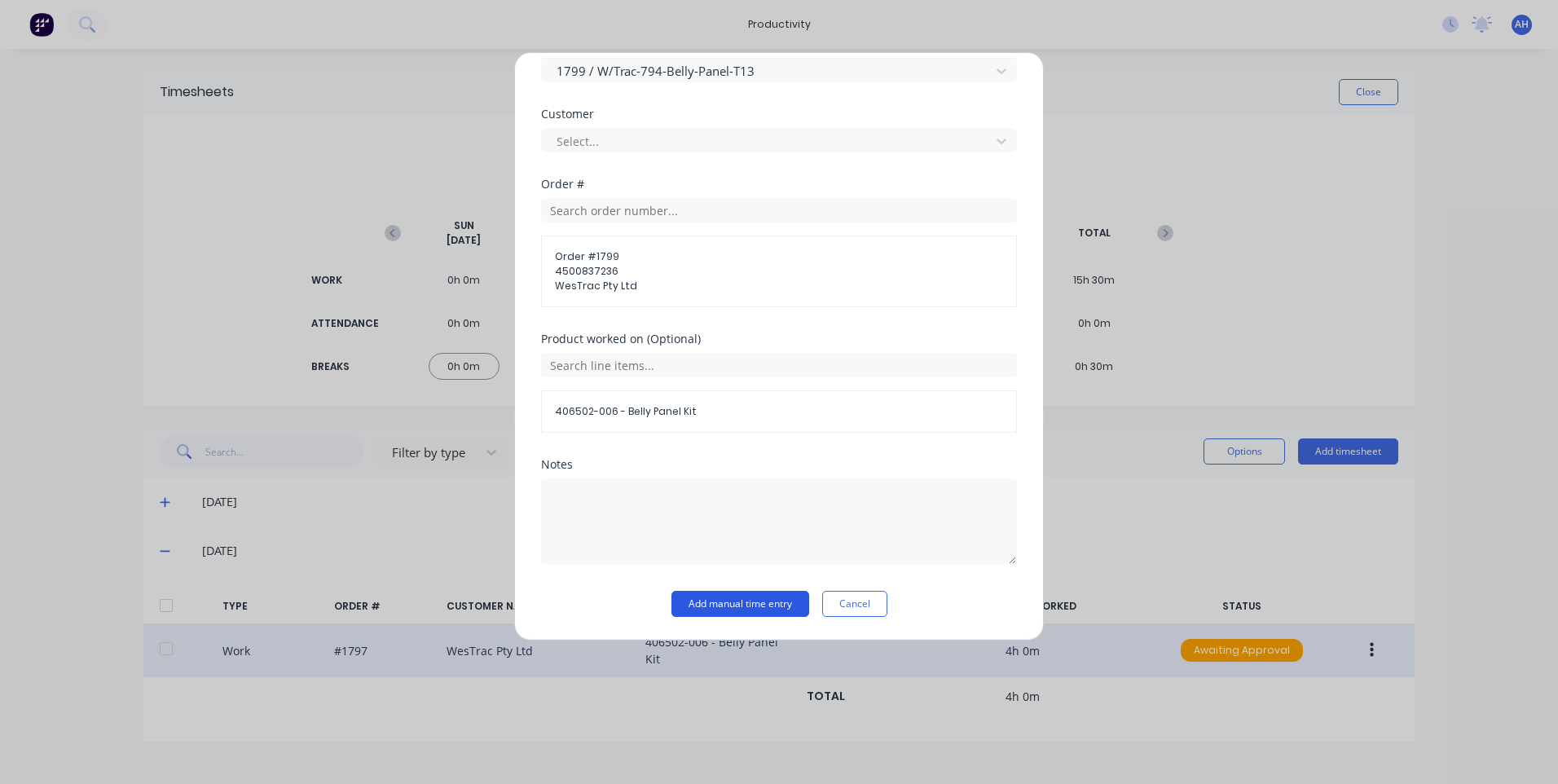
click at [757, 599] on button "Add manual time entry" at bounding box center [740, 603] width 138 height 26
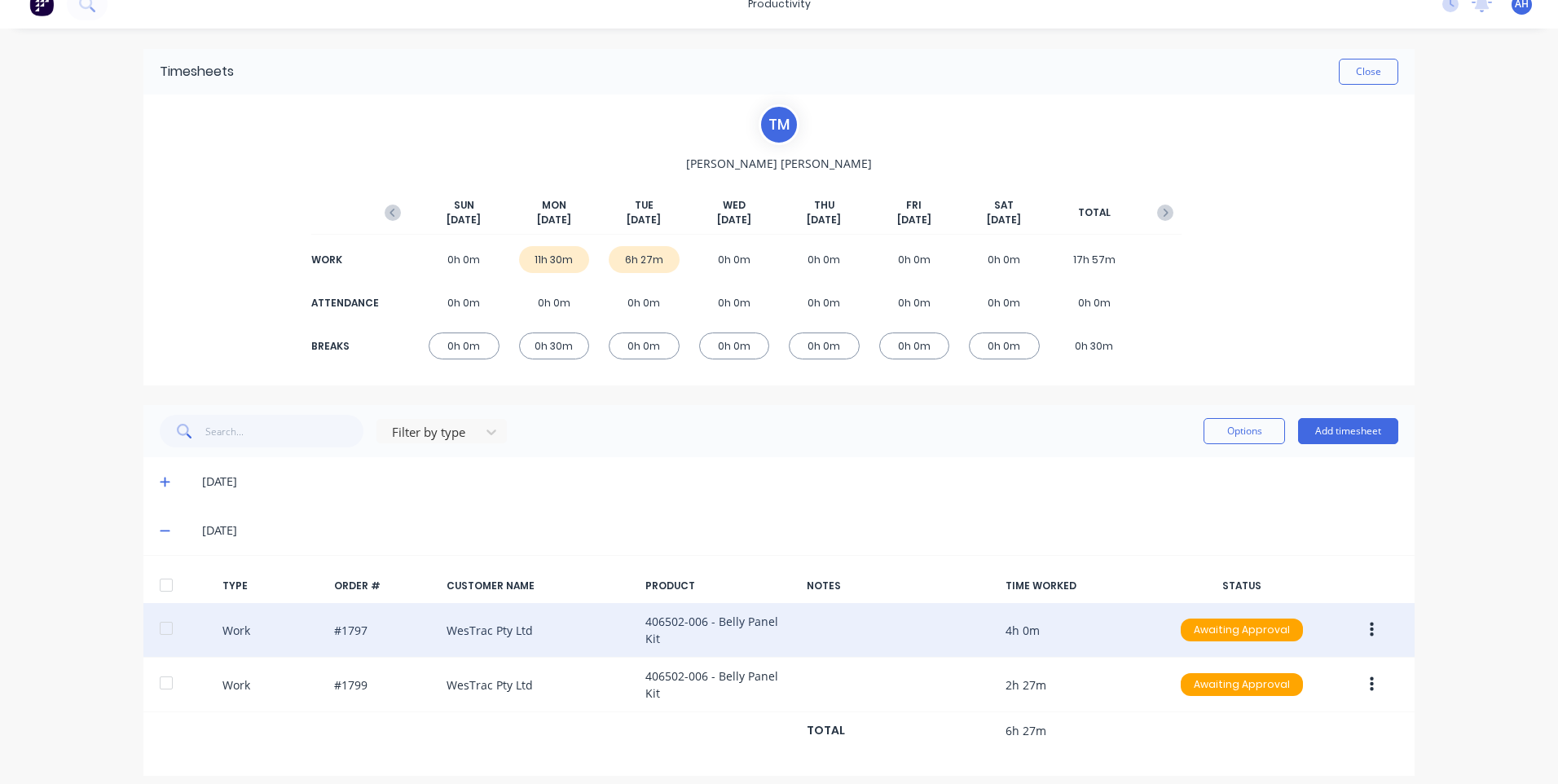
scroll to position [22, 0]
click at [1448, 11] on div "No new notifications [PERSON_NAME] all as read You have no notifications AH Hus…" at bounding box center [1494, 2] width 129 height 24
click at [1439, 11] on div "No new notifications [PERSON_NAME] all as read You have no notifications AH Hus…" at bounding box center [1494, 2] width 129 height 24
click at [1443, 0] on icon at bounding box center [1450, 2] width 16 height 16
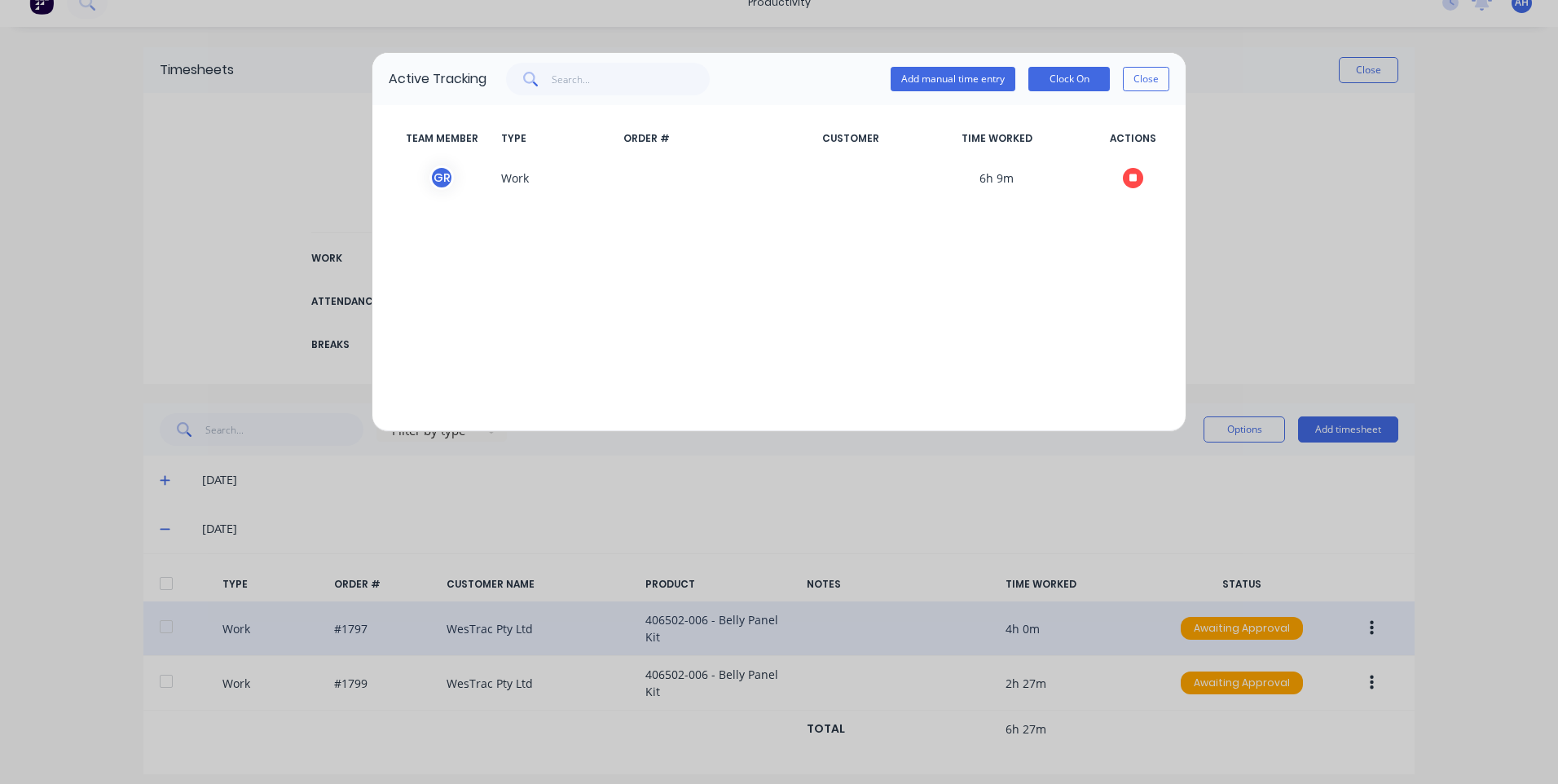
click at [1356, 84] on div "Active Tracking Add manual time entry Clock On Close TEAM MEMBER TYPE ORDER # C…" at bounding box center [779, 392] width 1558 height 784
click at [1158, 79] on button "Close" at bounding box center [1146, 79] width 47 height 24
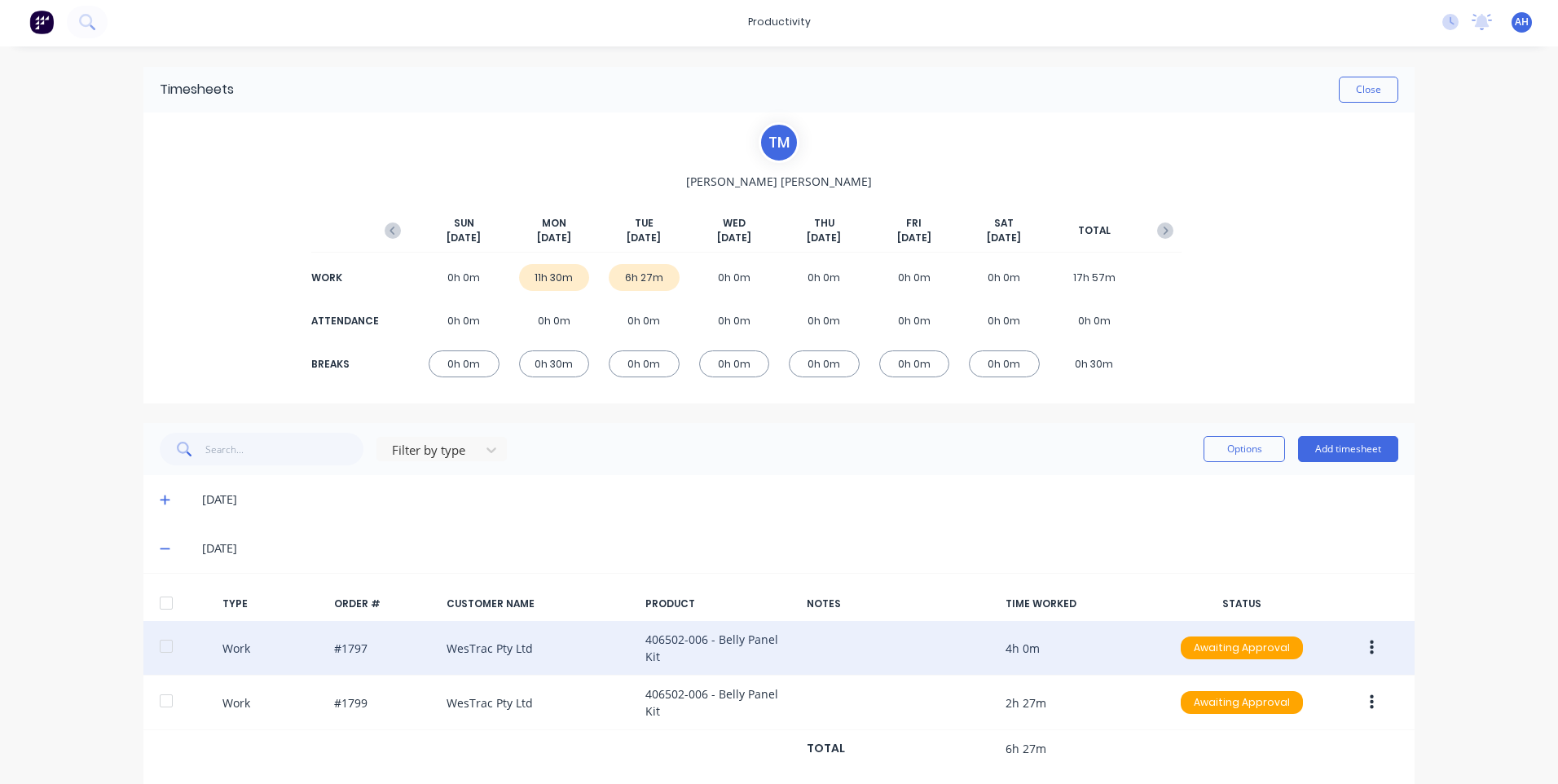
scroll to position [0, 0]
click at [41, 29] on img at bounding box center [41, 24] width 24 height 24
